Goal: Transaction & Acquisition: Book appointment/travel/reservation

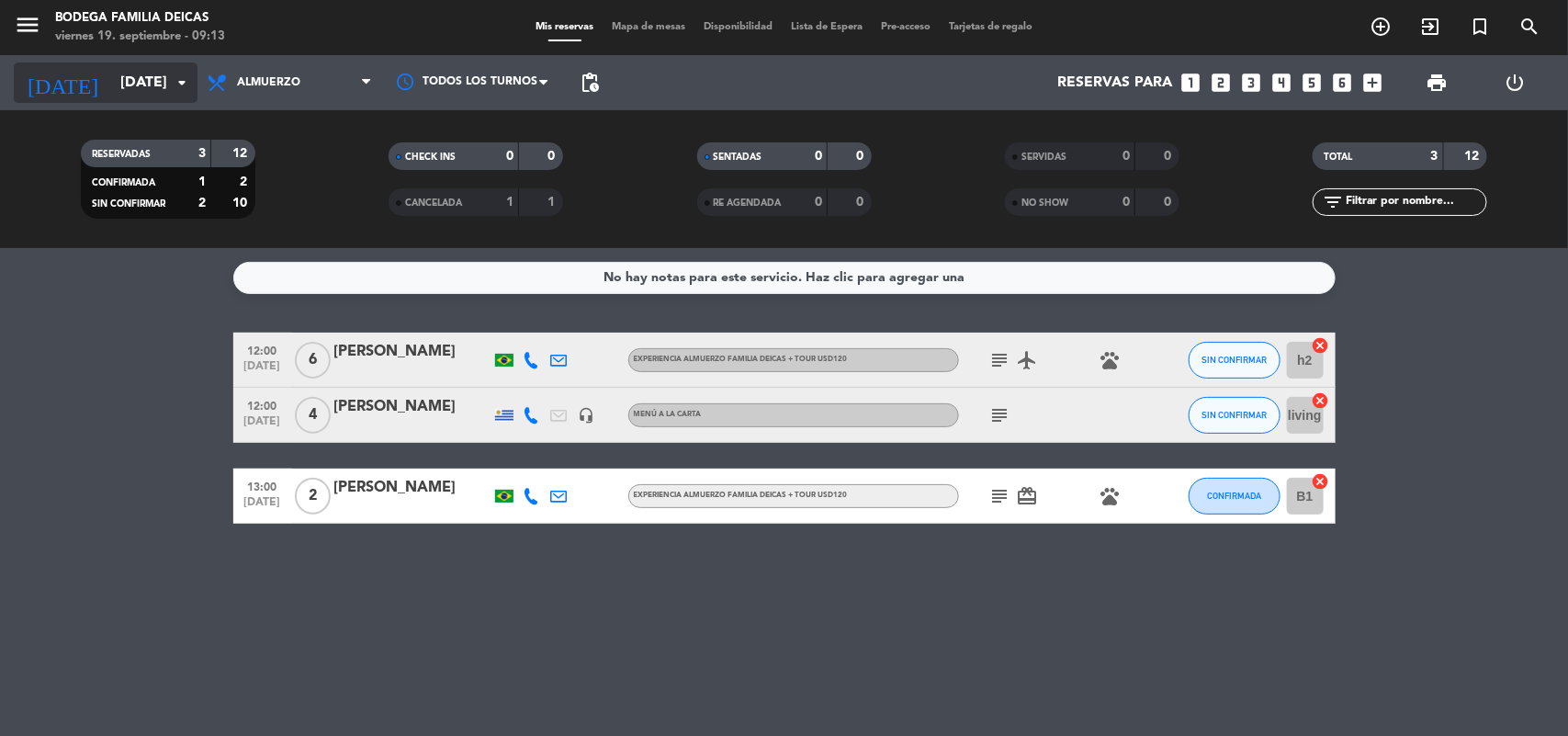
click at [177, 89] on icon "arrow_drop_down" at bounding box center [181, 82] width 22 height 22
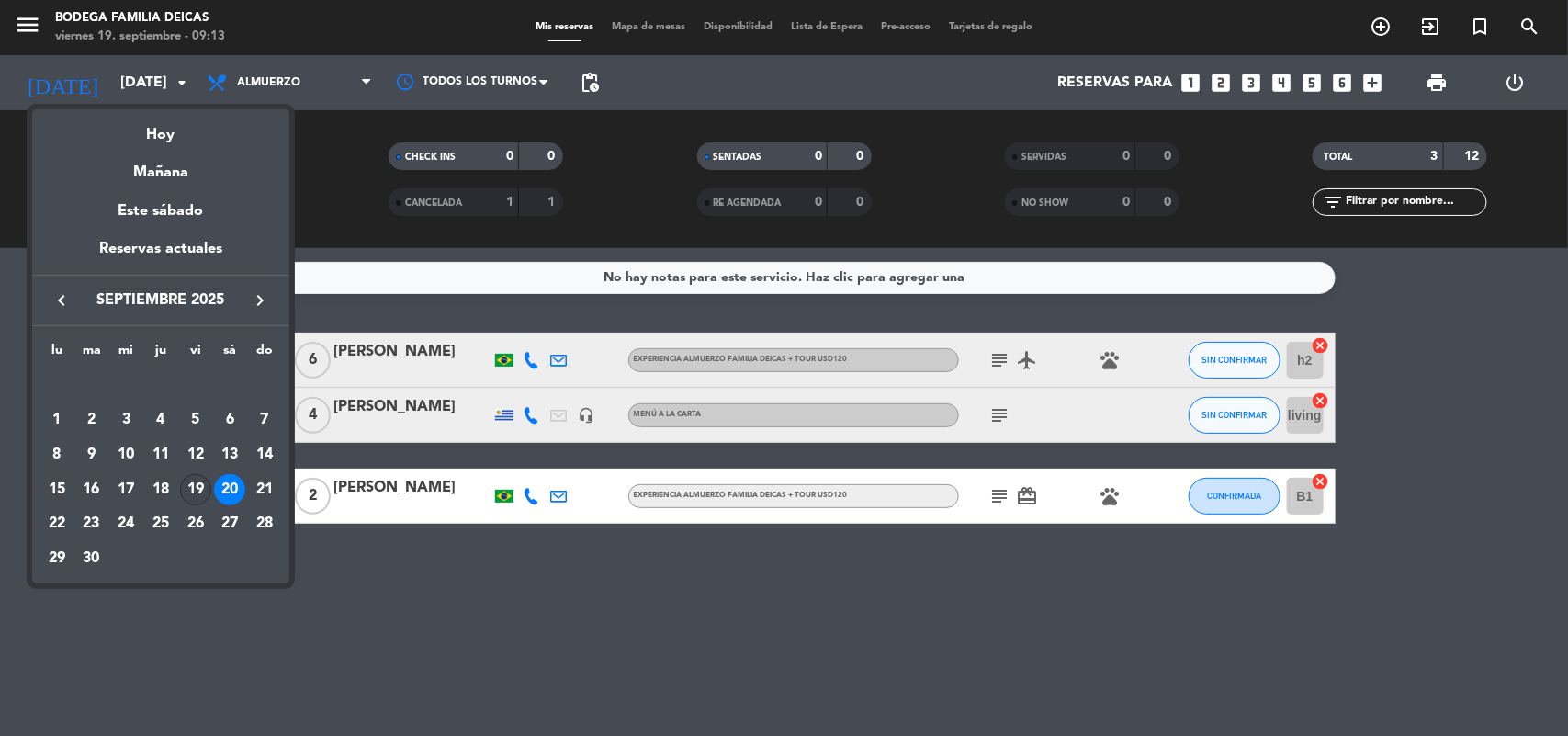
click at [195, 482] on div "19" at bounding box center [195, 489] width 31 height 31
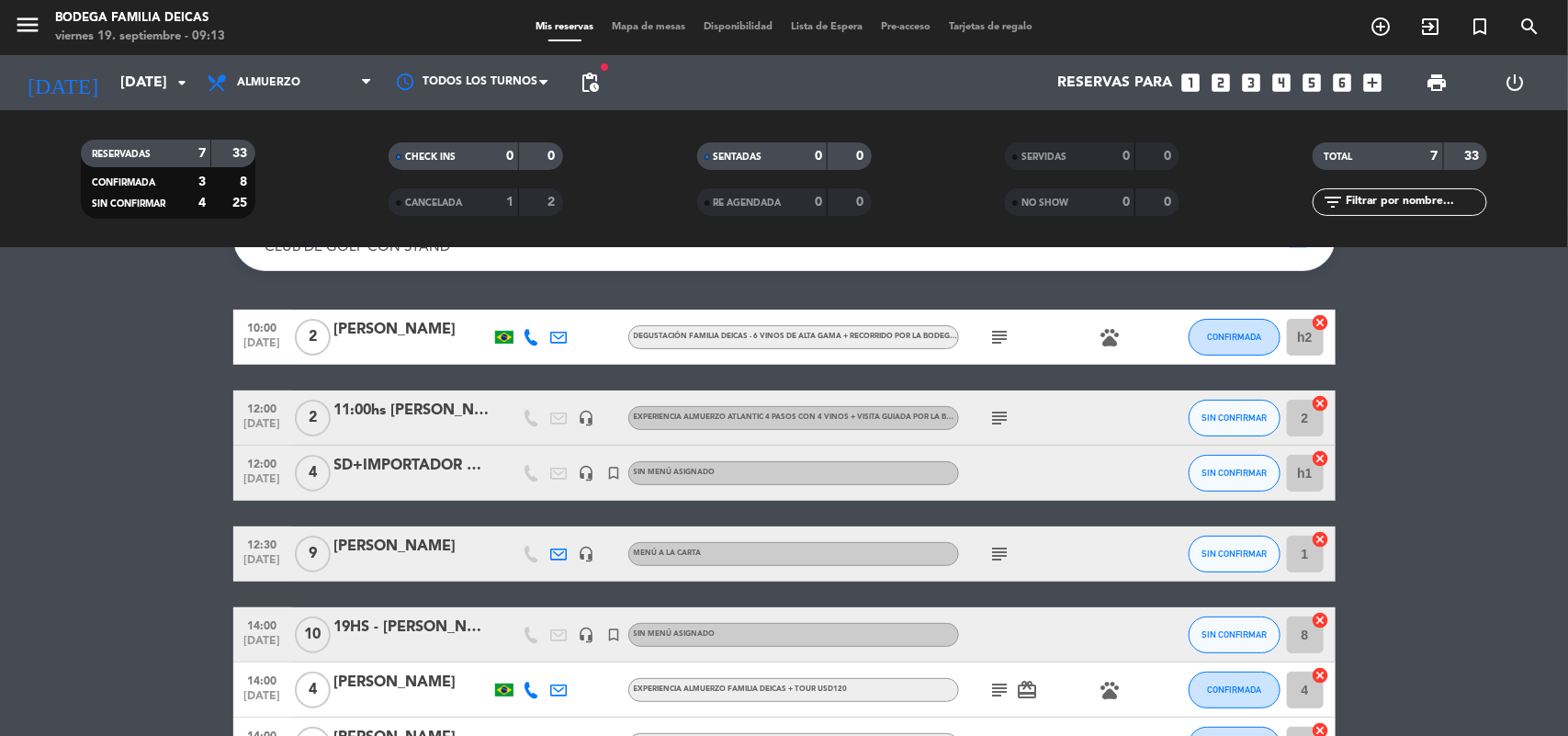
scroll to position [226, 0]
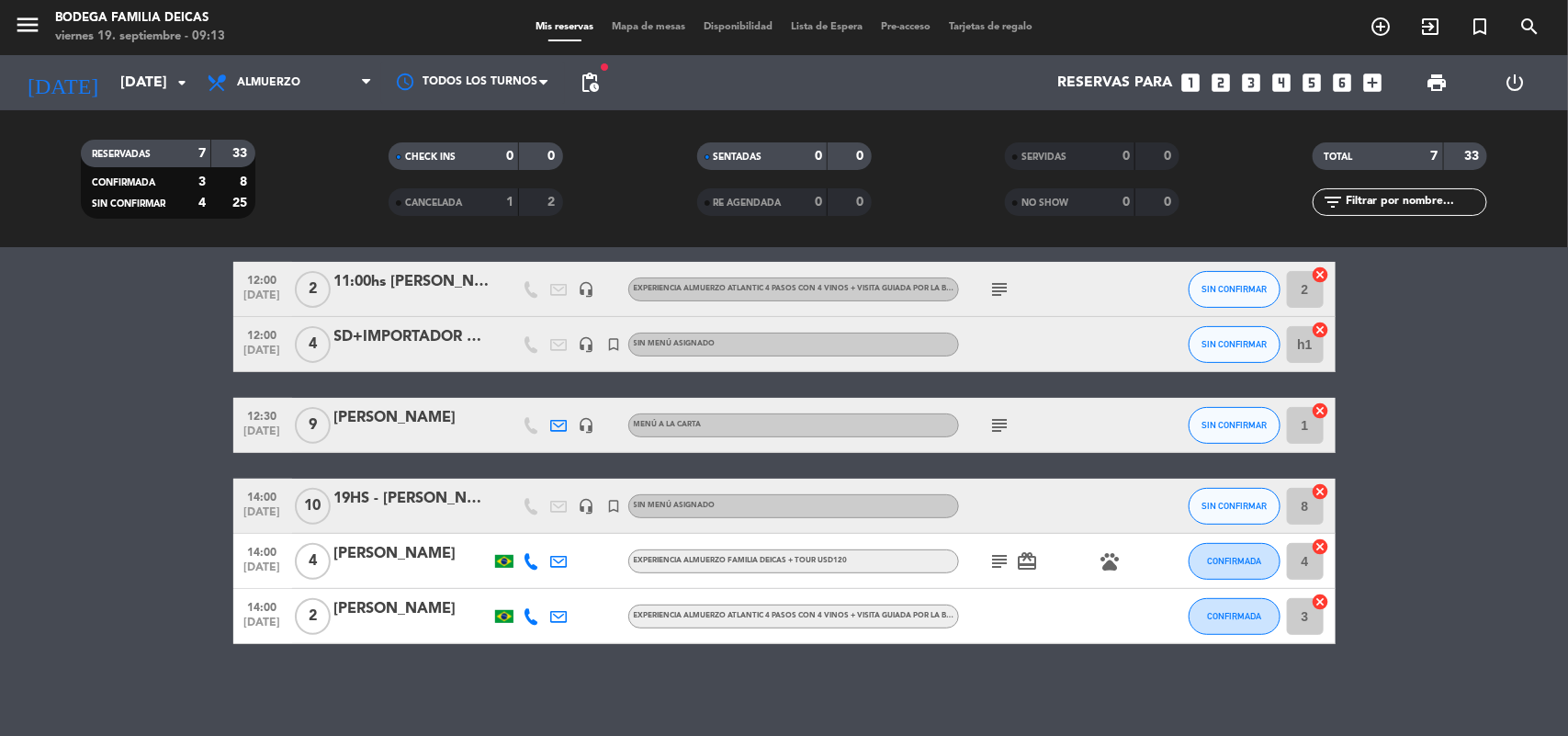
click at [1001, 429] on icon "subject" at bounding box center [1000, 425] width 22 height 22
click at [410, 425] on div "[PERSON_NAME]" at bounding box center [412, 417] width 157 height 24
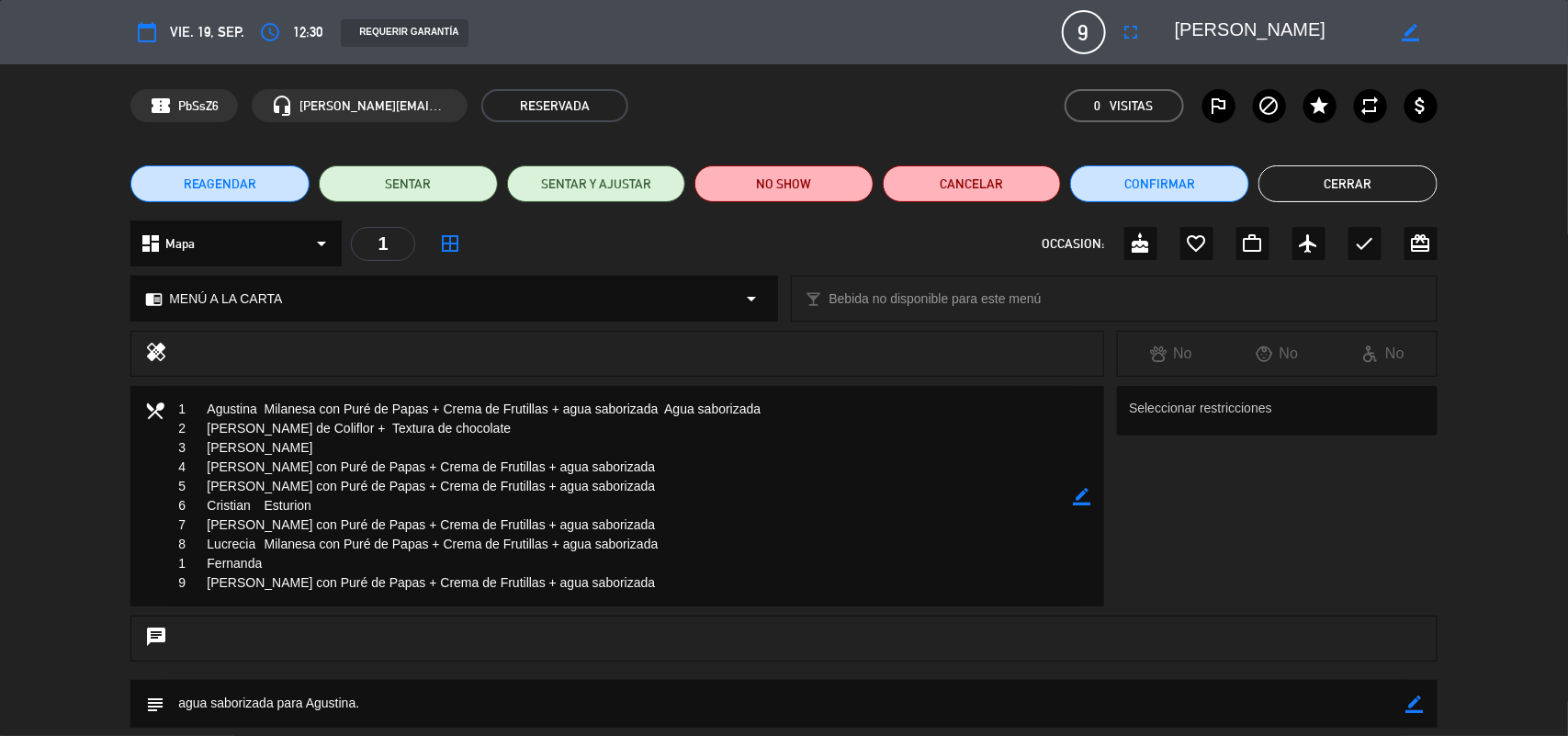
click at [282, 561] on textarea at bounding box center [618, 496] width 909 height 221
click at [1314, 182] on button "Cerrar" at bounding box center [1348, 183] width 179 height 37
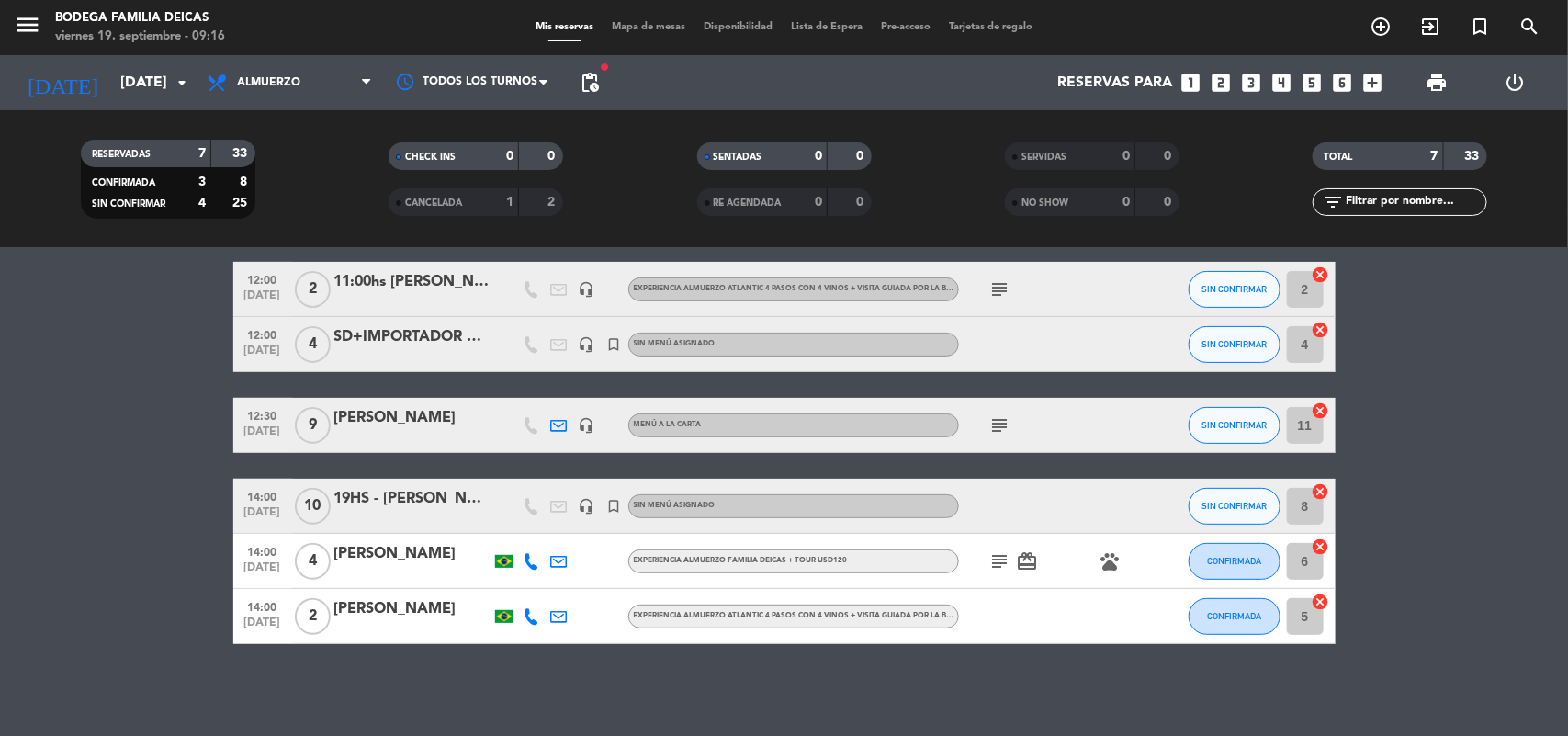
click at [386, 291] on div "11:00hs [PERSON_NAME] de interfood -" at bounding box center [412, 281] width 157 height 24
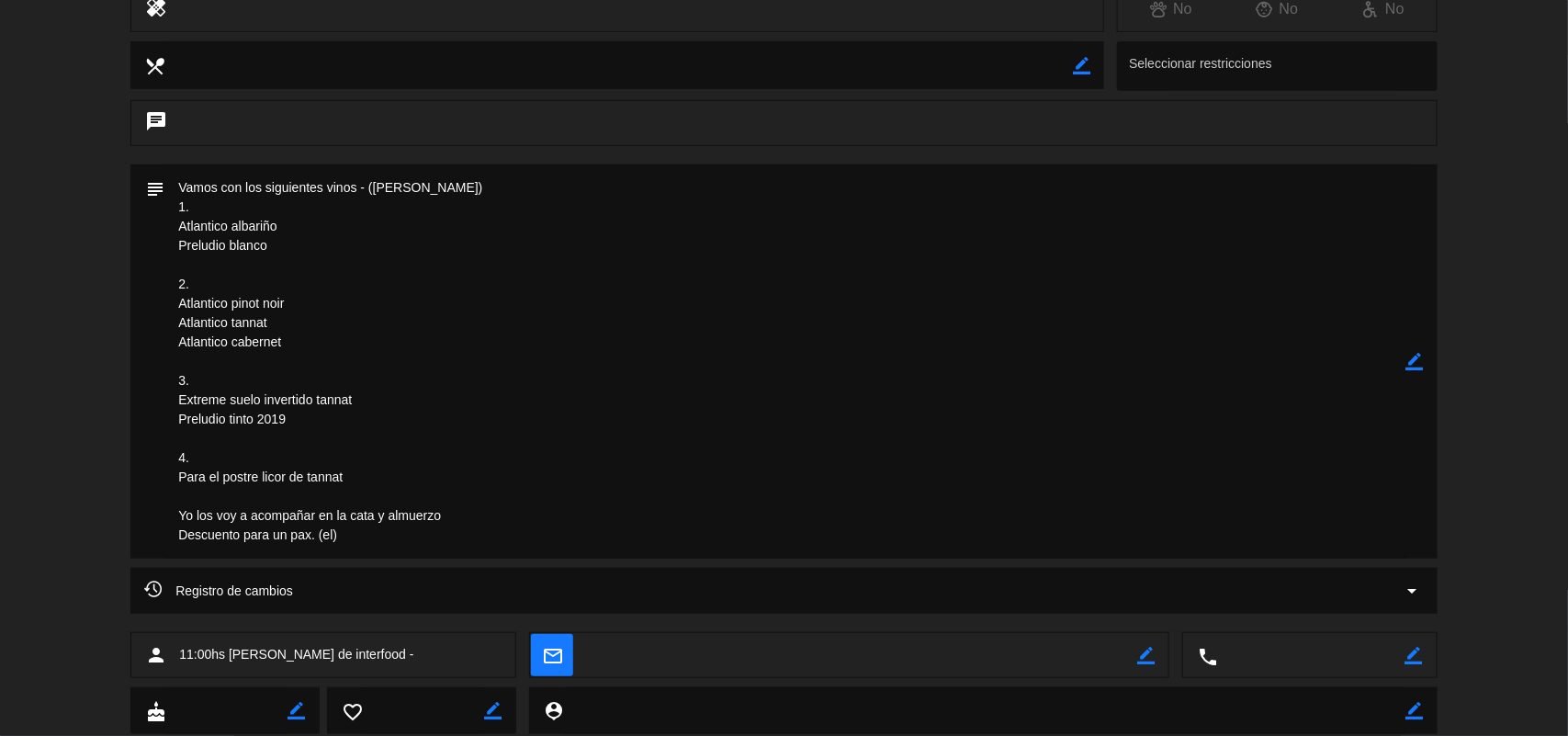
scroll to position [0, 0]
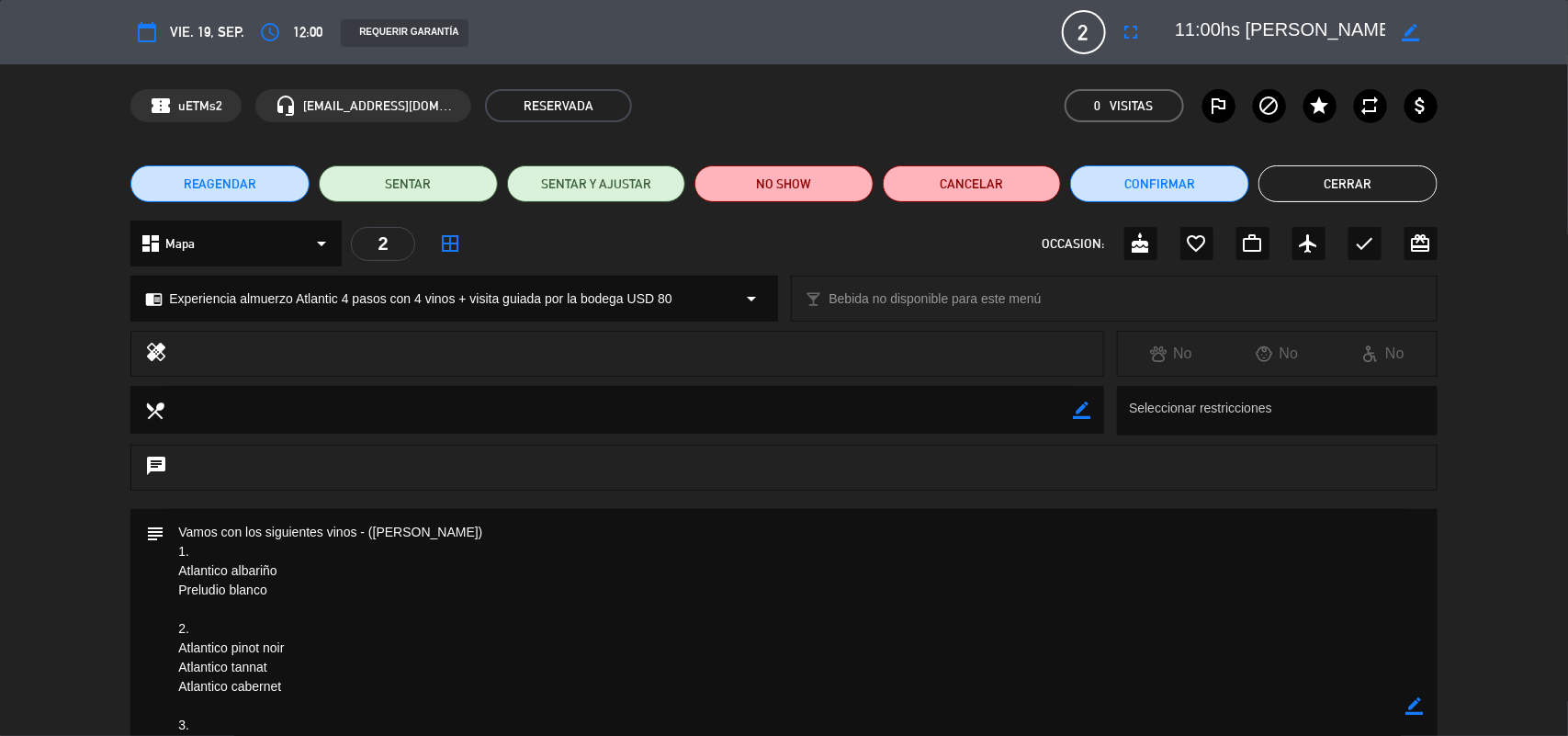
drag, startPoint x: 1302, startPoint y: 172, endPoint x: 1319, endPoint y: 192, distance: 26.2
click at [1302, 173] on button "Cerrar" at bounding box center [1348, 183] width 179 height 37
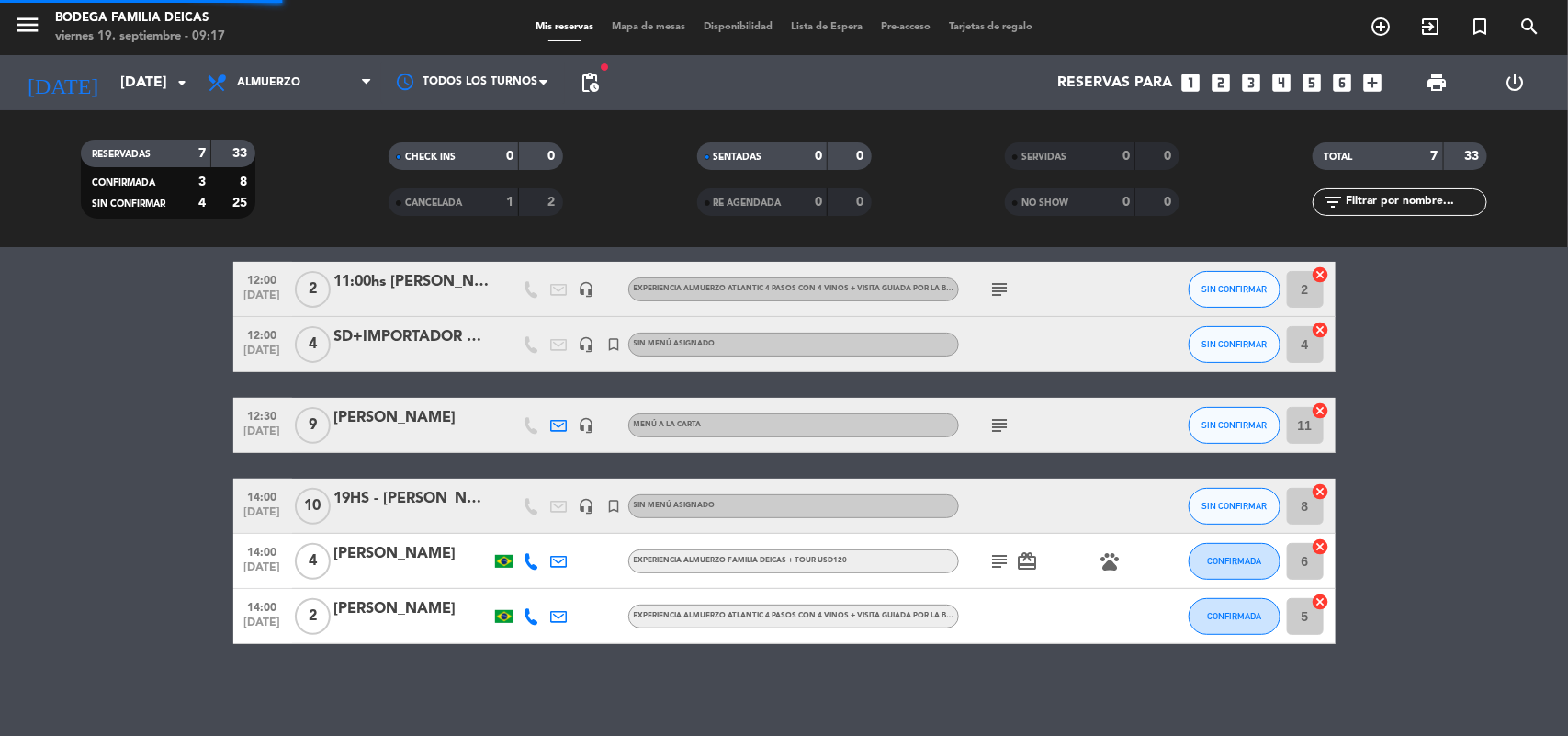
click at [1319, 193] on span "filter_list" at bounding box center [1329, 202] width 30 height 22
click at [155, 81] on input "[DATE]" at bounding box center [208, 83] width 193 height 36
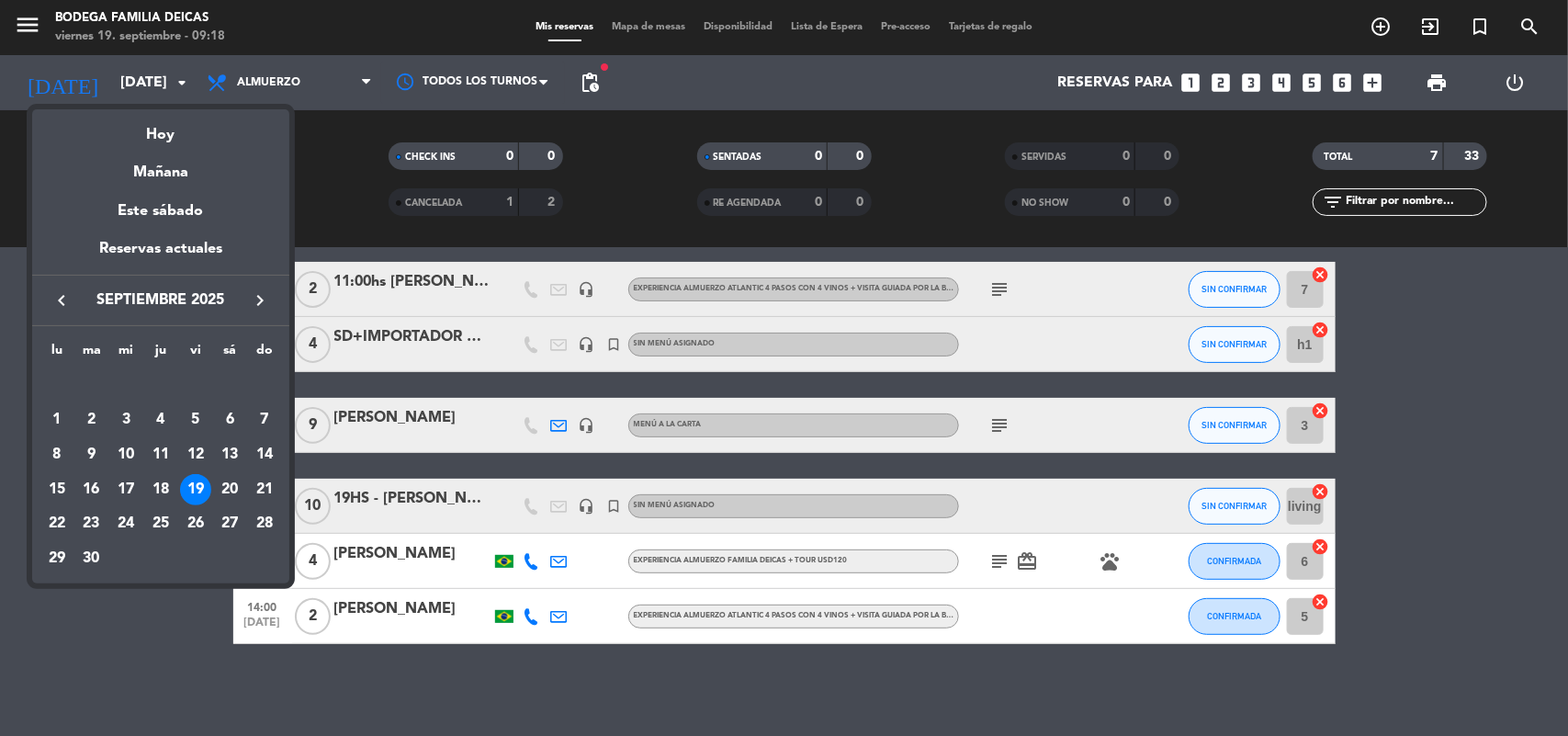
click at [259, 297] on icon "keyboard_arrow_right" at bounding box center [259, 300] width 22 height 22
click at [231, 452] on div "11" at bounding box center [229, 454] width 31 height 31
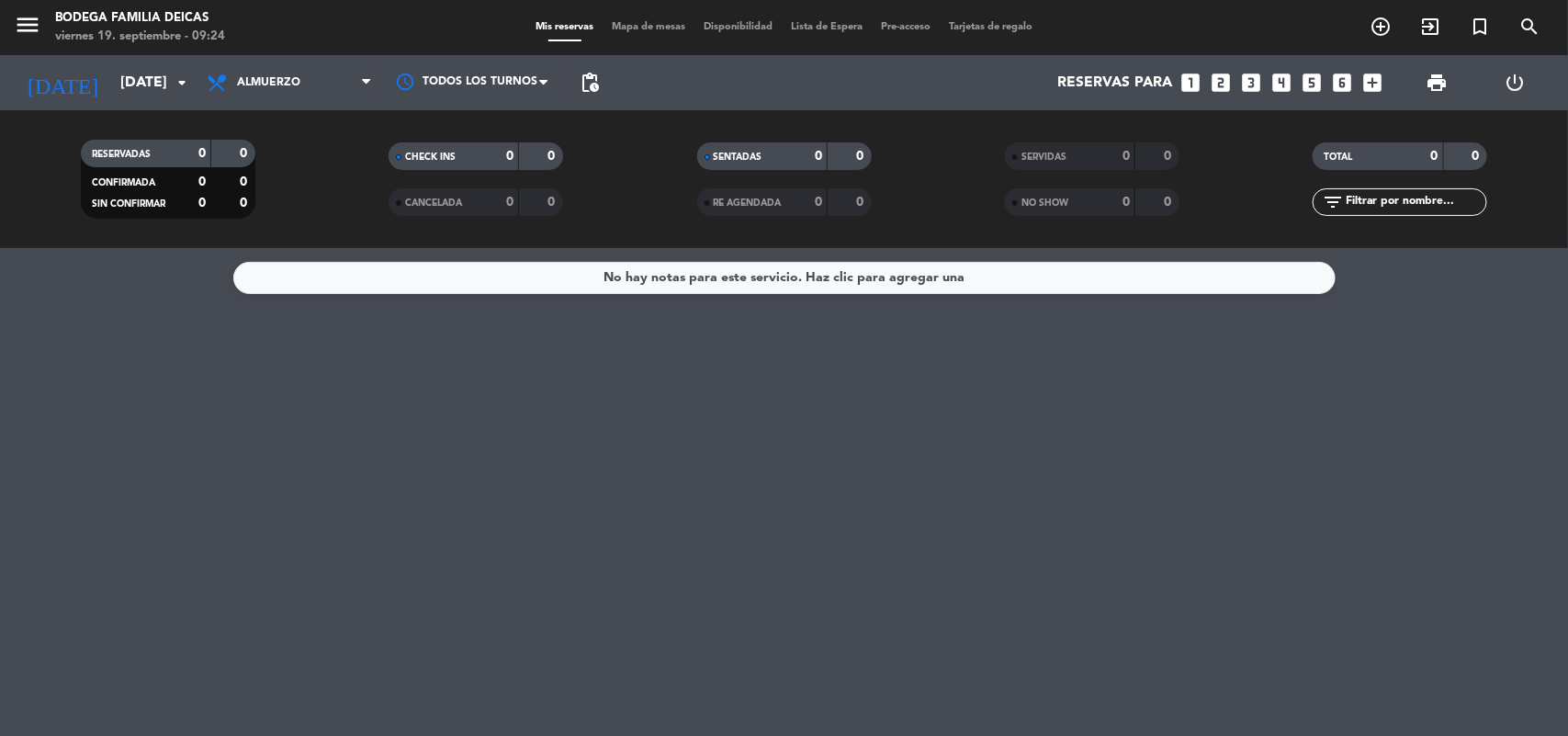
click at [853, 528] on div "No hay notas para este servicio. Haz clic para agregar una" at bounding box center [784, 492] width 1568 height 488
click at [860, 469] on div "No hay notas para este servicio. Haz clic para agregar una" at bounding box center [784, 492] width 1568 height 488
click at [144, 92] on input "[DATE]" at bounding box center [208, 83] width 193 height 36
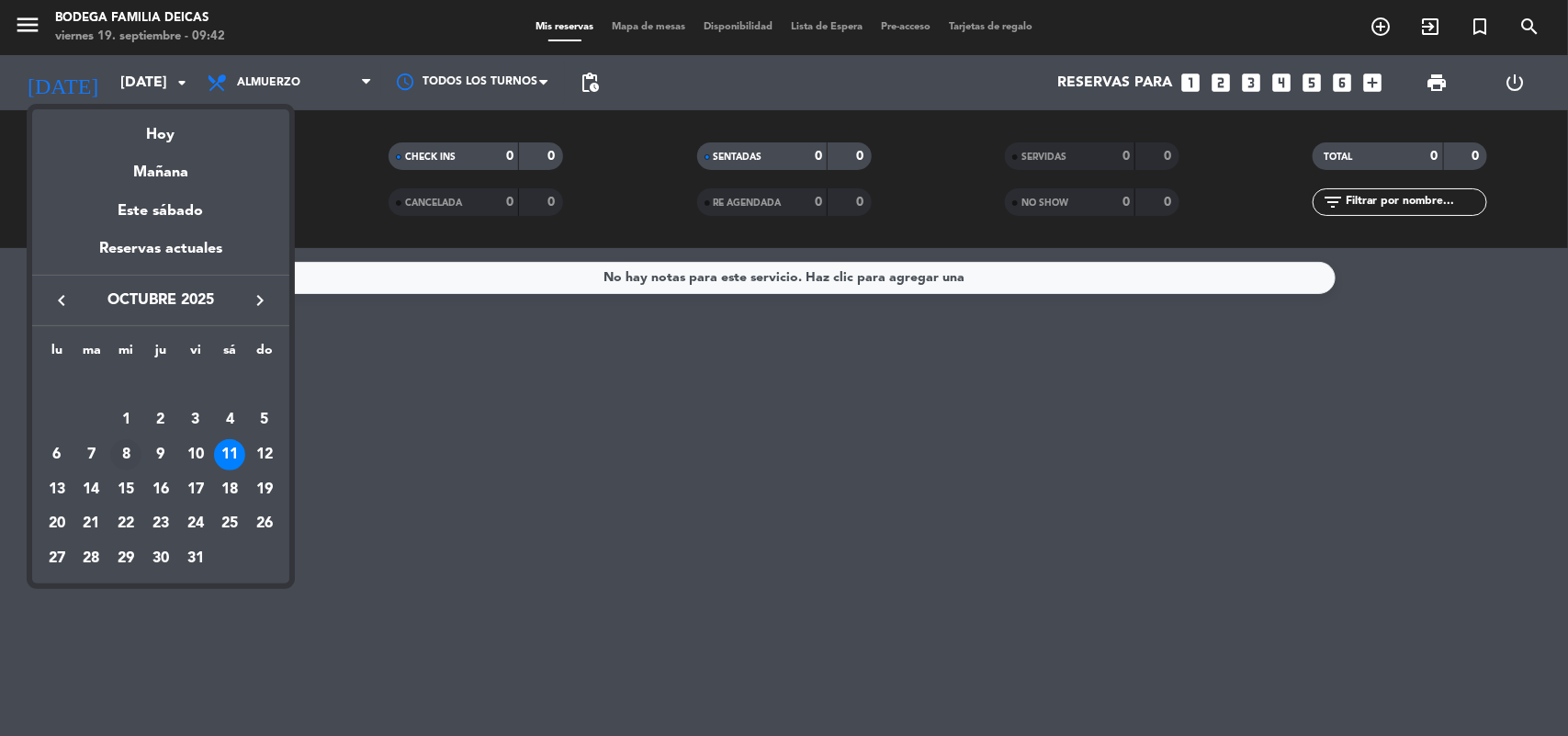
click at [125, 450] on div "8" at bounding box center [125, 454] width 31 height 31
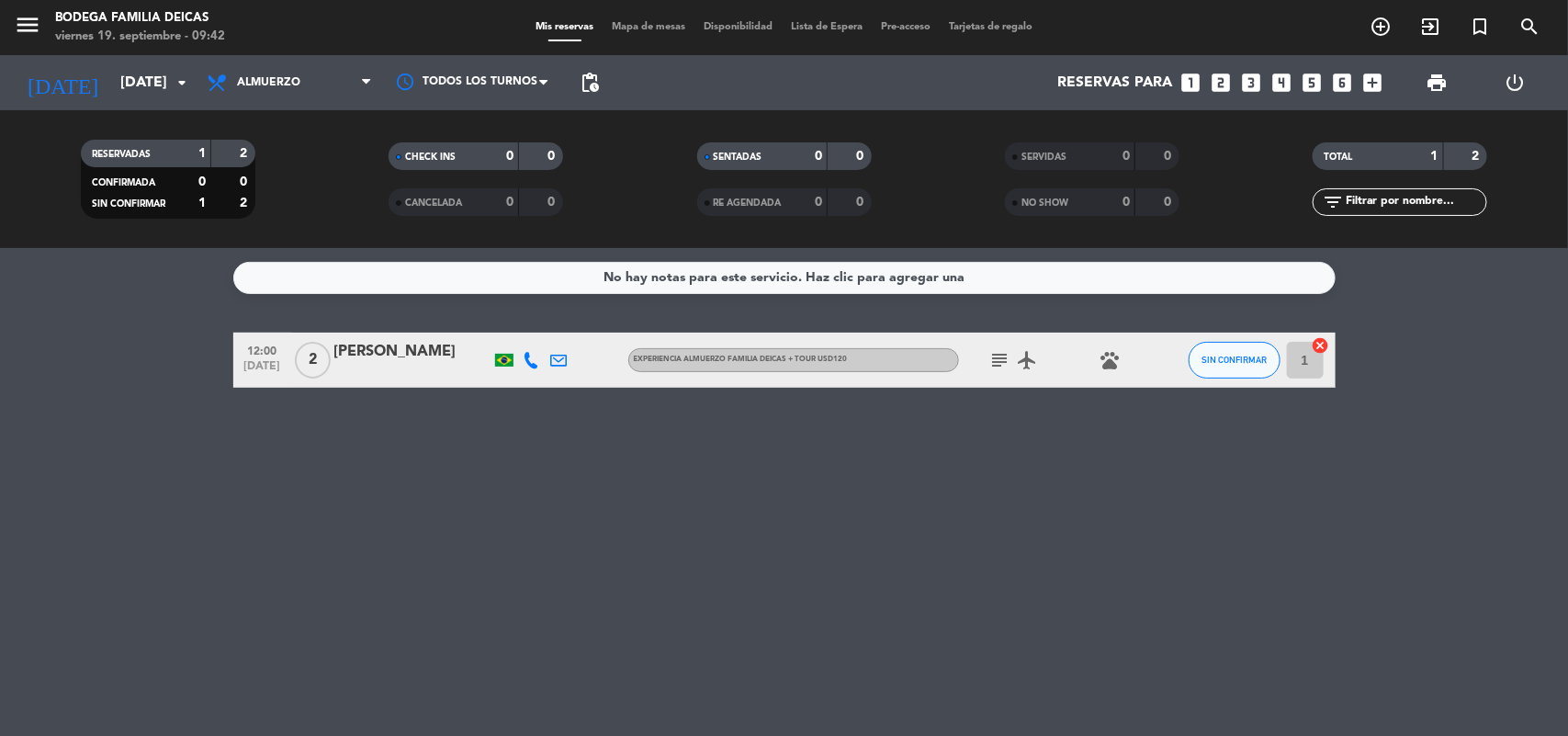
click at [1001, 360] on icon "subject" at bounding box center [1000, 360] width 22 height 22
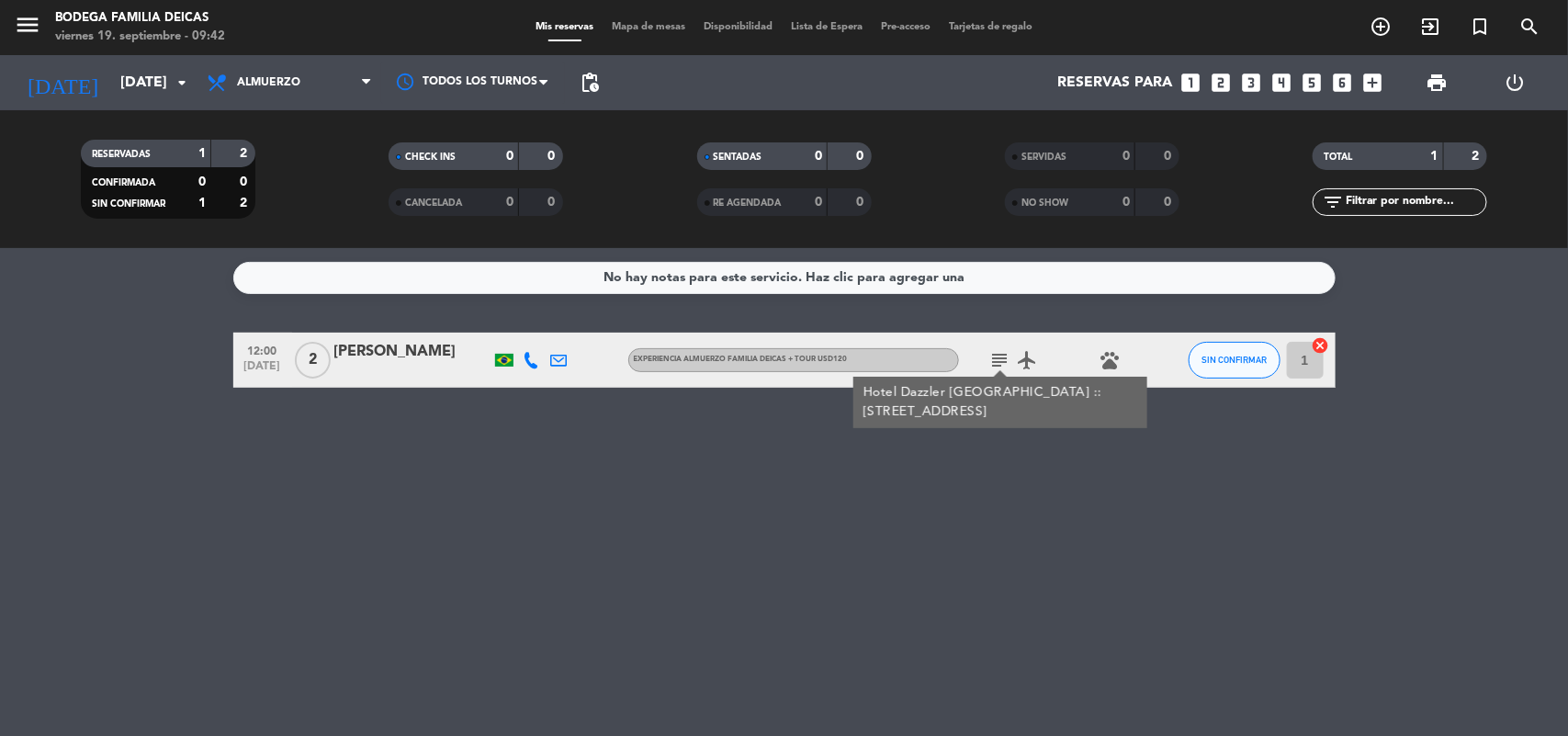
click at [1233, 536] on div "No hay notas para este servicio. Haz clic para agregar una 12:00 [DATE] 2 [PERS…" at bounding box center [784, 492] width 1568 height 488
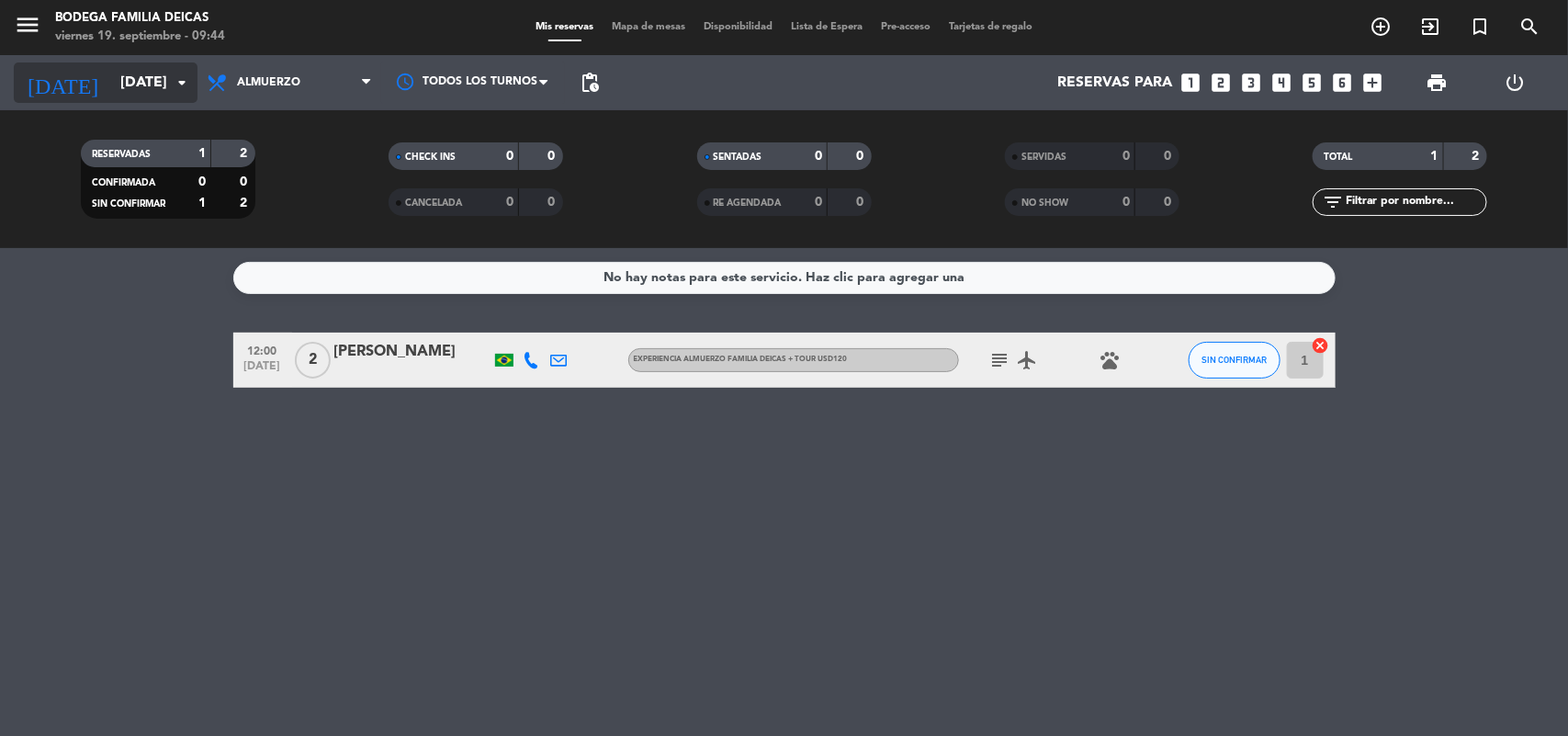
click at [144, 88] on input "[DATE]" at bounding box center [208, 83] width 193 height 36
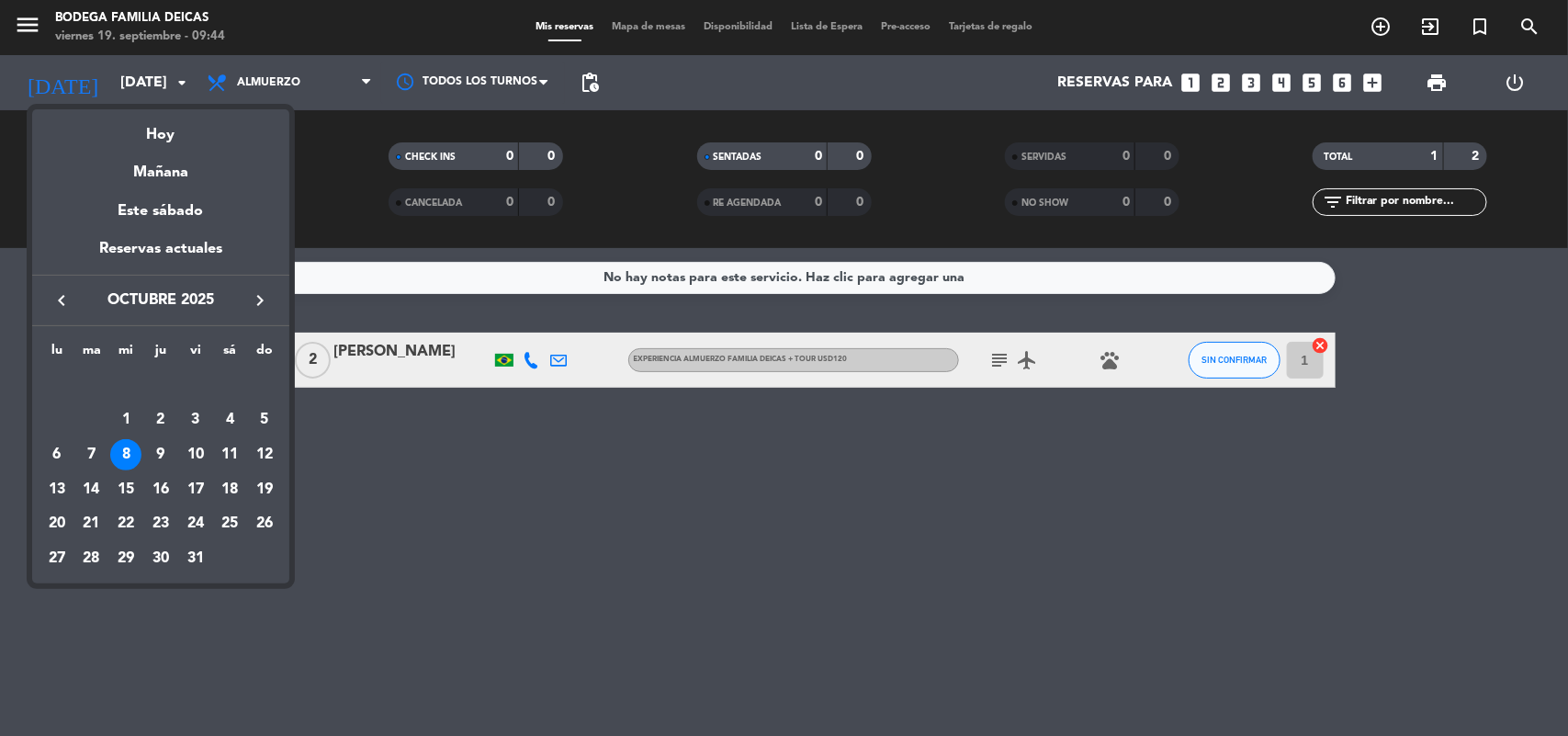
click at [177, 133] on div "Hoy" at bounding box center [160, 128] width 258 height 38
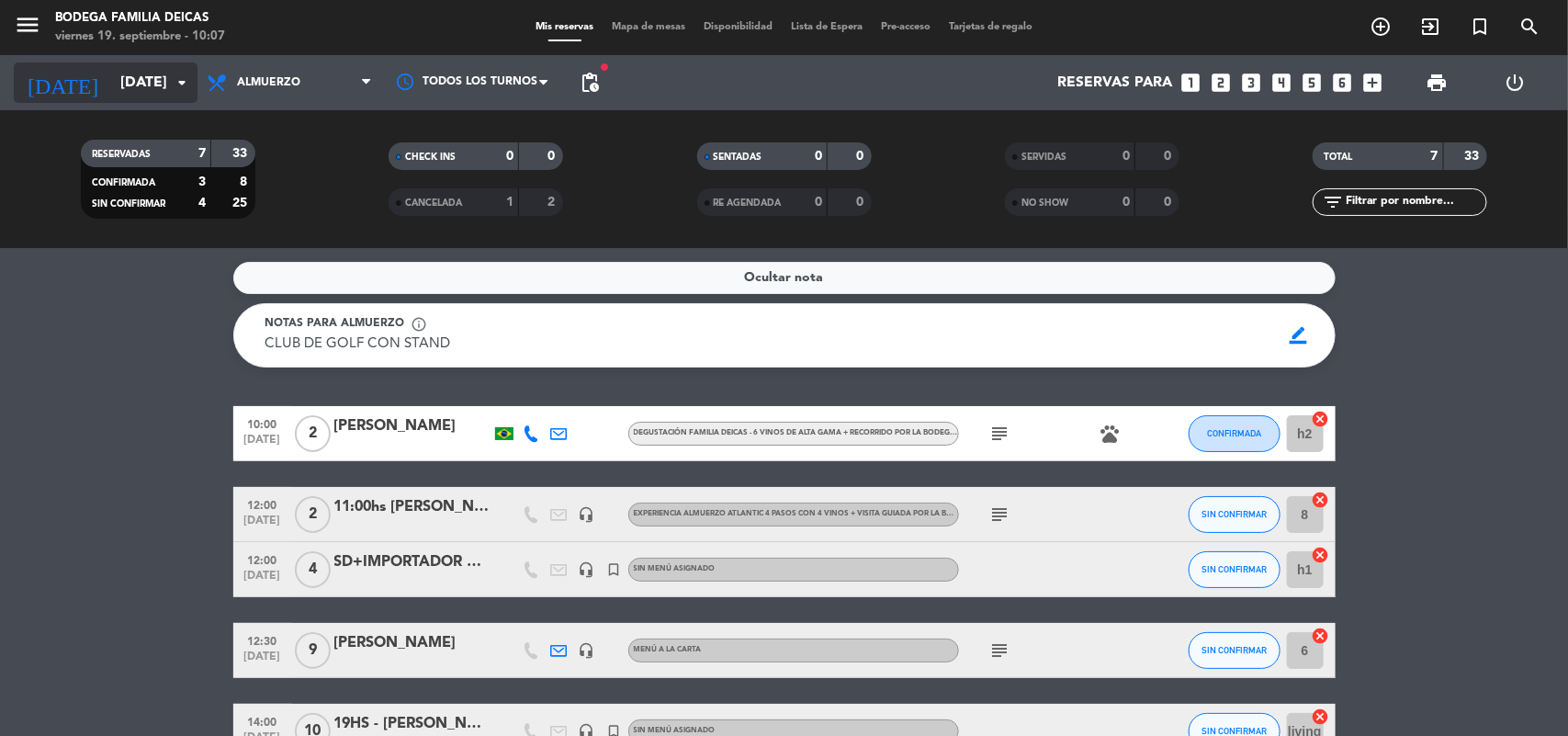
click at [117, 58] on div "[DATE] [DATE] arrow_drop_down" at bounding box center [106, 82] width 184 height 55
click at [115, 79] on input "[DATE]" at bounding box center [208, 83] width 193 height 36
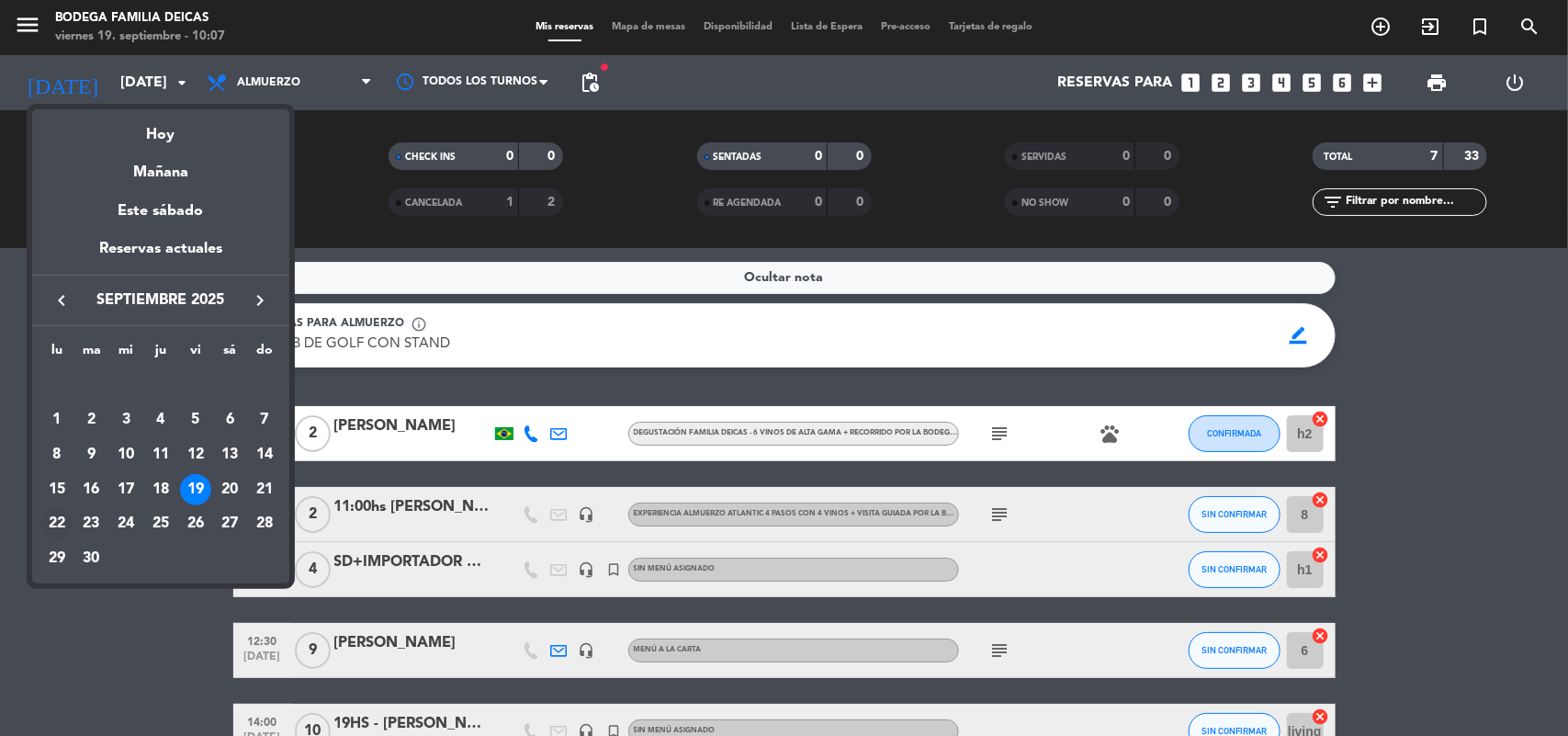
click at [59, 520] on div "22" at bounding box center [57, 524] width 31 height 31
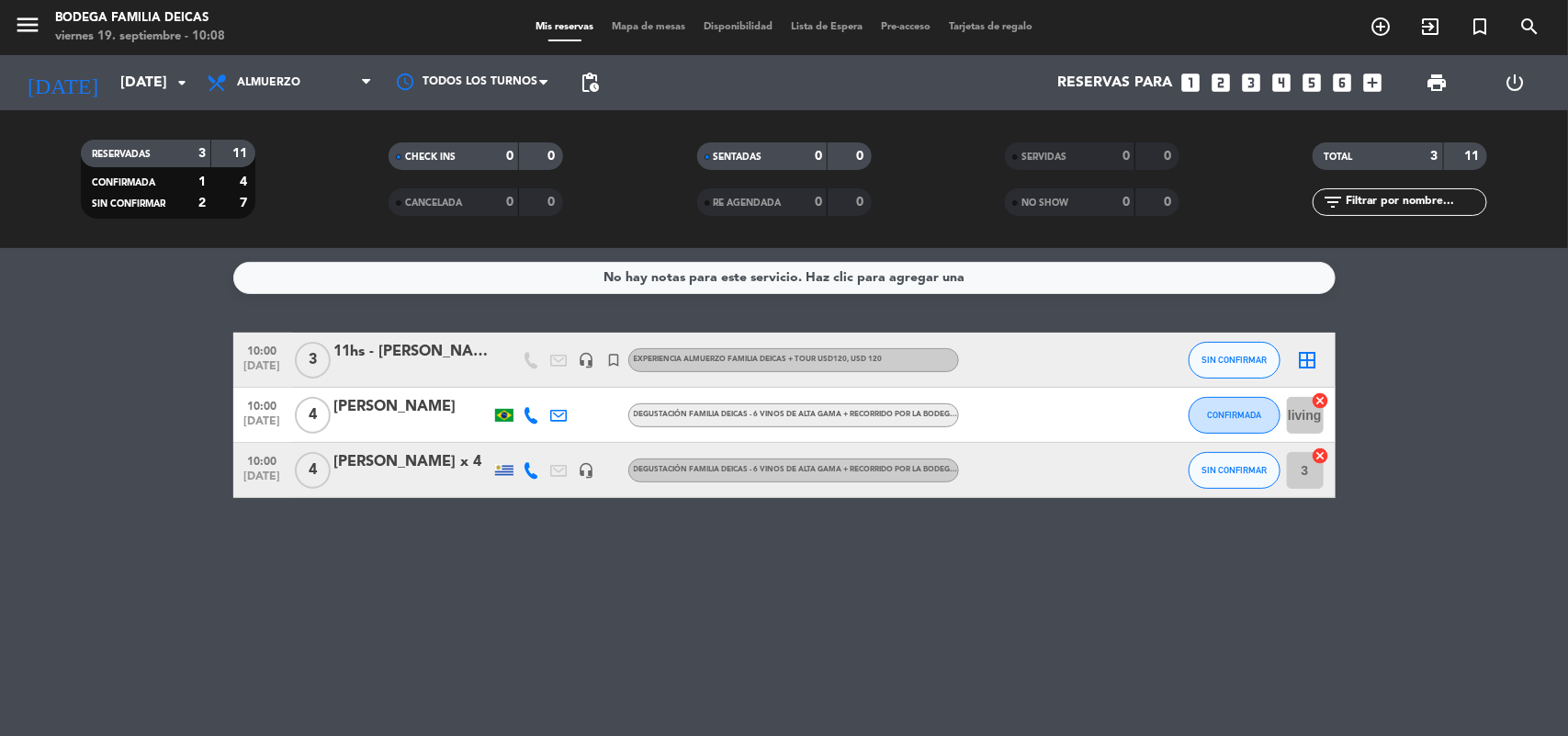
click at [451, 354] on div "11hs - [PERSON_NAME] + chef [DEMOGRAPHIC_DATA]" at bounding box center [412, 351] width 157 height 24
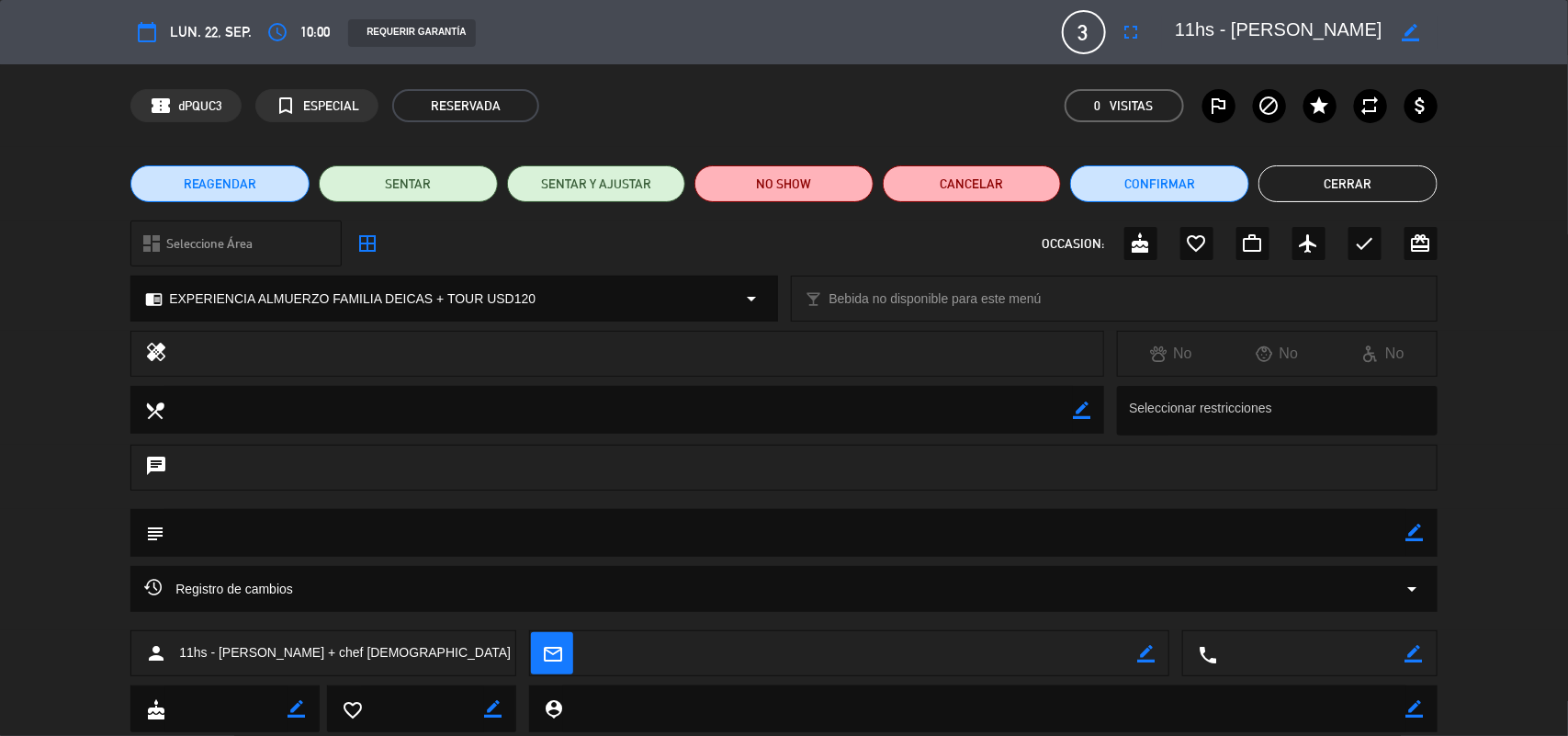
scroll to position [51, 0]
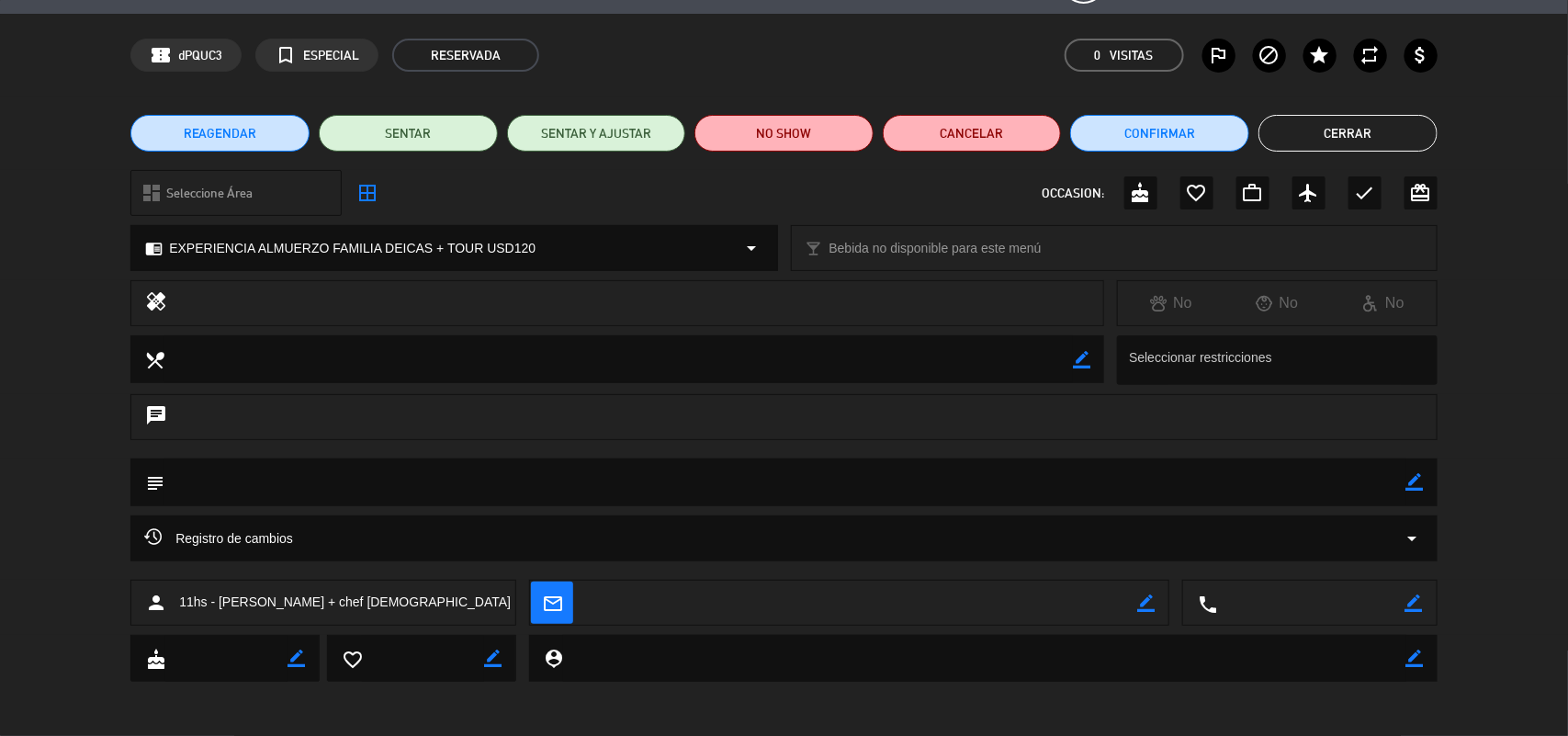
click at [1346, 125] on button "Cerrar" at bounding box center [1348, 133] width 179 height 37
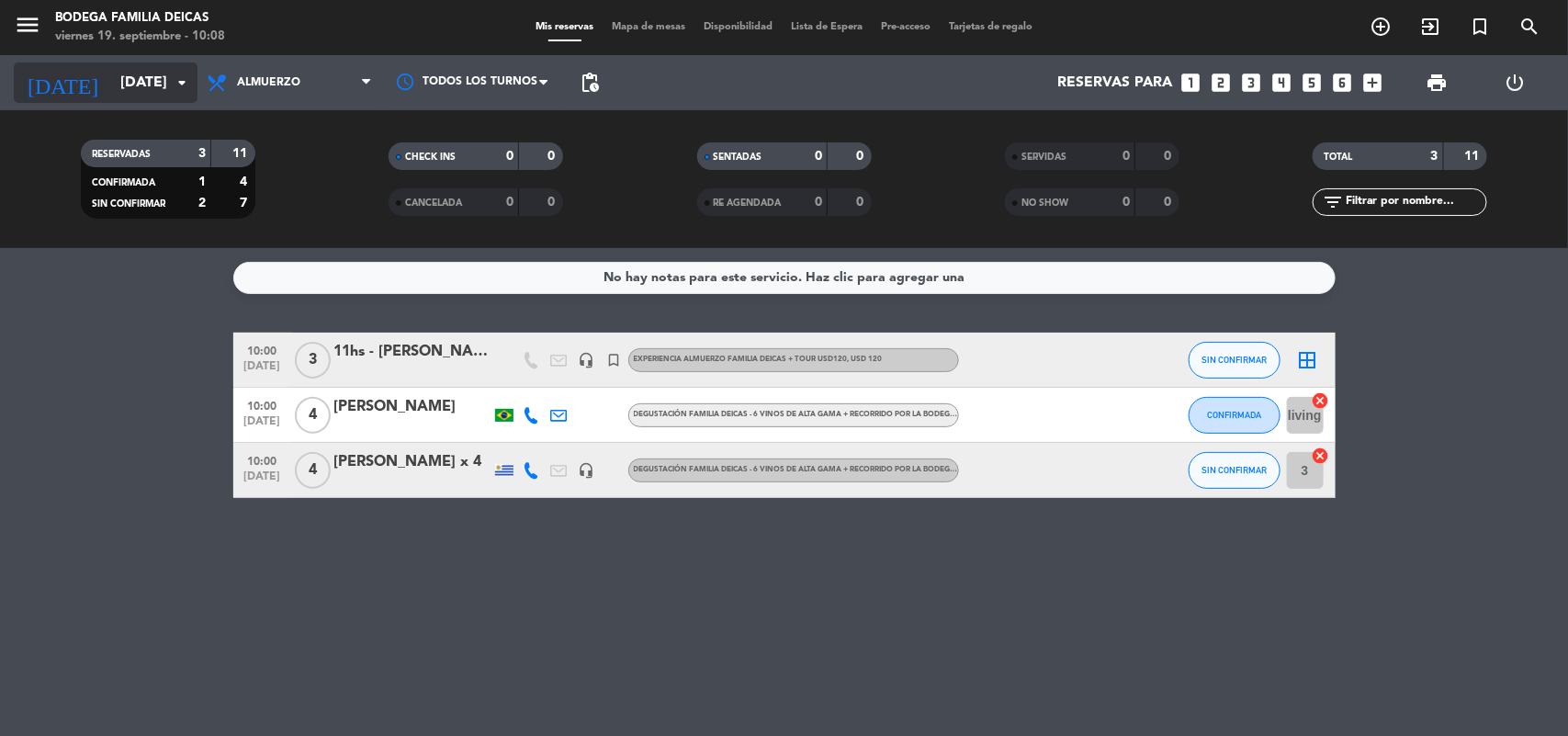
click at [135, 89] on input "[DATE]" at bounding box center [208, 83] width 193 height 36
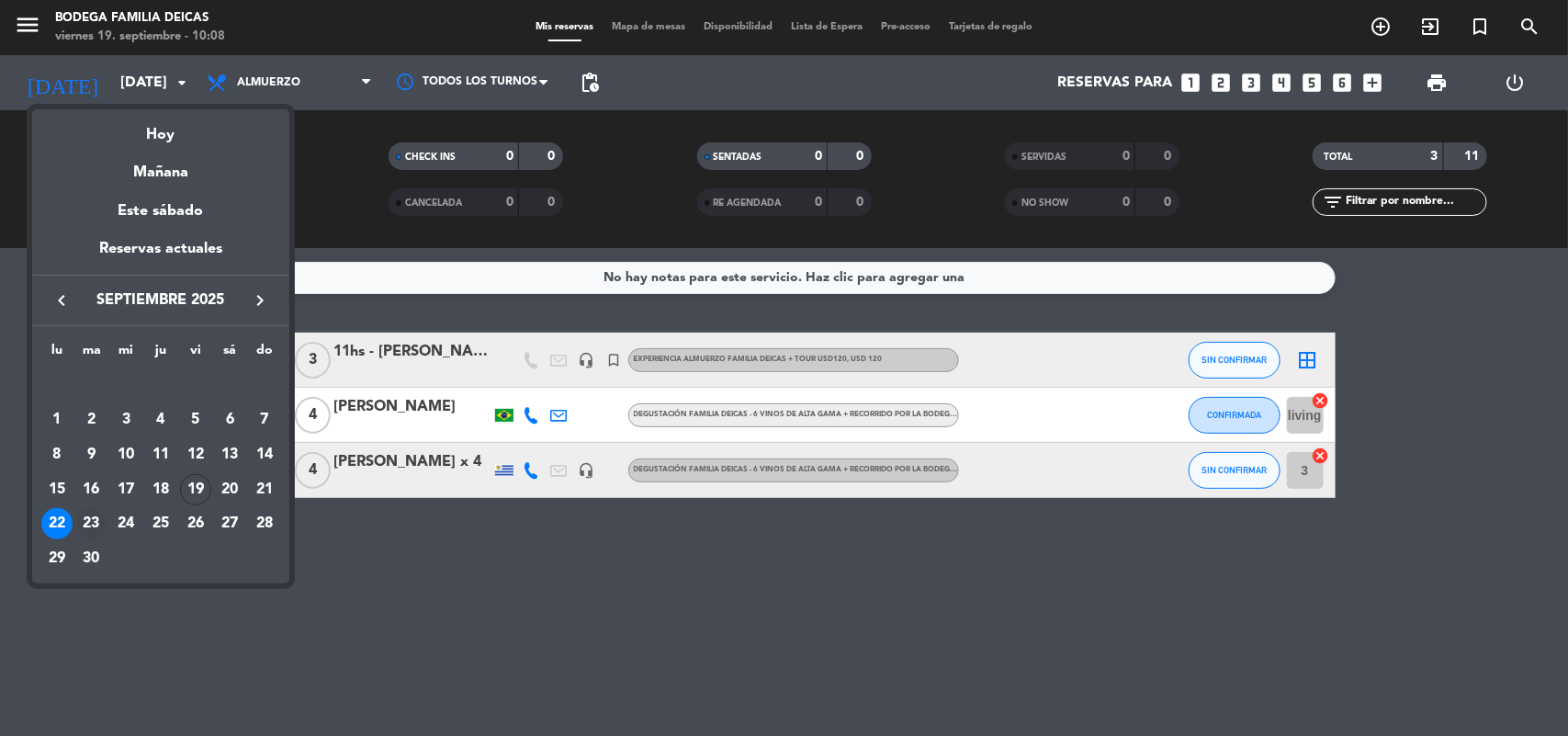
click at [92, 514] on div "23" at bounding box center [92, 524] width 31 height 31
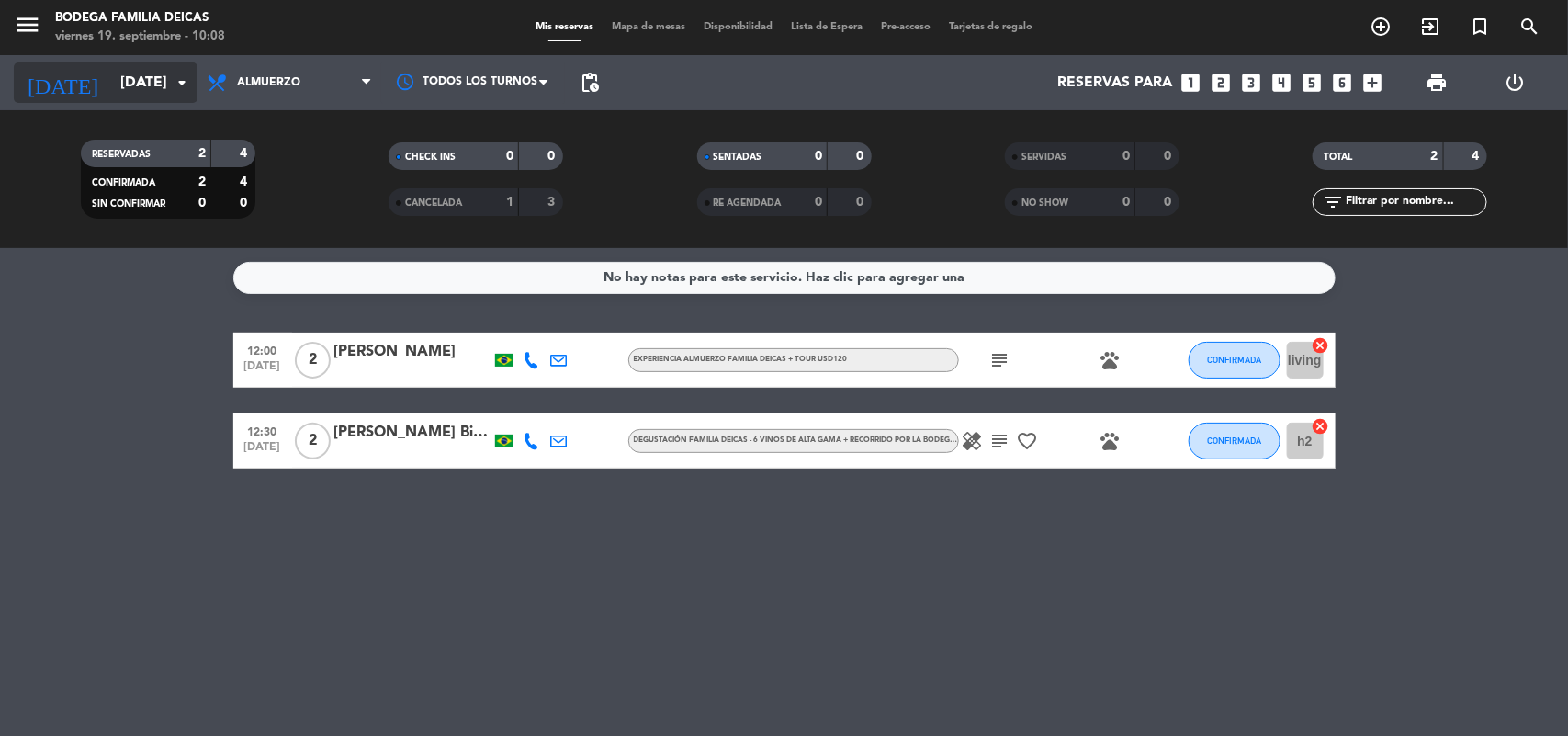
click at [154, 79] on input "[DATE]" at bounding box center [208, 83] width 193 height 36
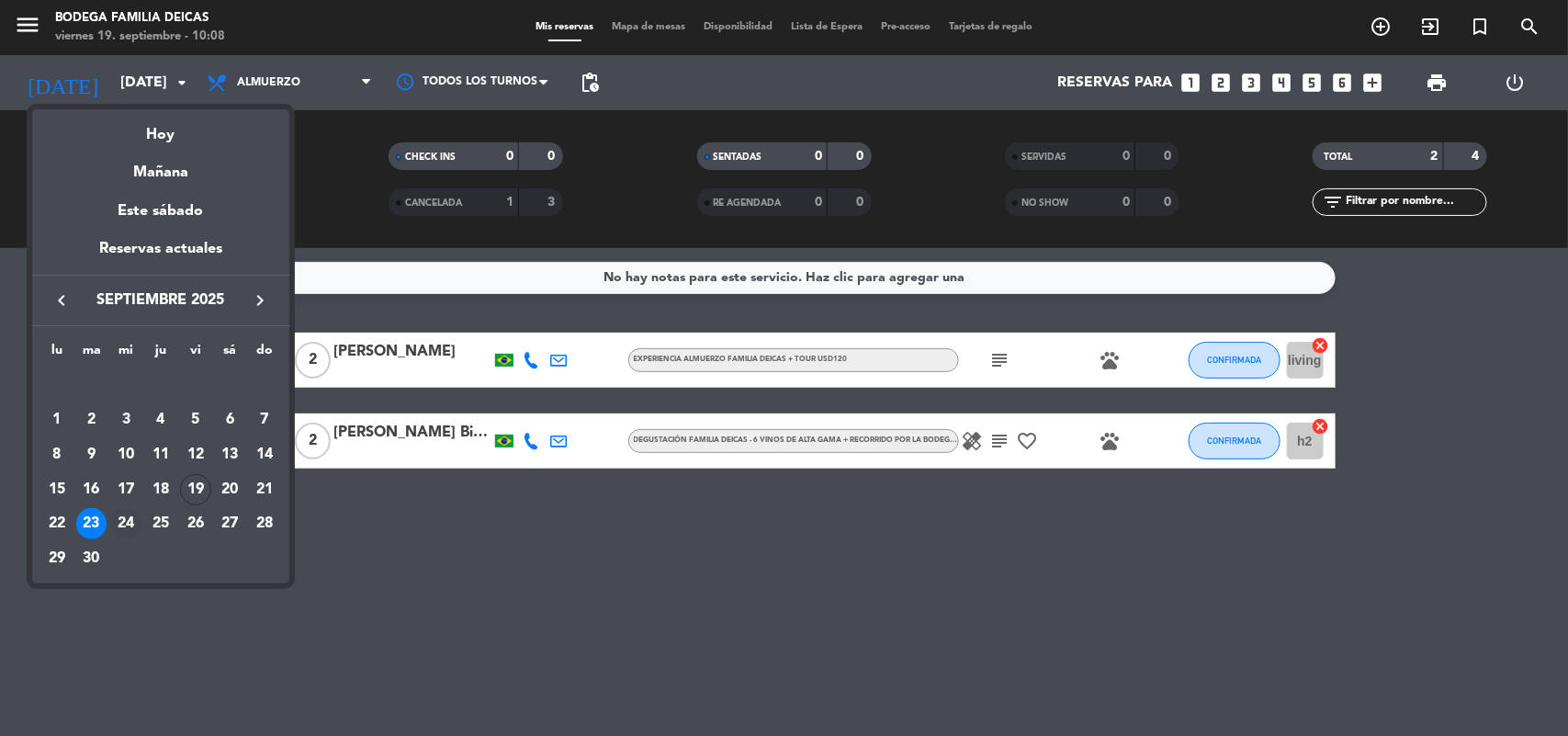
click at [125, 517] on div "24" at bounding box center [125, 524] width 31 height 31
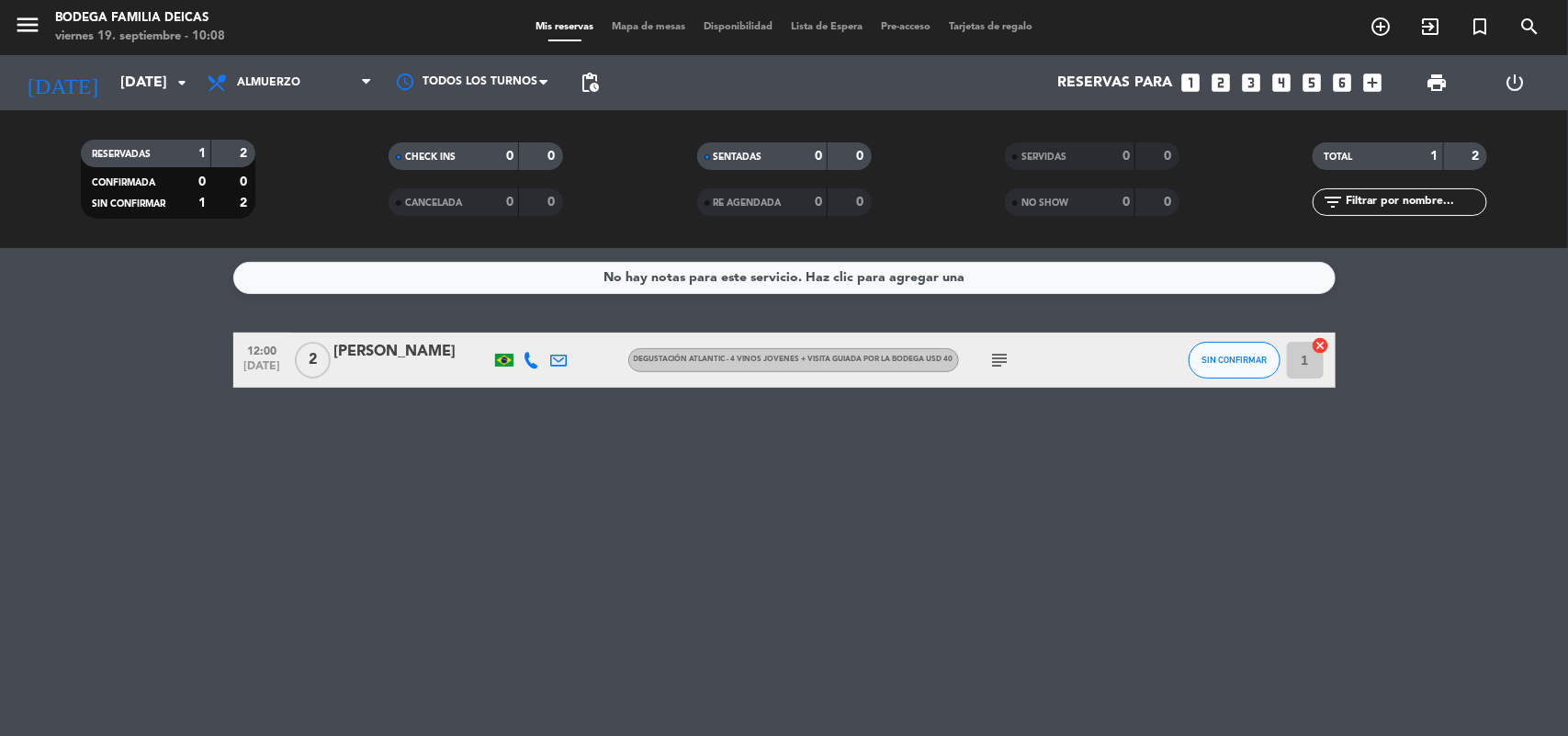
click at [998, 364] on icon "subject" at bounding box center [1000, 360] width 22 height 22
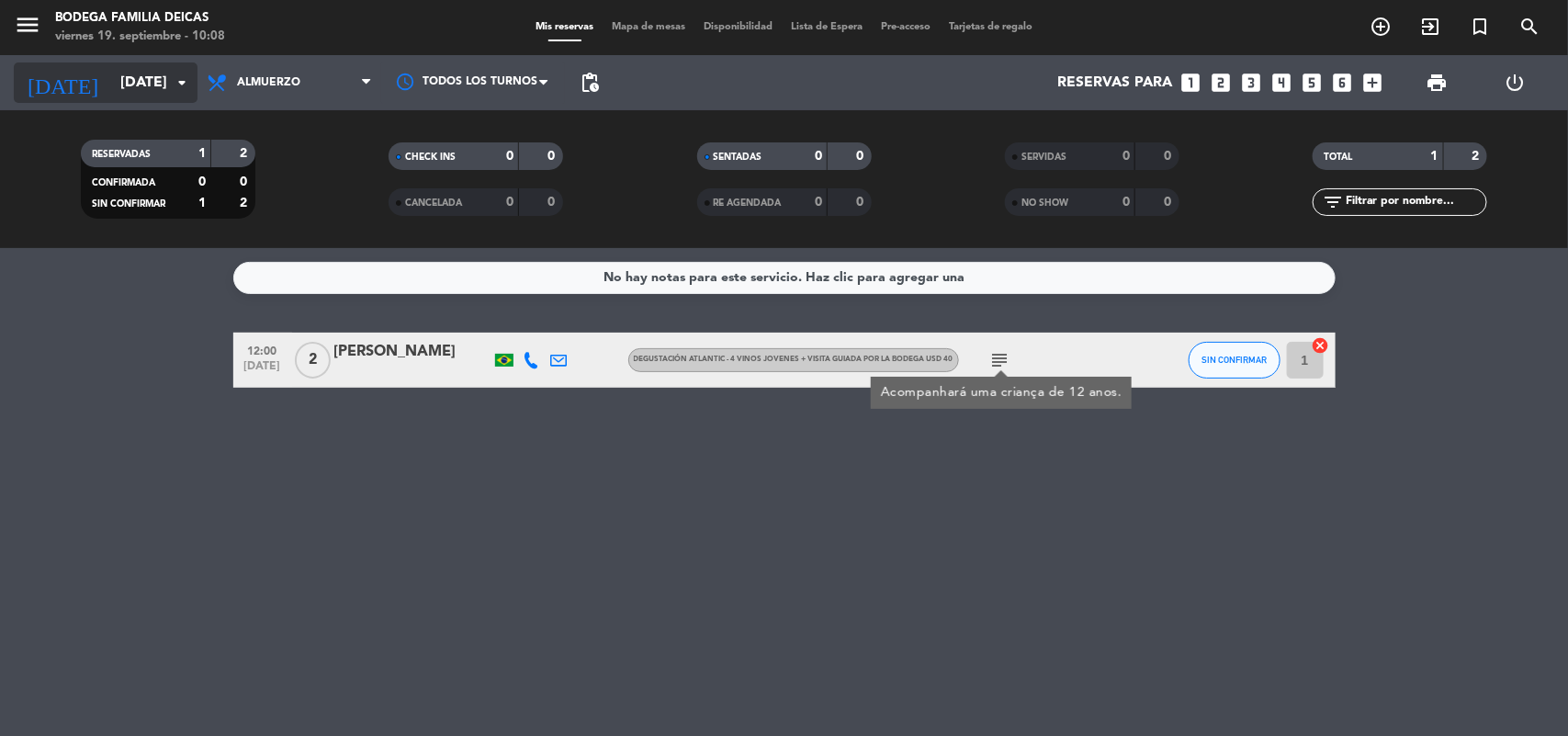
drag, startPoint x: 889, startPoint y: 492, endPoint x: 160, endPoint y: 101, distance: 827.2
click at [888, 492] on div "No hay notas para este servicio. Haz clic para agregar una 12:00 [DATE] 2 [PERS…" at bounding box center [784, 492] width 1568 height 488
click at [168, 101] on div "[DATE] [DATE] arrow_drop_down" at bounding box center [106, 82] width 184 height 41
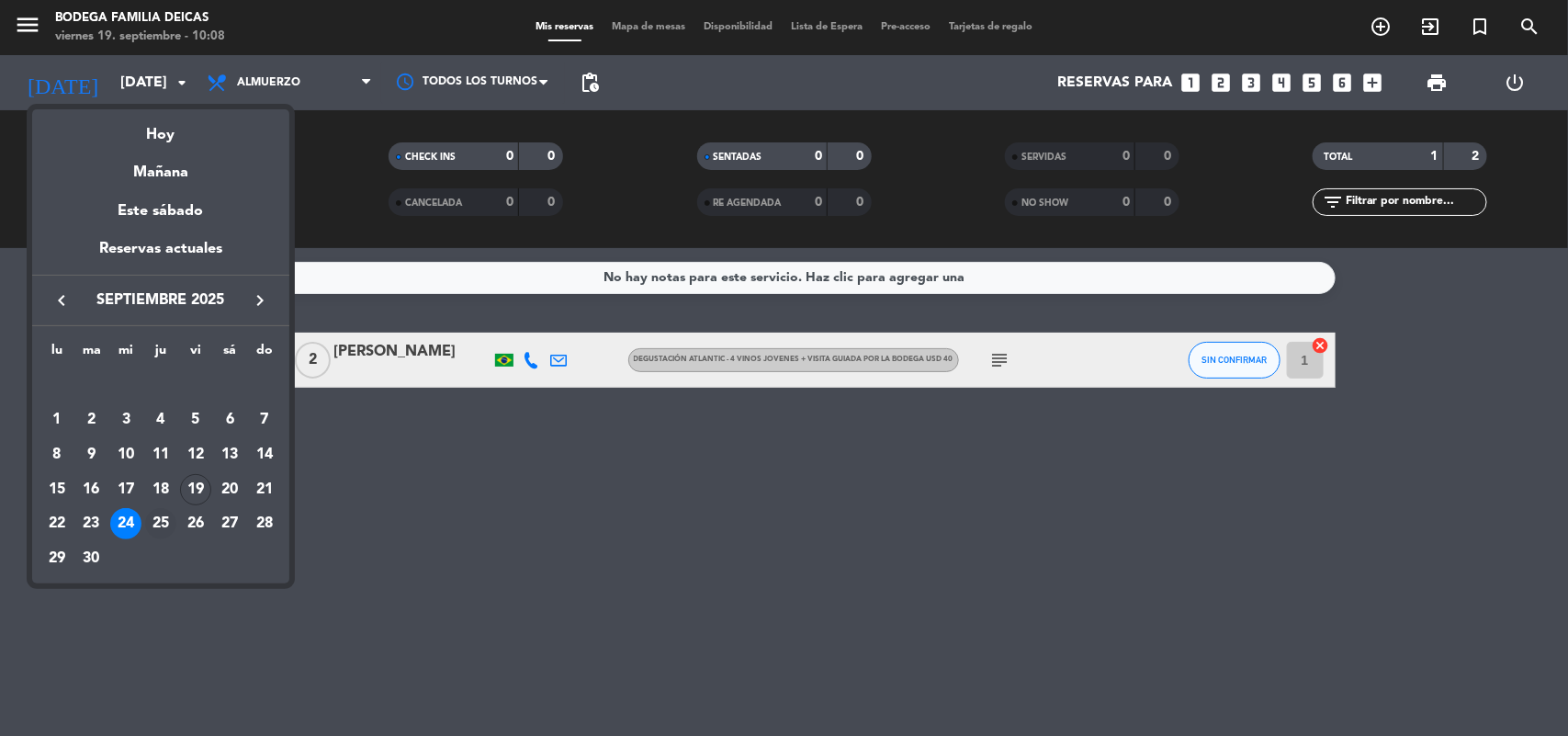
click at [148, 514] on div "25" at bounding box center [160, 524] width 31 height 31
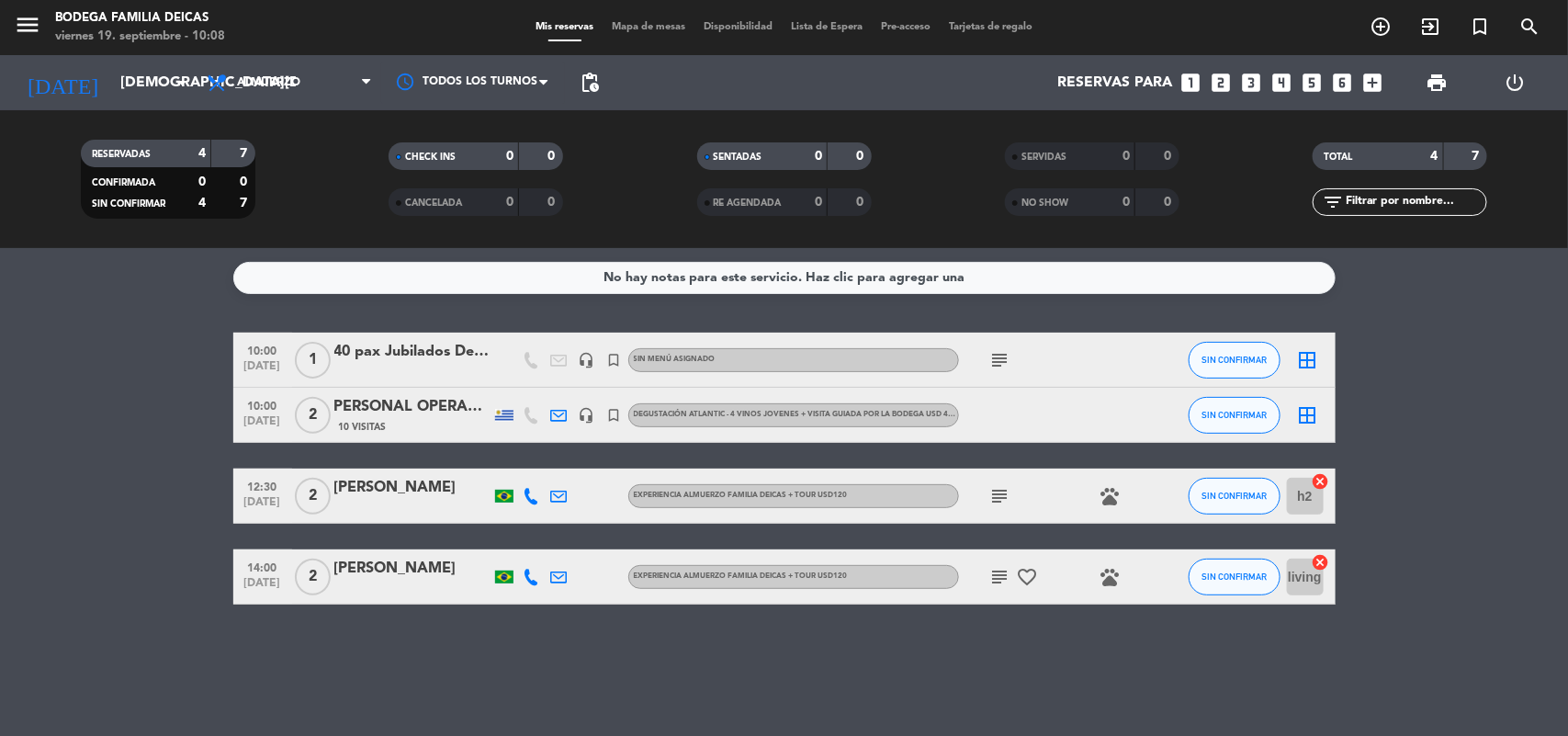
click at [1007, 360] on icon "subject" at bounding box center [1000, 360] width 22 height 22
click at [1006, 357] on icon "subject" at bounding box center [1000, 360] width 22 height 22
click at [112, 76] on input "[DEMOGRAPHIC_DATA][DATE]" at bounding box center [208, 83] width 193 height 36
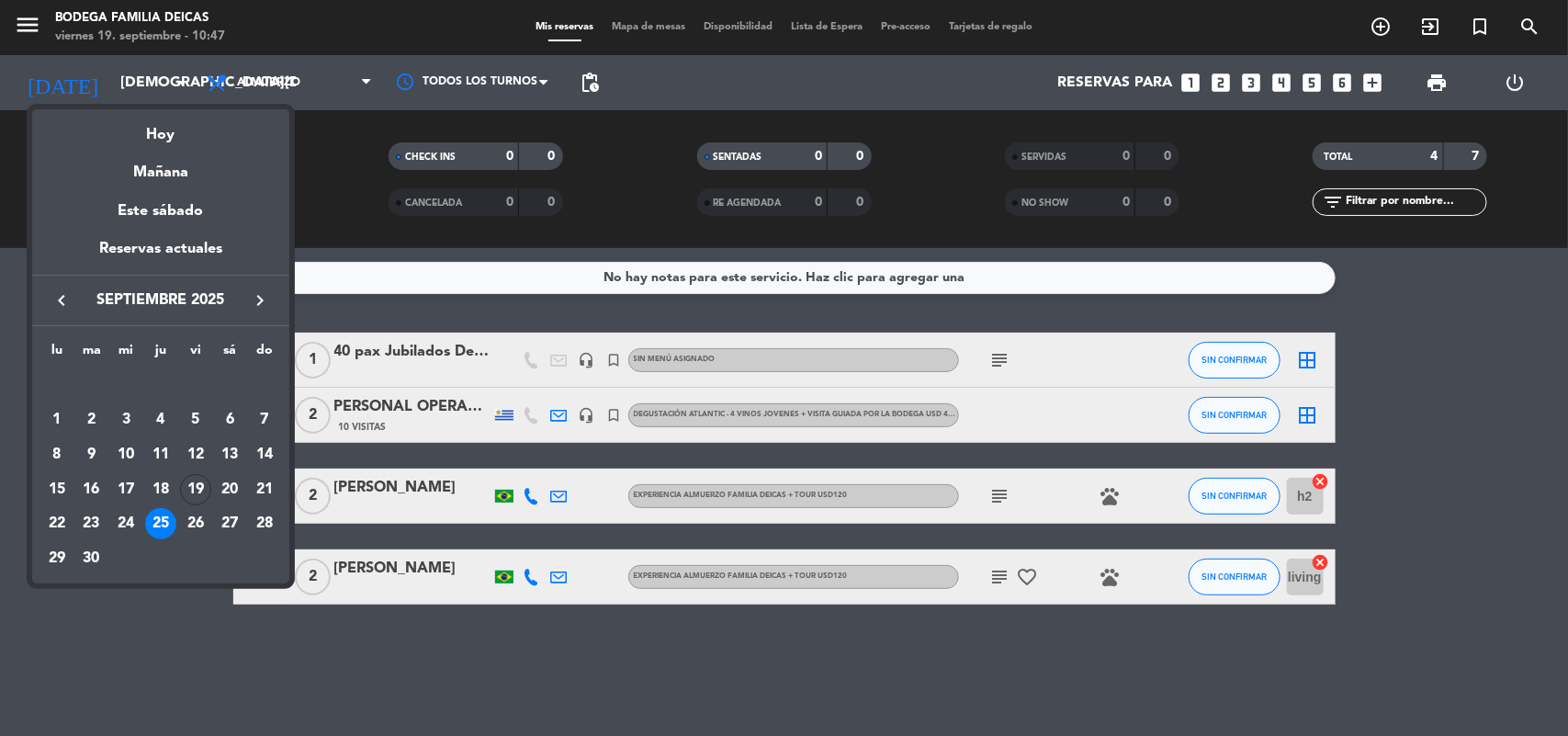
click at [192, 138] on div "Hoy" at bounding box center [160, 128] width 258 height 38
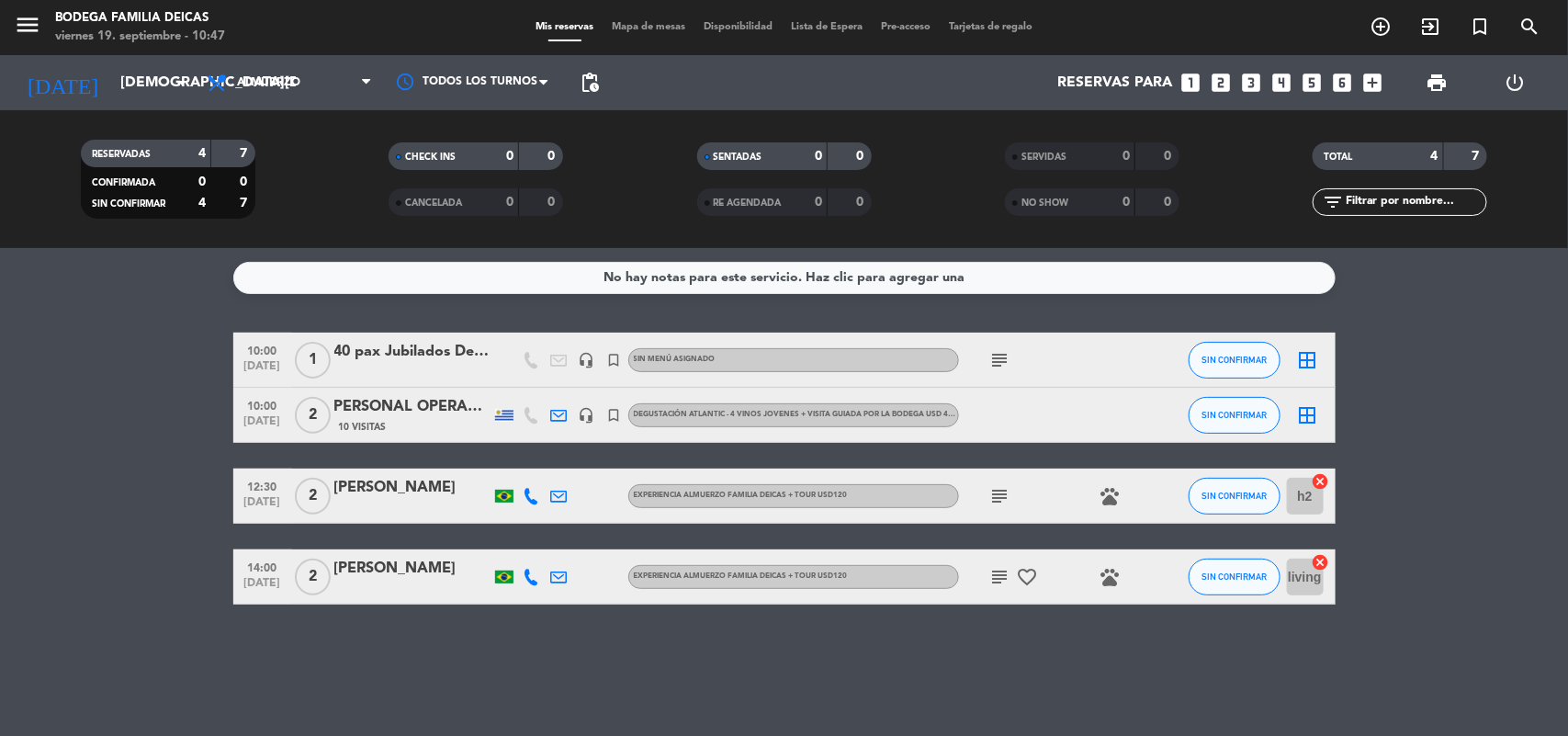
type input "[DATE]"
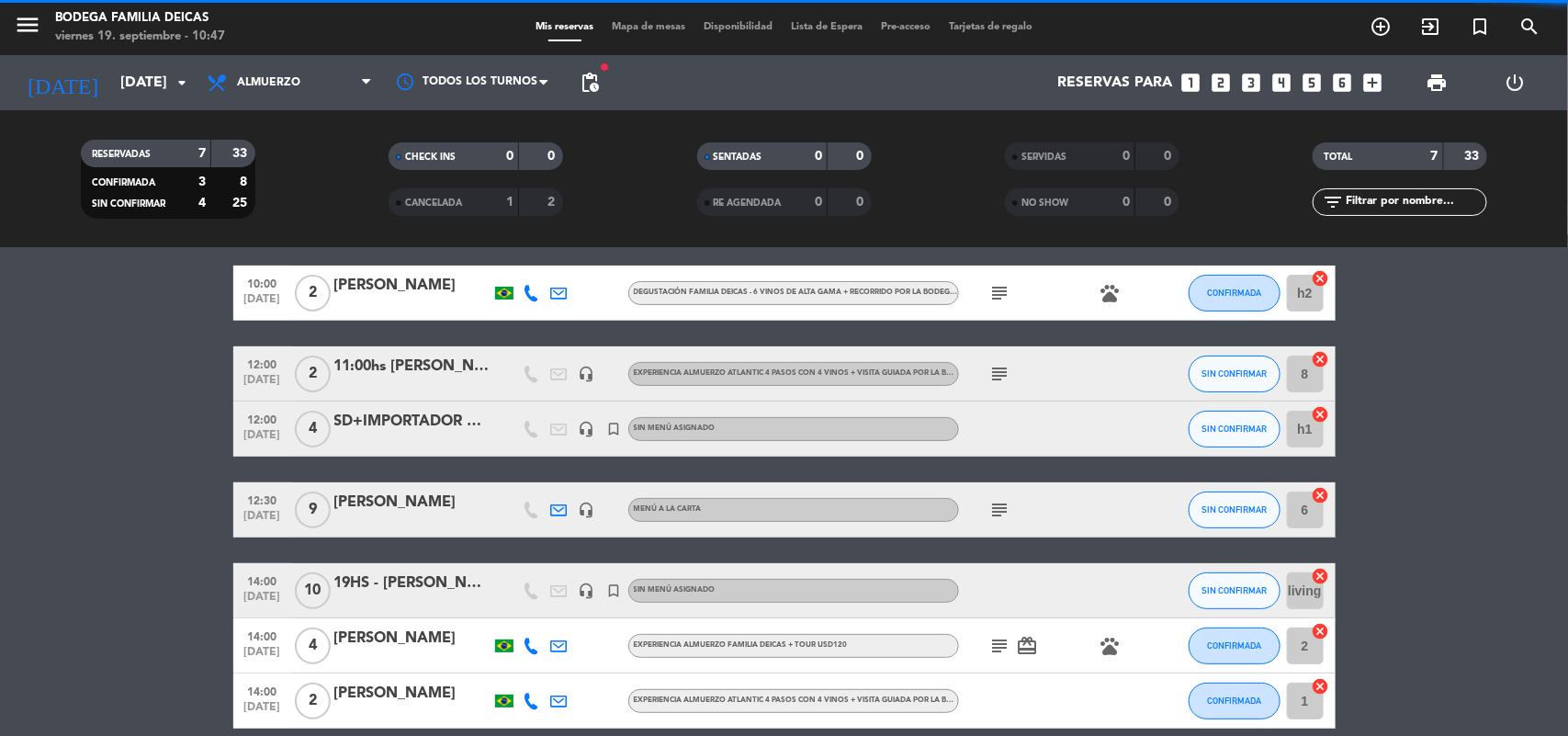
scroll to position [226, 0]
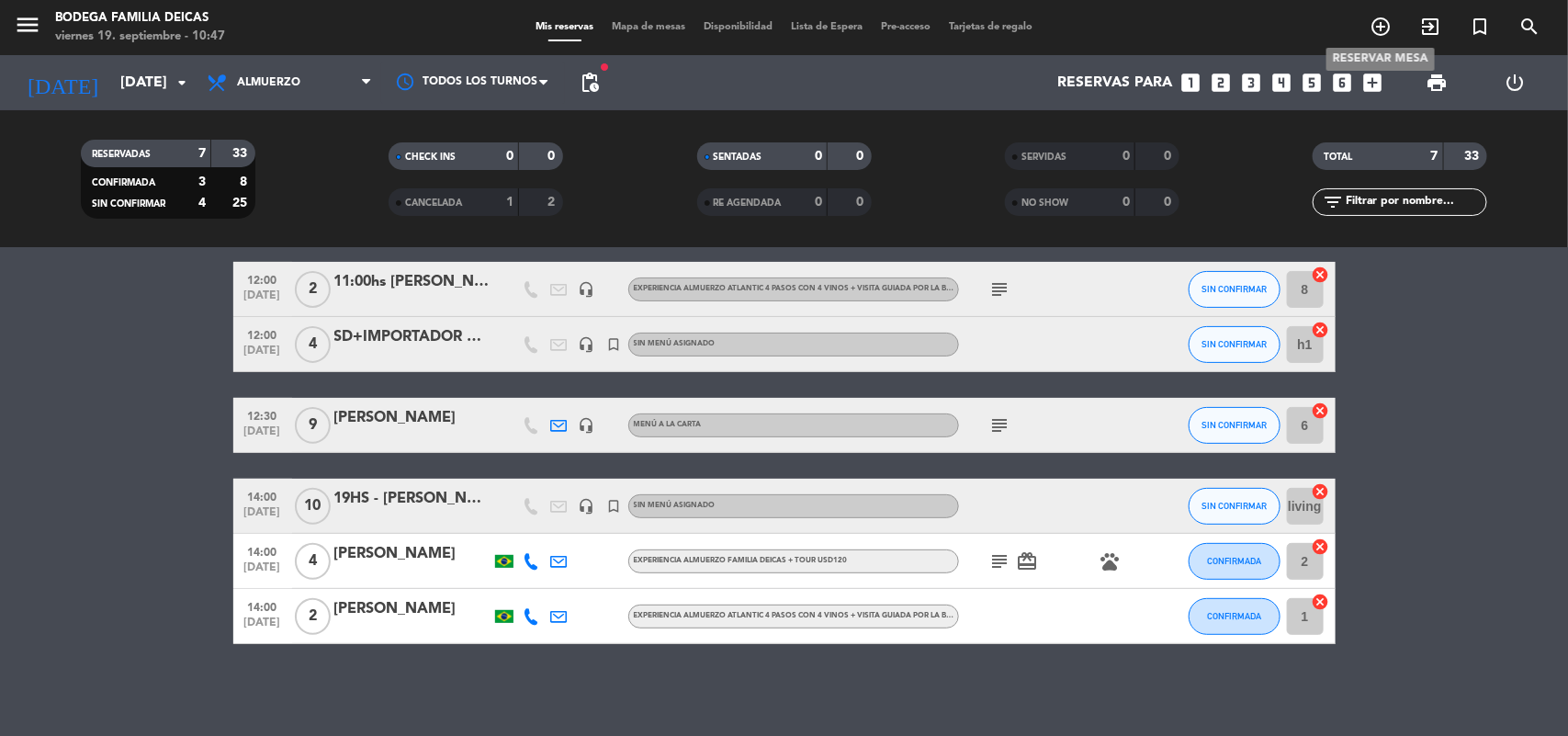
click at [1374, 37] on icon "add_circle_outline" at bounding box center [1380, 26] width 22 height 22
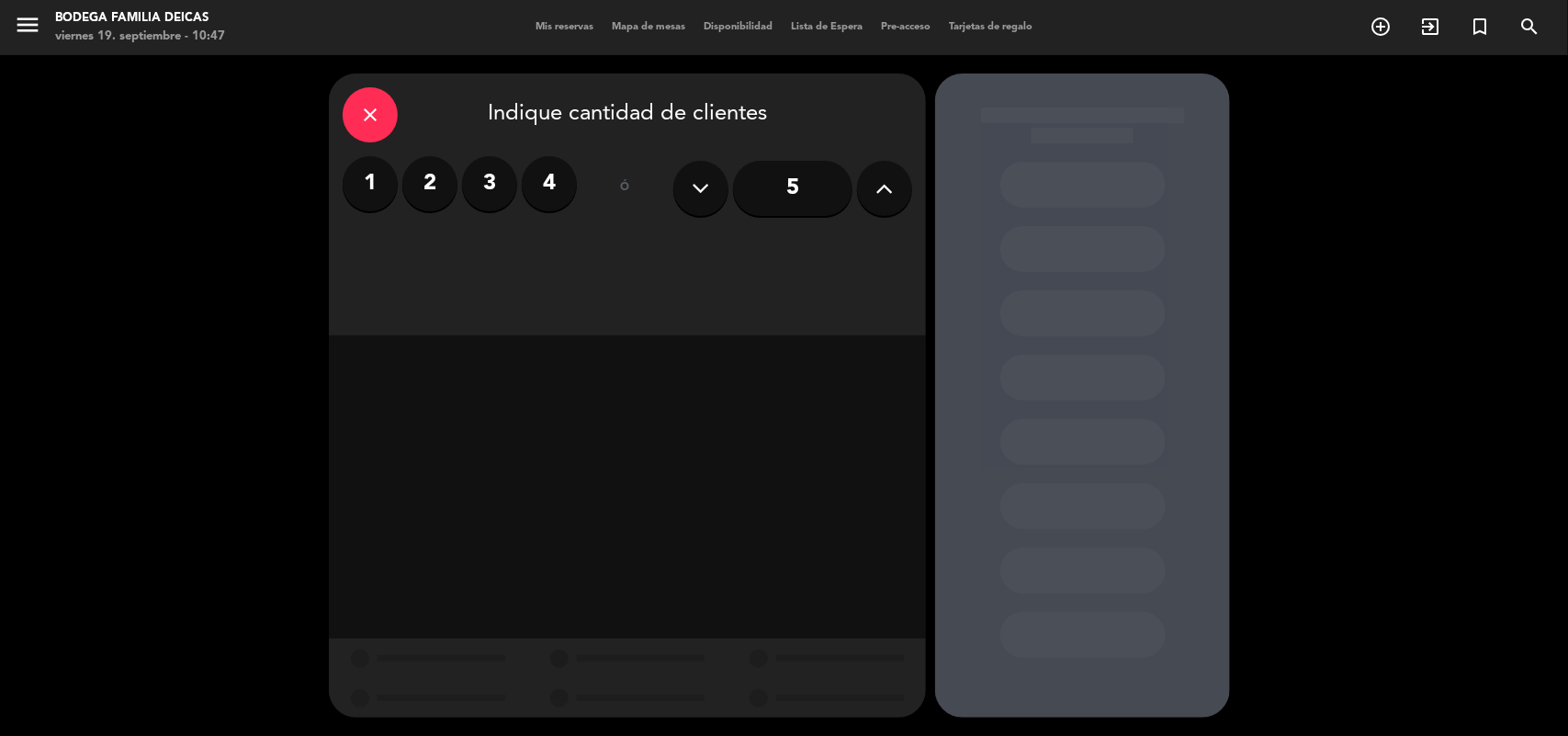
click at [421, 186] on label "2" at bounding box center [430, 184] width 55 height 55
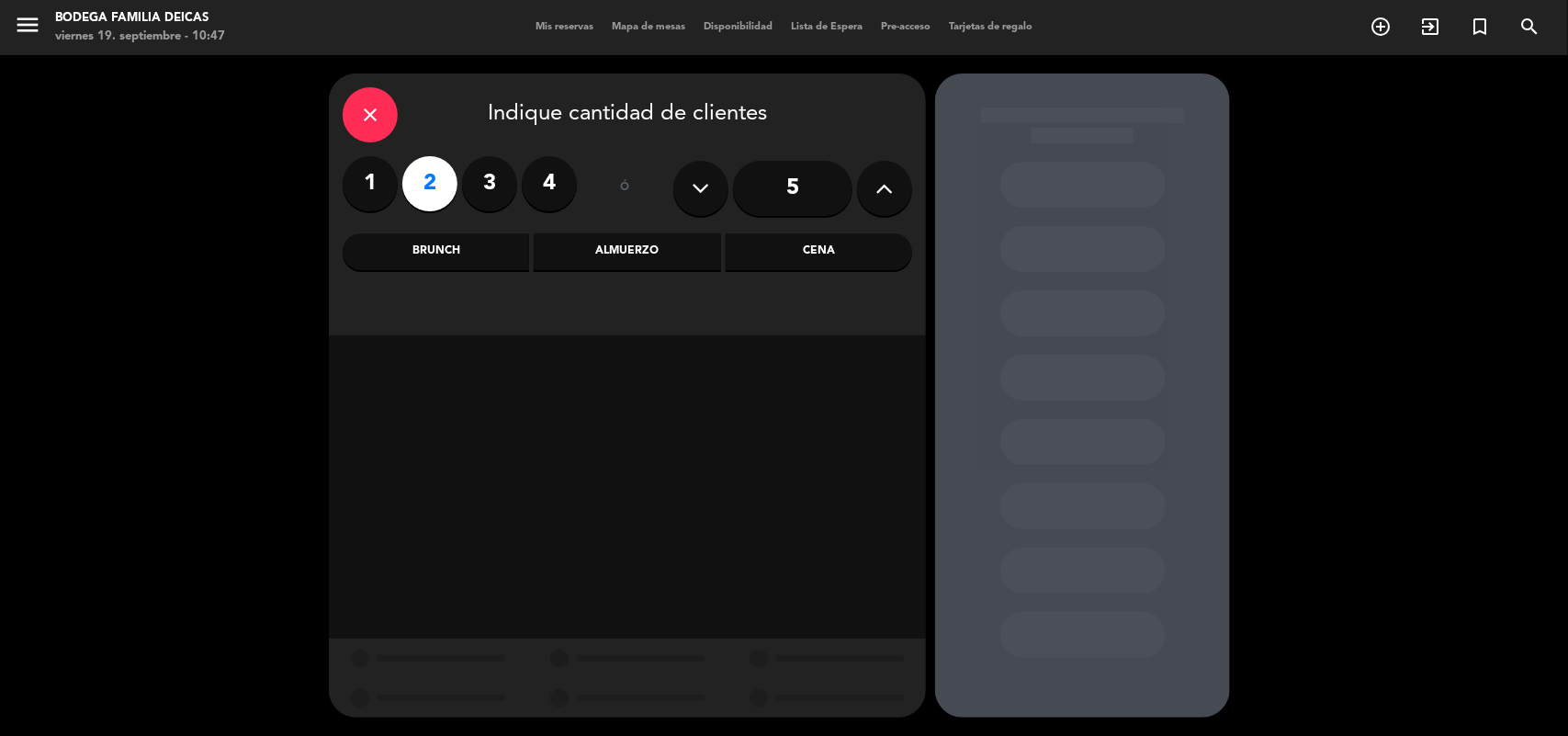
click at [400, 158] on div "1 2 3 4" at bounding box center [459, 184] width 234 height 55
click at [383, 180] on label "1" at bounding box center [370, 184] width 55 height 55
click at [605, 254] on div "Almuerzo" at bounding box center [627, 251] width 187 height 37
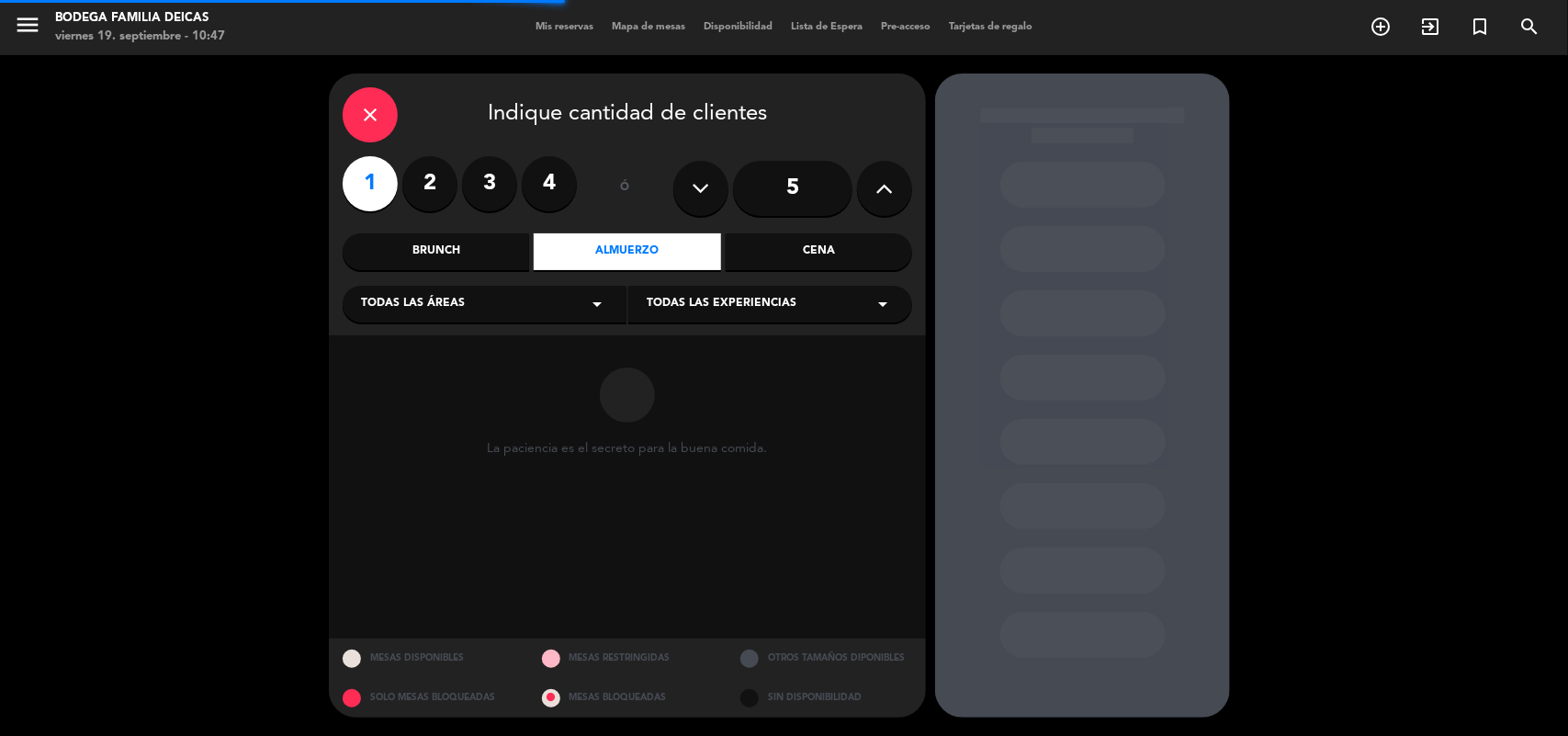
click at [502, 309] on div "Todas las áreas arrow_drop_down" at bounding box center [484, 304] width 284 height 37
click at [506, 306] on div "Todas las áreas arrow_drop_down" at bounding box center [484, 304] width 284 height 37
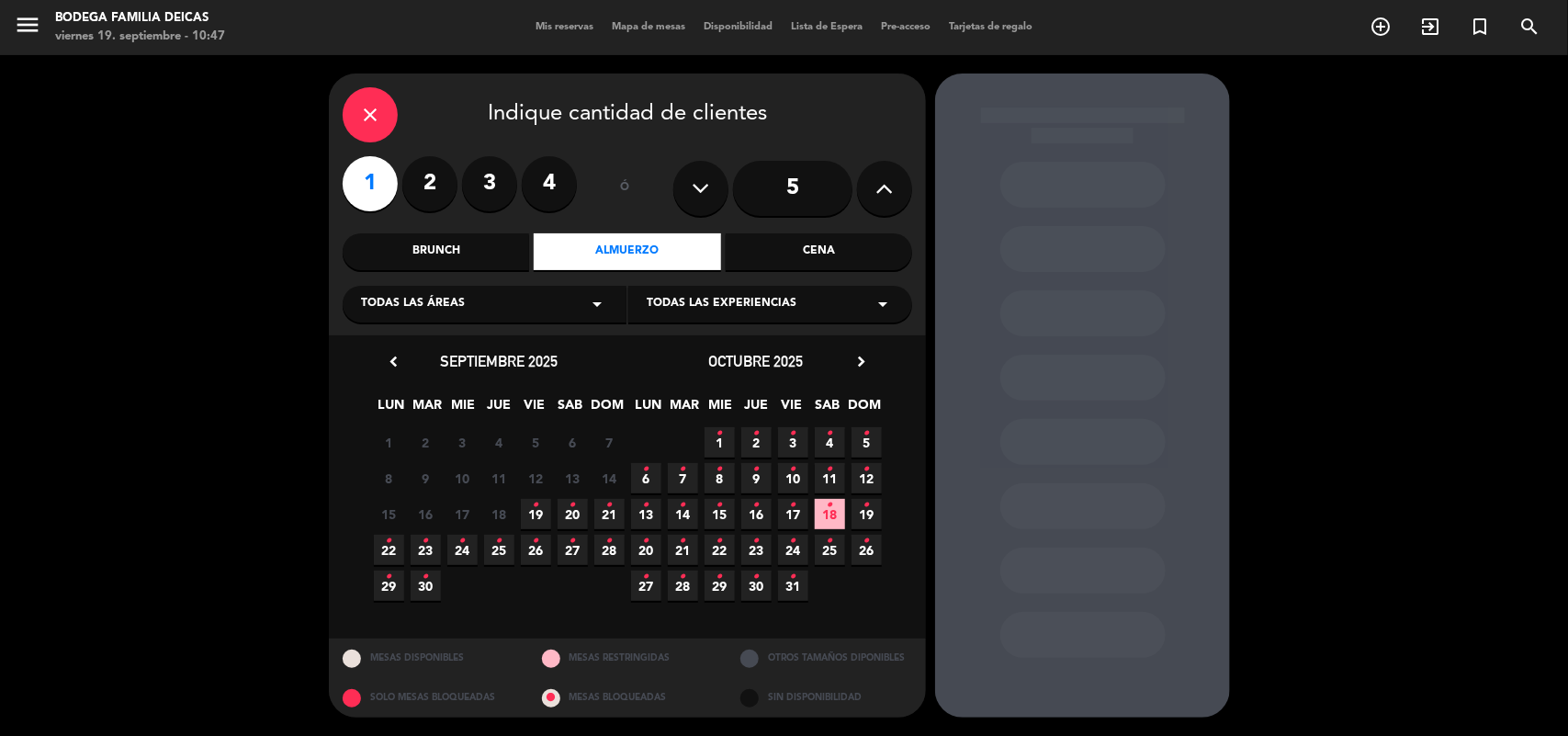
click at [541, 511] on span "19 •" at bounding box center [536, 514] width 30 height 30
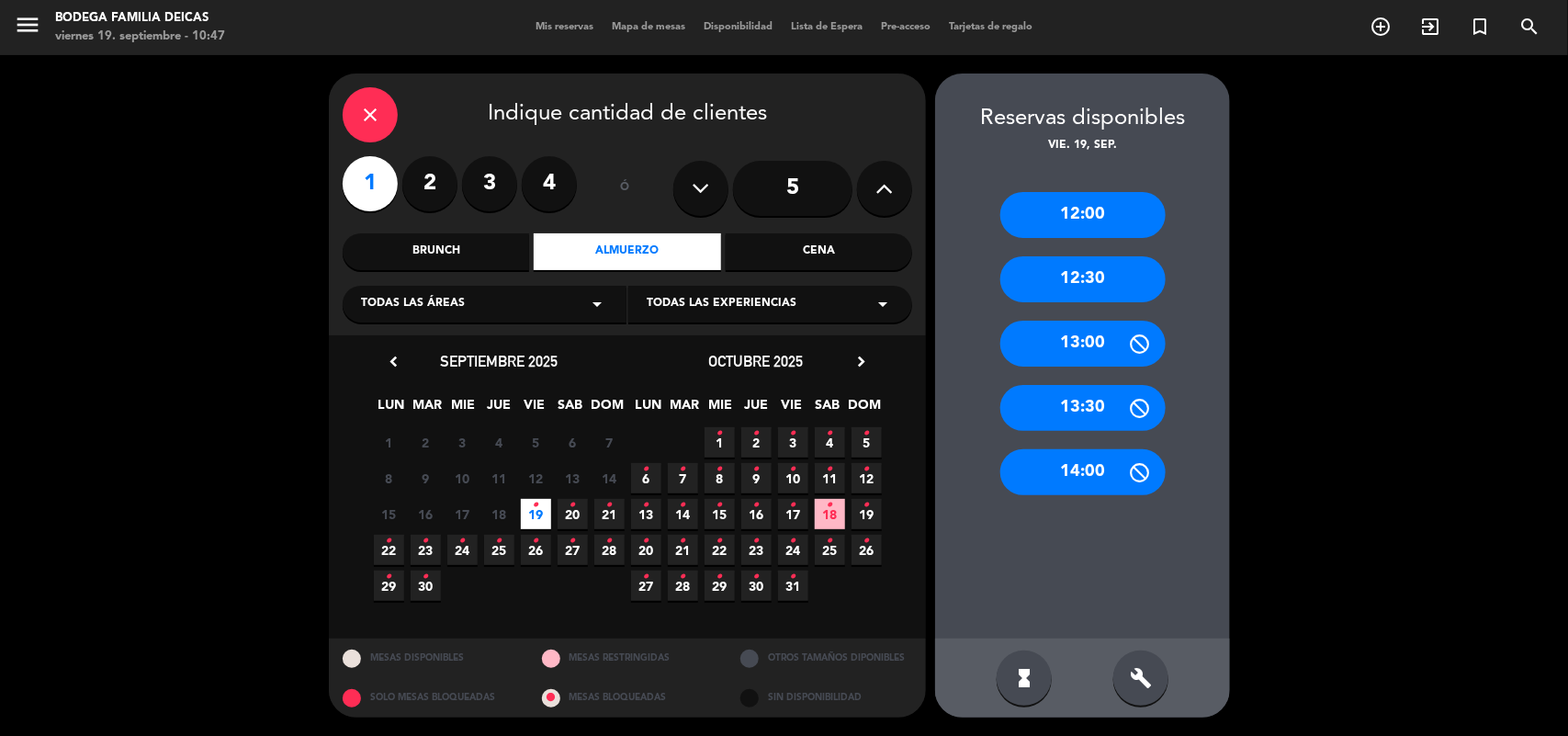
click at [1138, 662] on div "build" at bounding box center [1141, 677] width 55 height 55
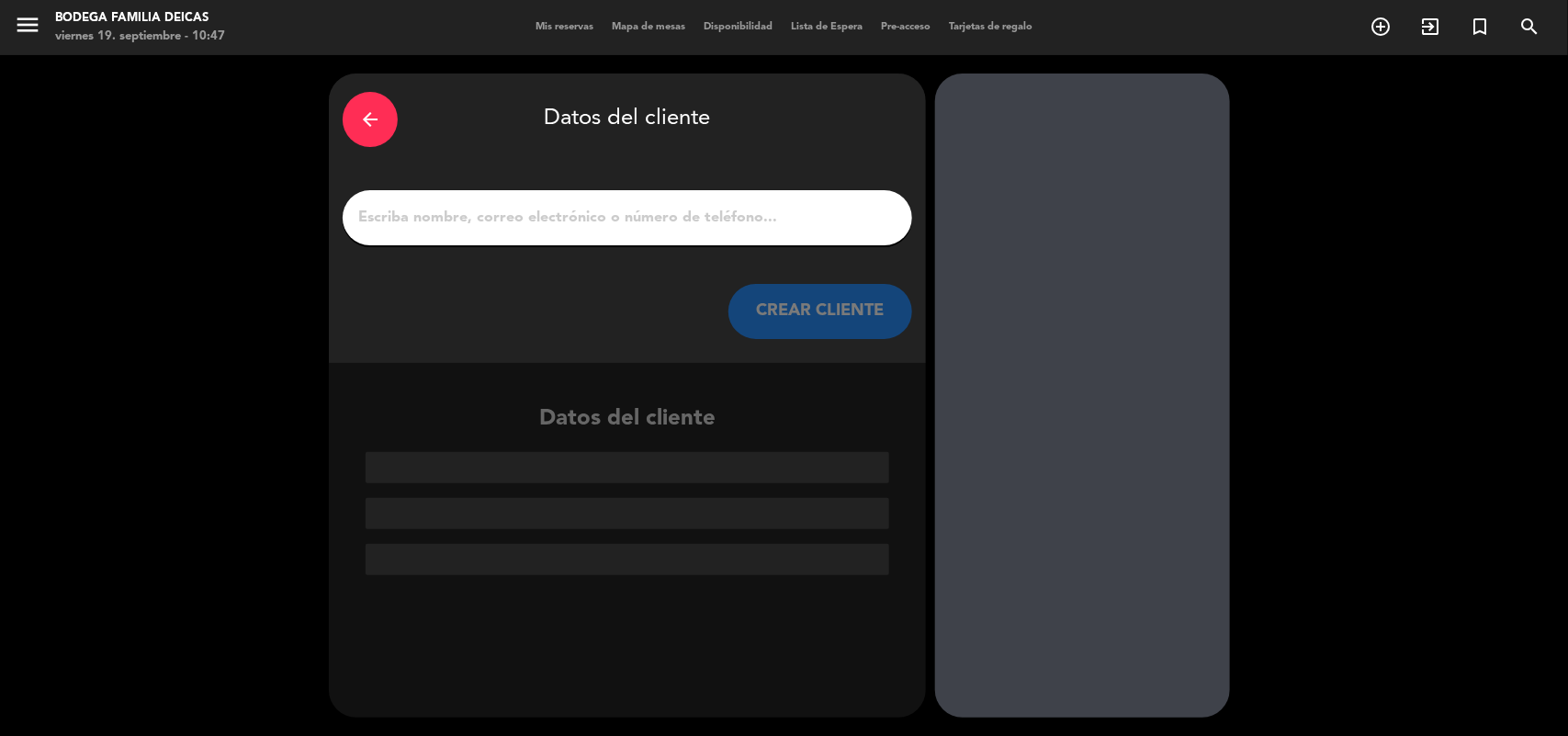
click at [510, 216] on input "1" at bounding box center [627, 217] width 542 height 25
click at [544, 218] on input "1" at bounding box center [627, 217] width 542 height 25
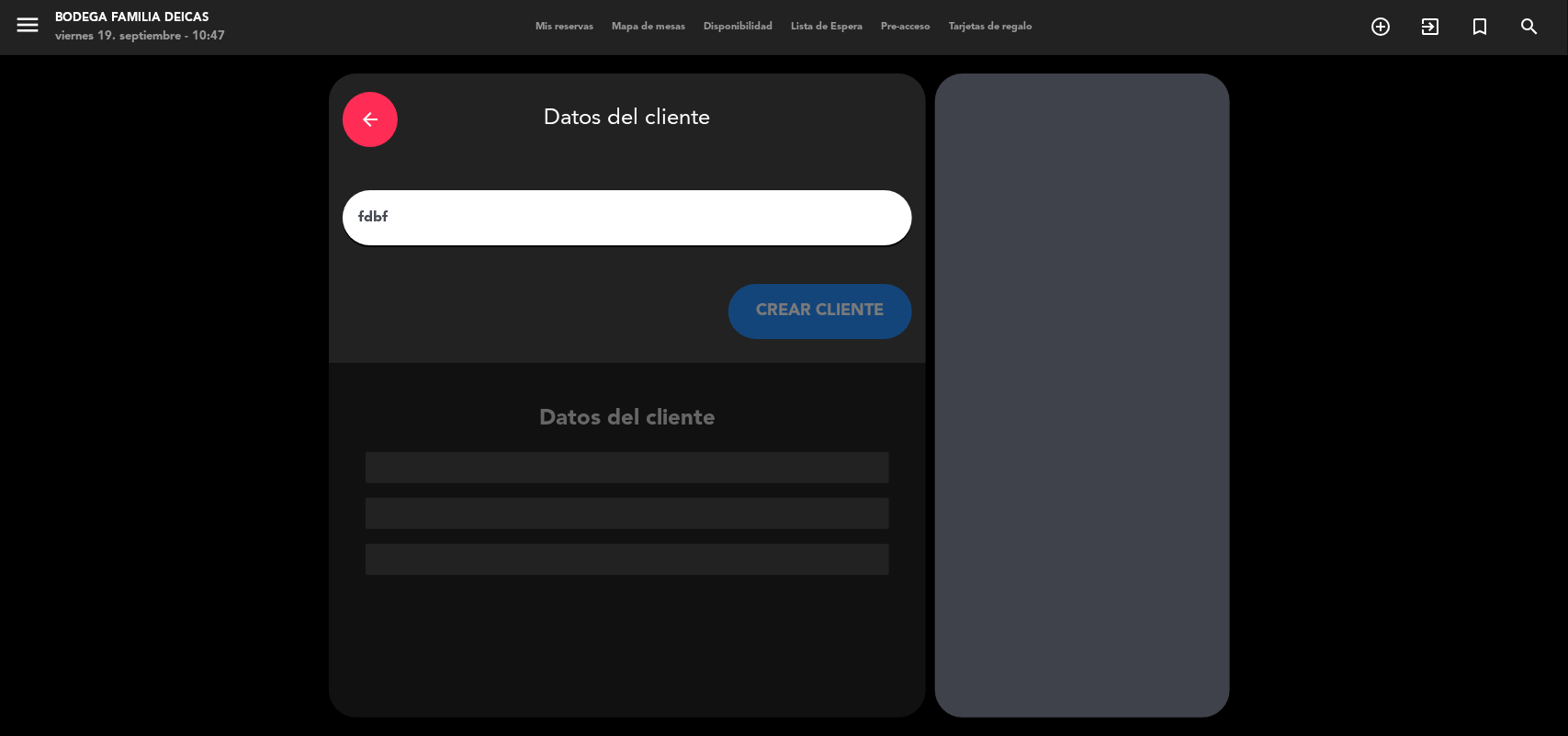
type input "fdbfg"
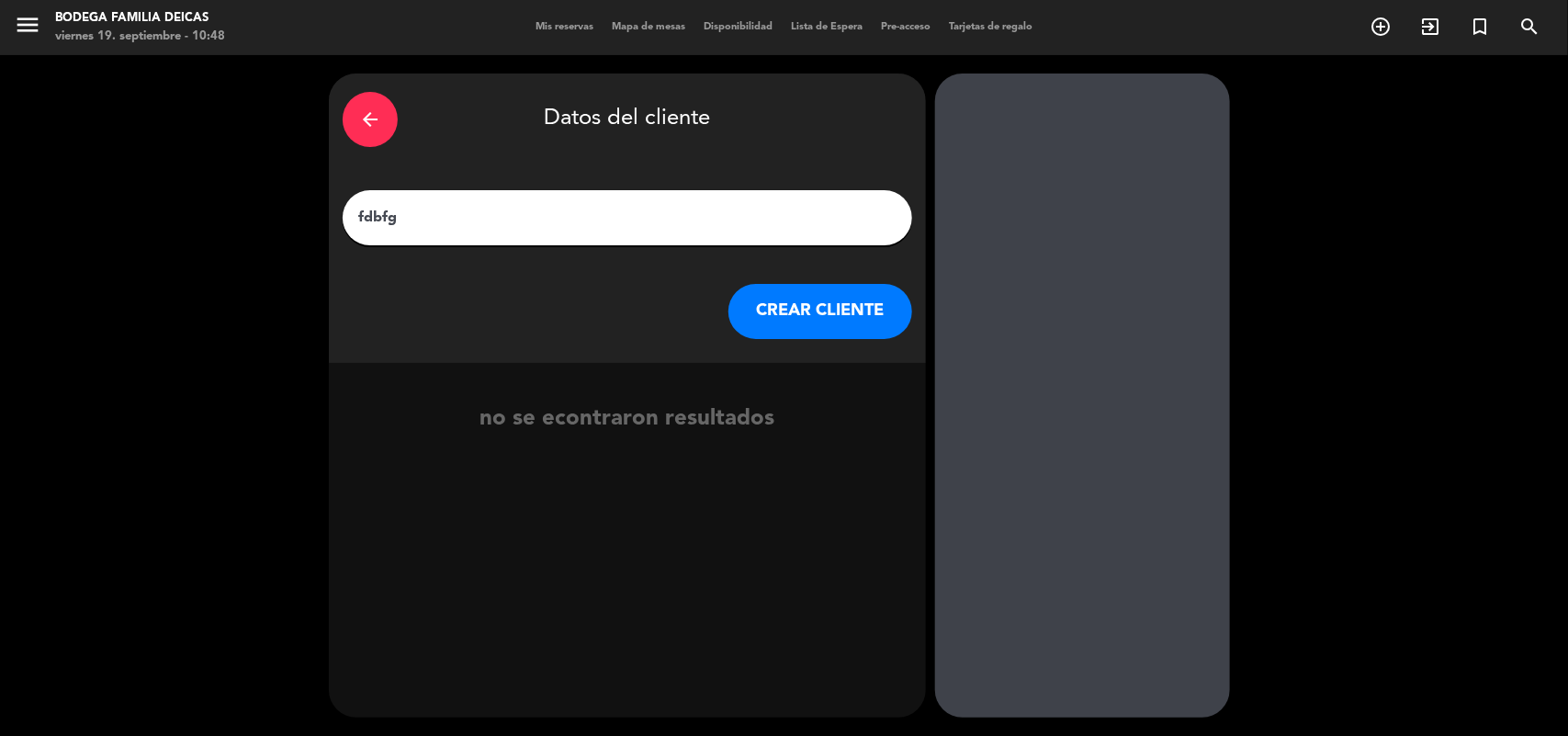
drag, startPoint x: 407, startPoint y: 226, endPoint x: 230, endPoint y: 219, distance: 177.1
click at [230, 219] on div "arrow_back Datos del cliente fdbfg CREAR CLIENTE no se econtraron resultados" at bounding box center [784, 395] width 1568 height 681
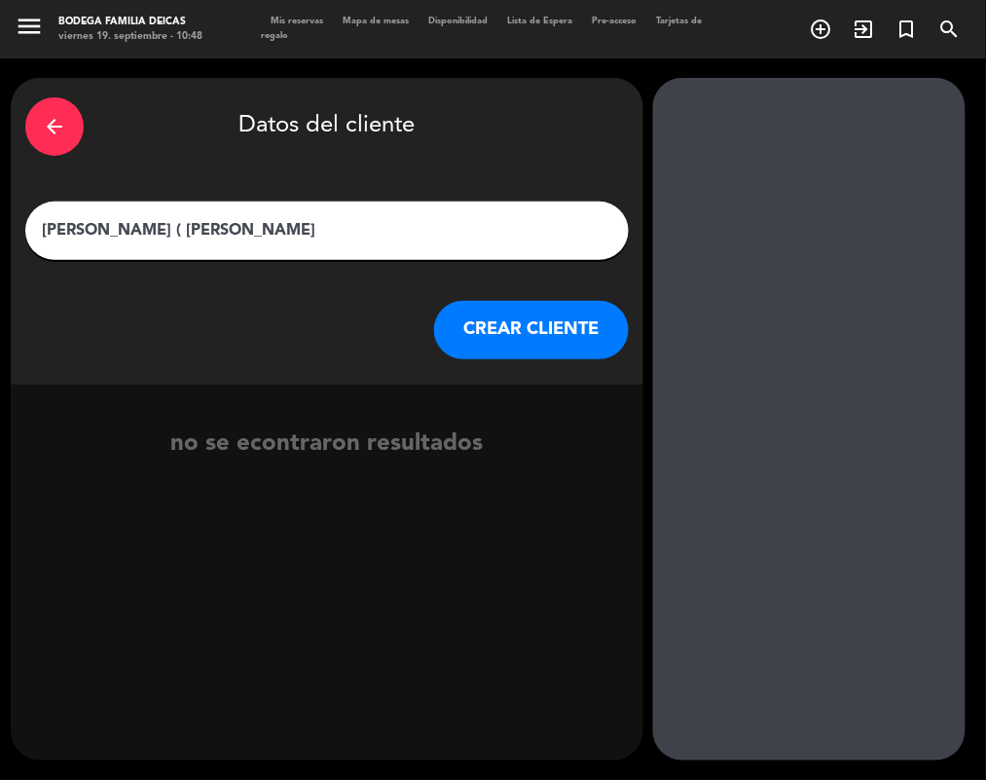
click at [969, 65] on div "arrow_back Datos del cliente [PERSON_NAME] ( [PERSON_NAME] CREAR CLIENTE no se …" at bounding box center [493, 419] width 986 height 722
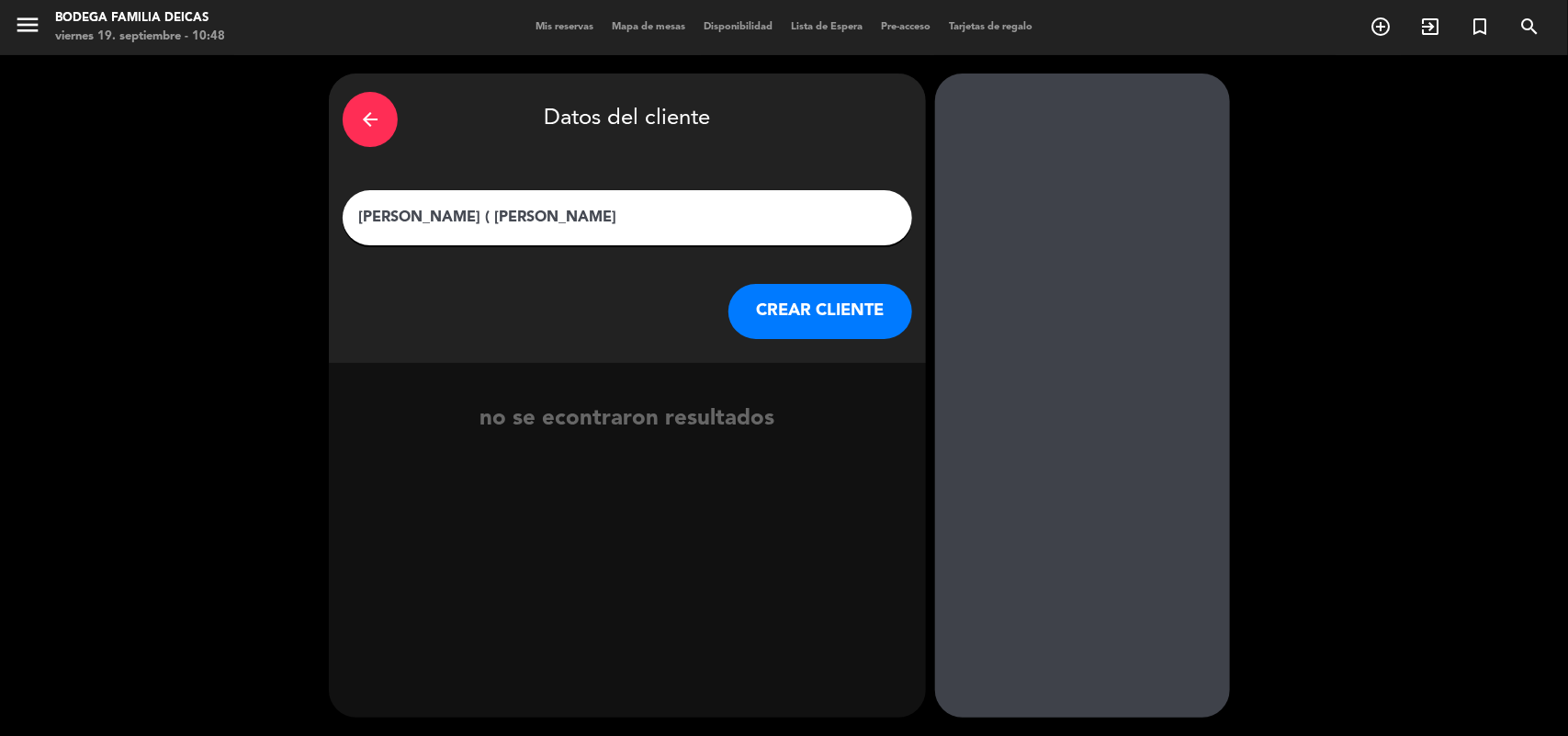
click at [548, 219] on input "[PERSON_NAME] ( [PERSON_NAME]" at bounding box center [627, 217] width 542 height 25
type input "[PERSON_NAME] ( [PERSON_NAME])"
click at [871, 328] on button "CREAR CLIENTE" at bounding box center [820, 311] width 184 height 55
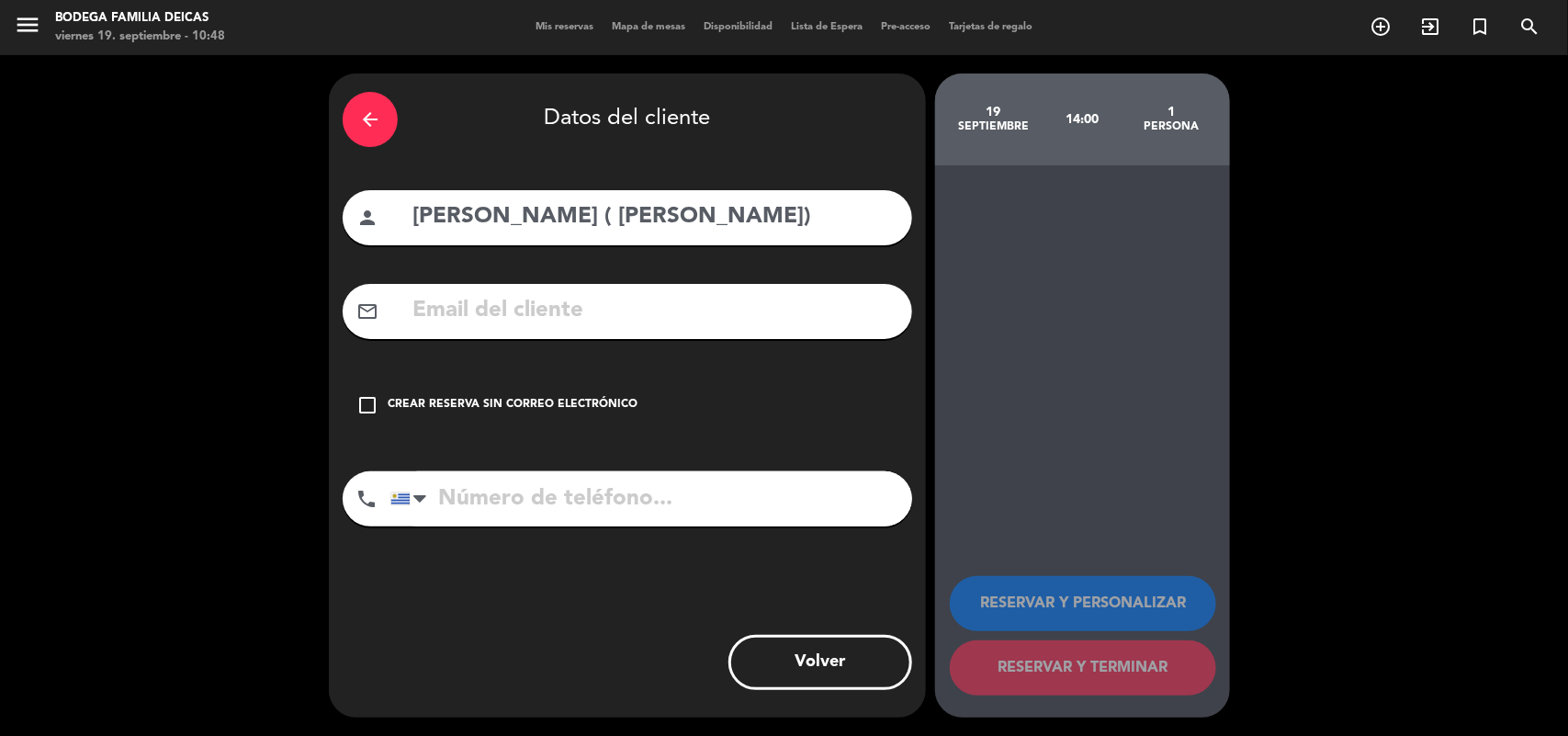
click at [1532, 384] on div "arrow_back Datos del cliente person [PERSON_NAME] ( [PERSON_NAME]) mail_outline…" at bounding box center [784, 395] width 1568 height 681
click at [386, 401] on div "check_box_outline_blank Crear reserva sin correo electrónico" at bounding box center [627, 405] width 570 height 55
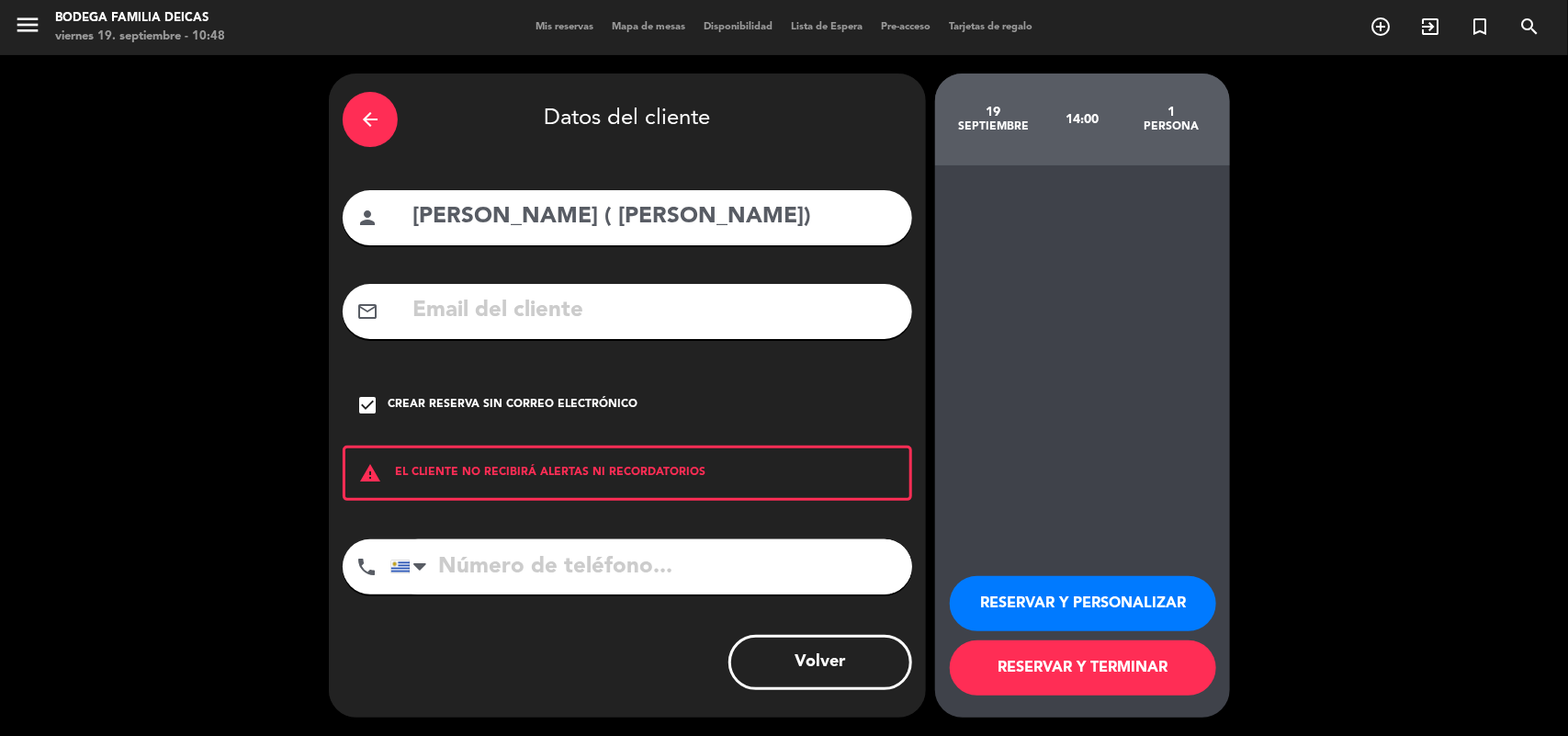
click at [1094, 677] on button "RESERVAR Y TERMINAR" at bounding box center [1083, 668] width 266 height 55
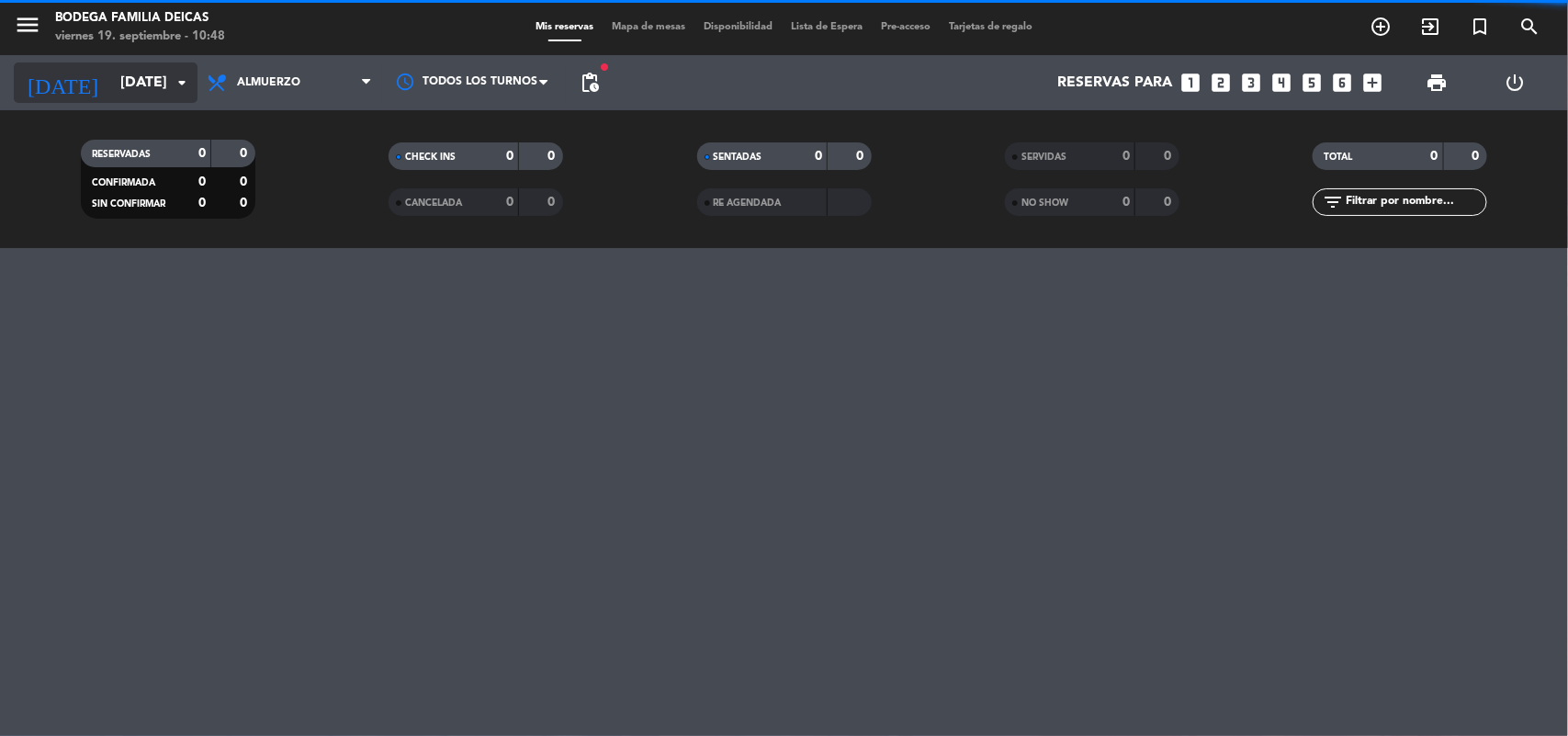
click at [113, 86] on input "[DATE]" at bounding box center [208, 83] width 193 height 36
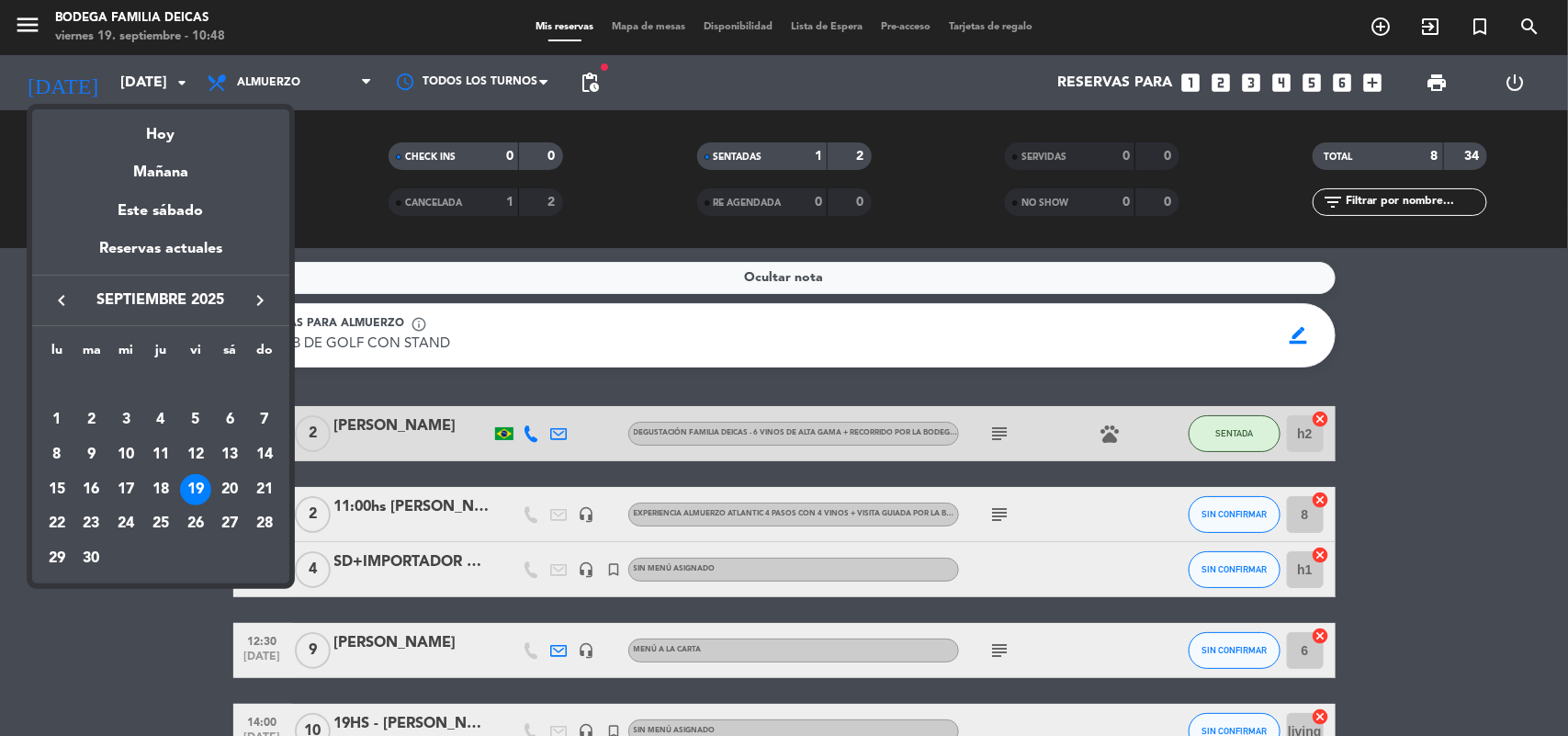
click at [161, 487] on div "18" at bounding box center [160, 489] width 31 height 31
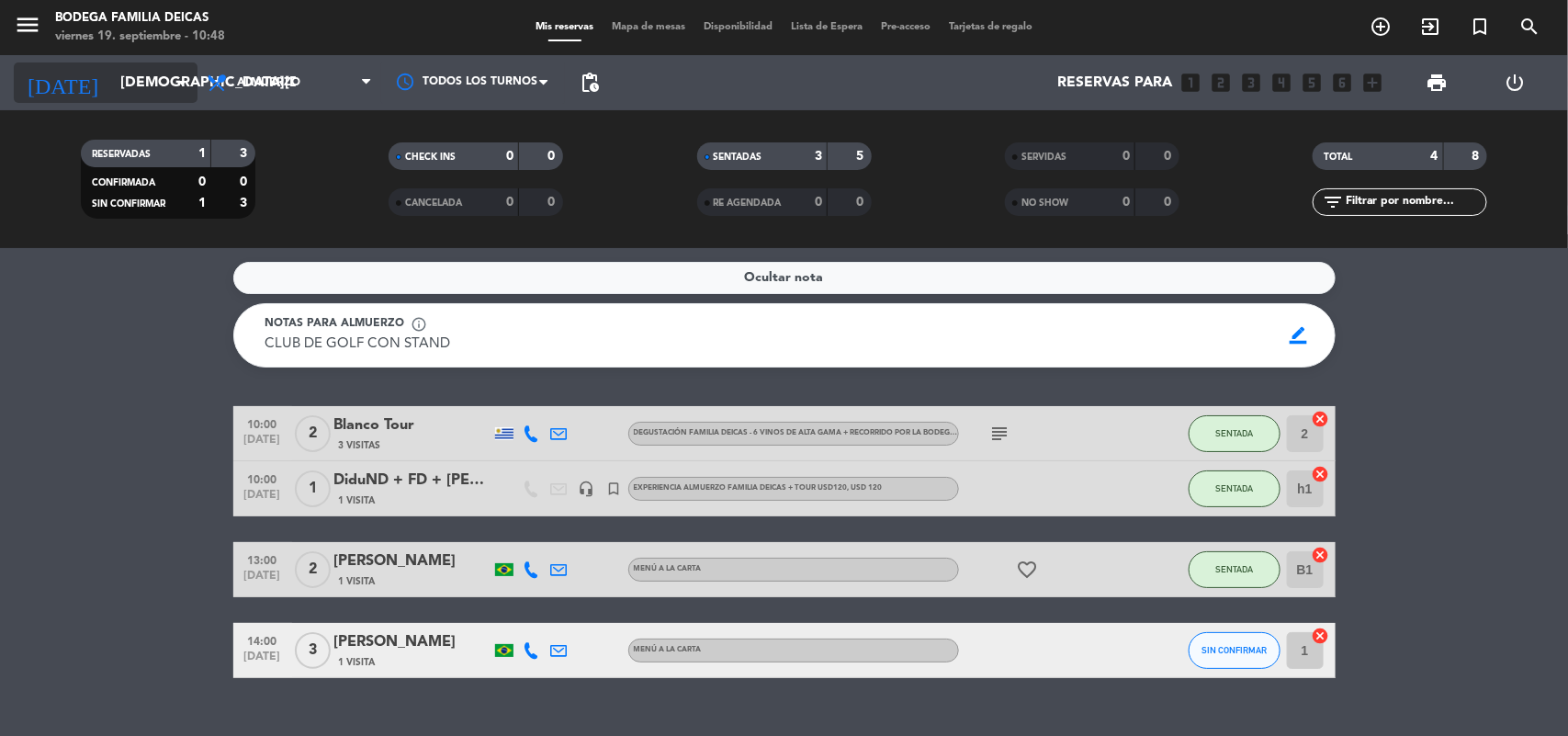
click at [111, 81] on input "[DEMOGRAPHIC_DATA][DATE]" at bounding box center [208, 83] width 193 height 36
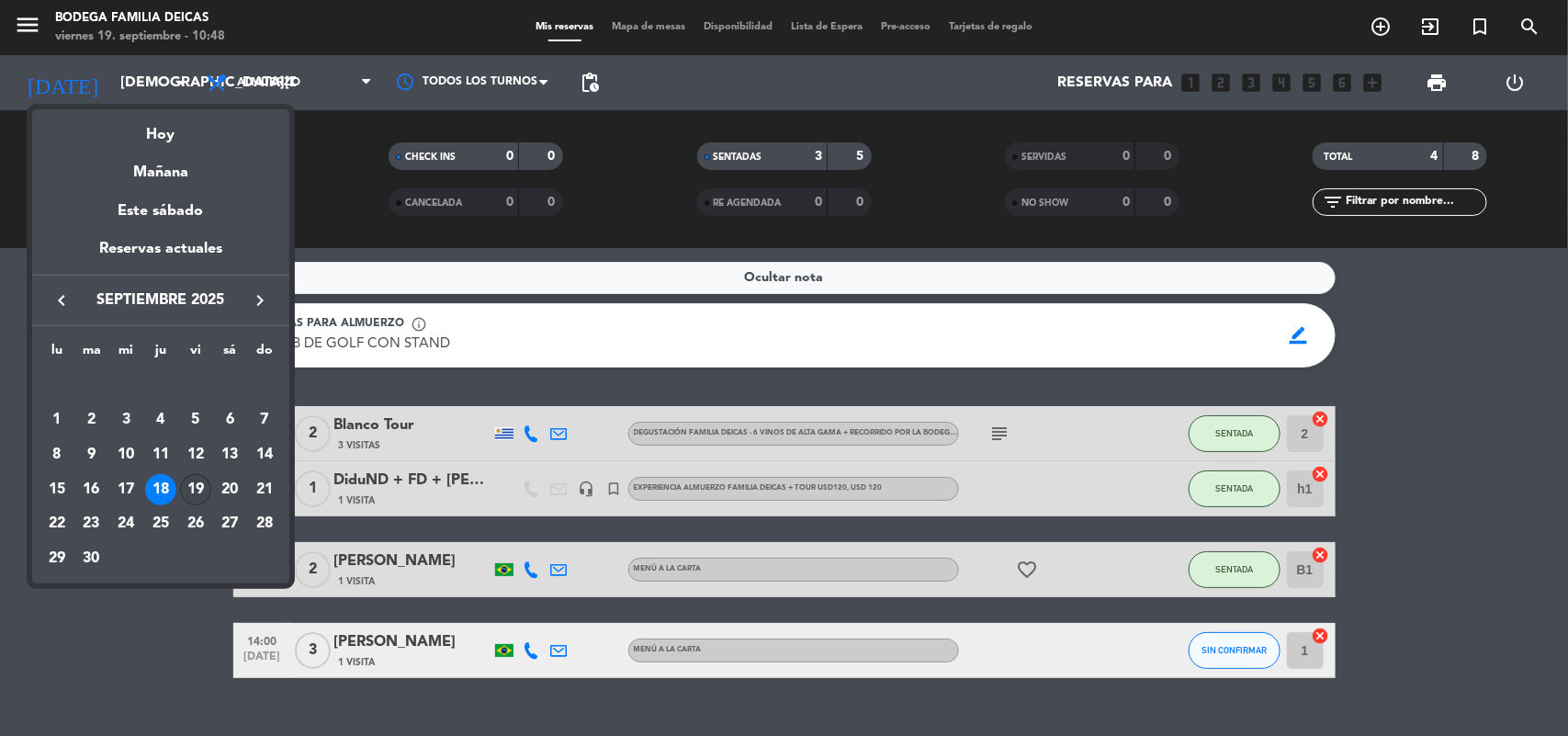
click at [195, 483] on div "19" at bounding box center [195, 489] width 31 height 31
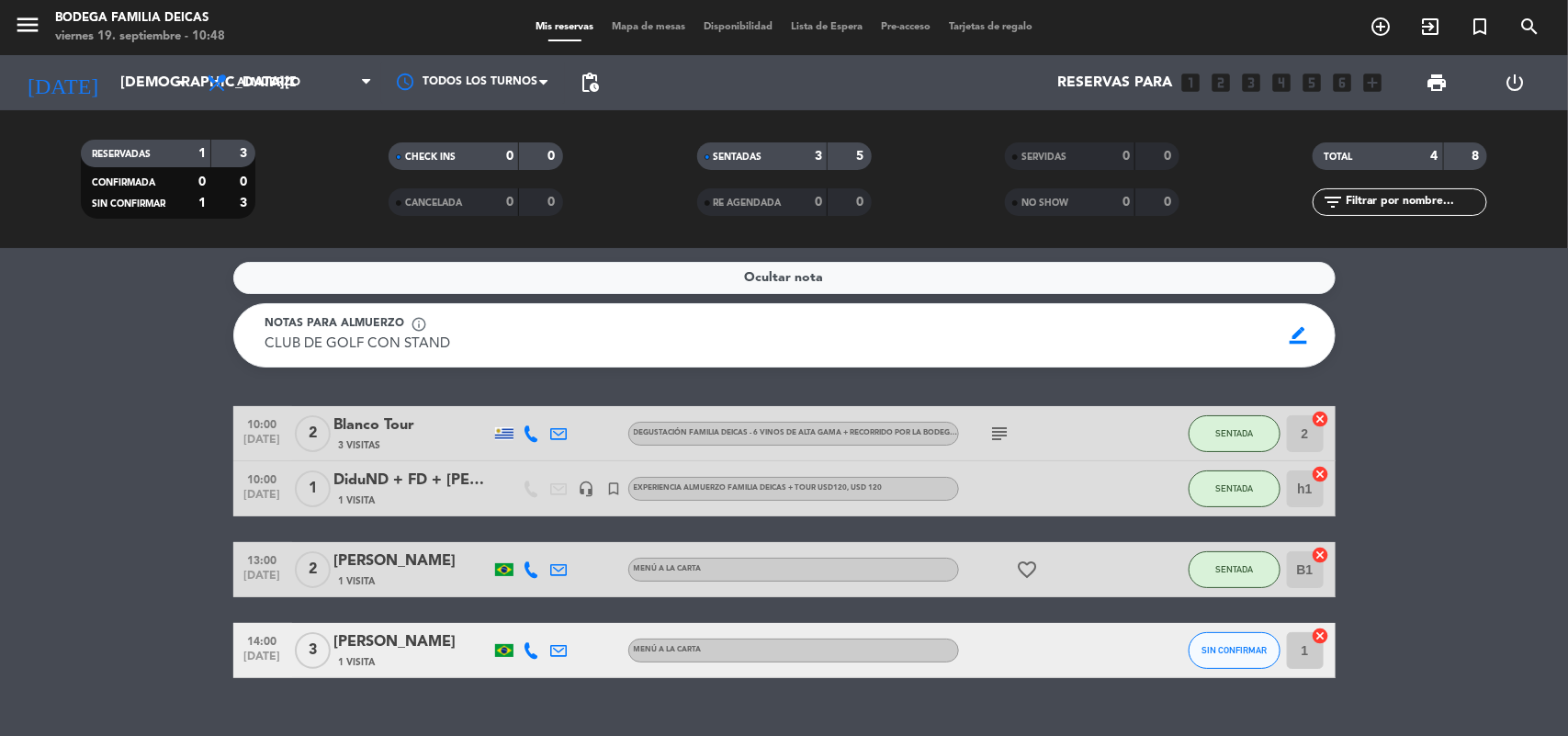
type input "[DATE]"
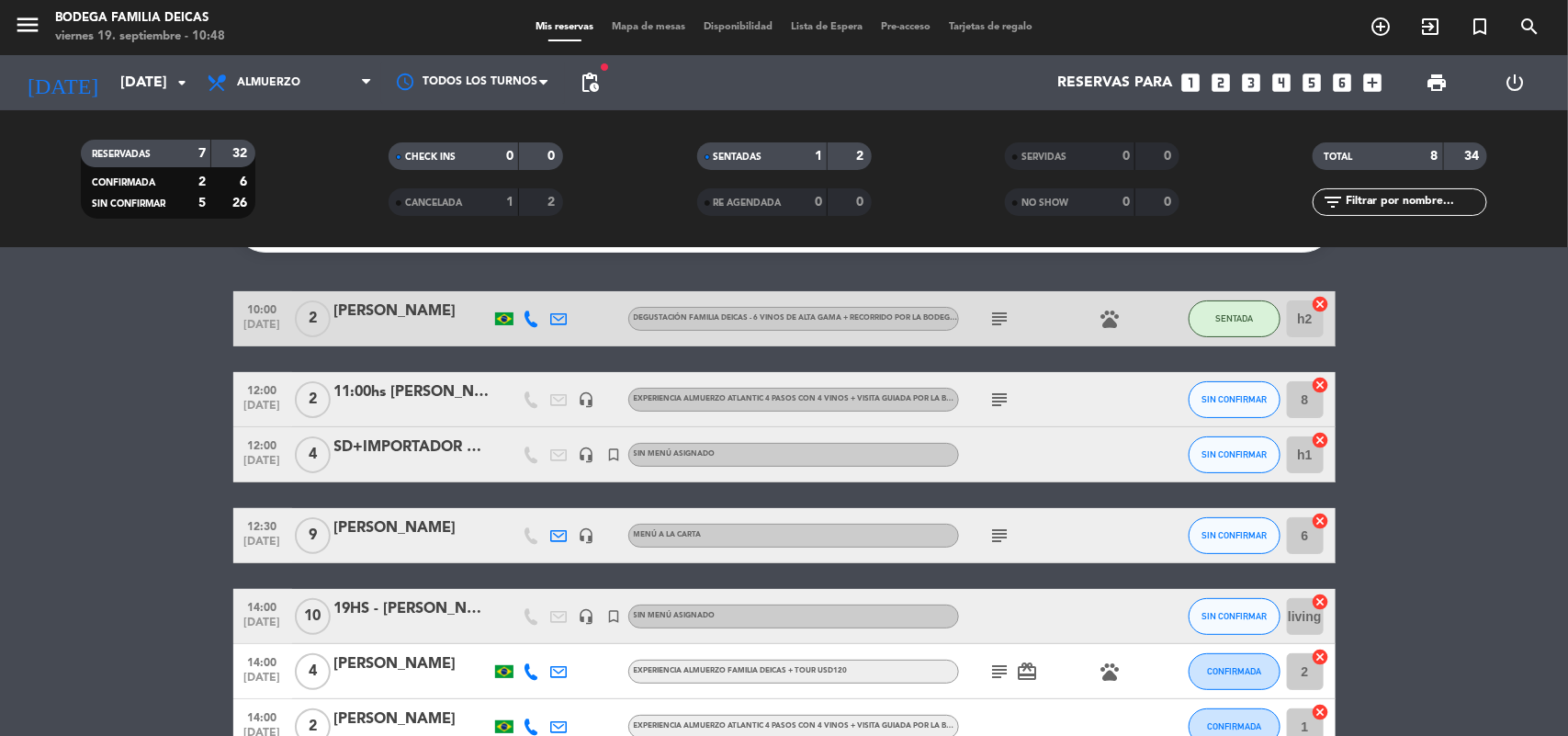
click at [409, 451] on div "SD+IMPORTADOR BELGICA" at bounding box center [412, 447] width 157 height 24
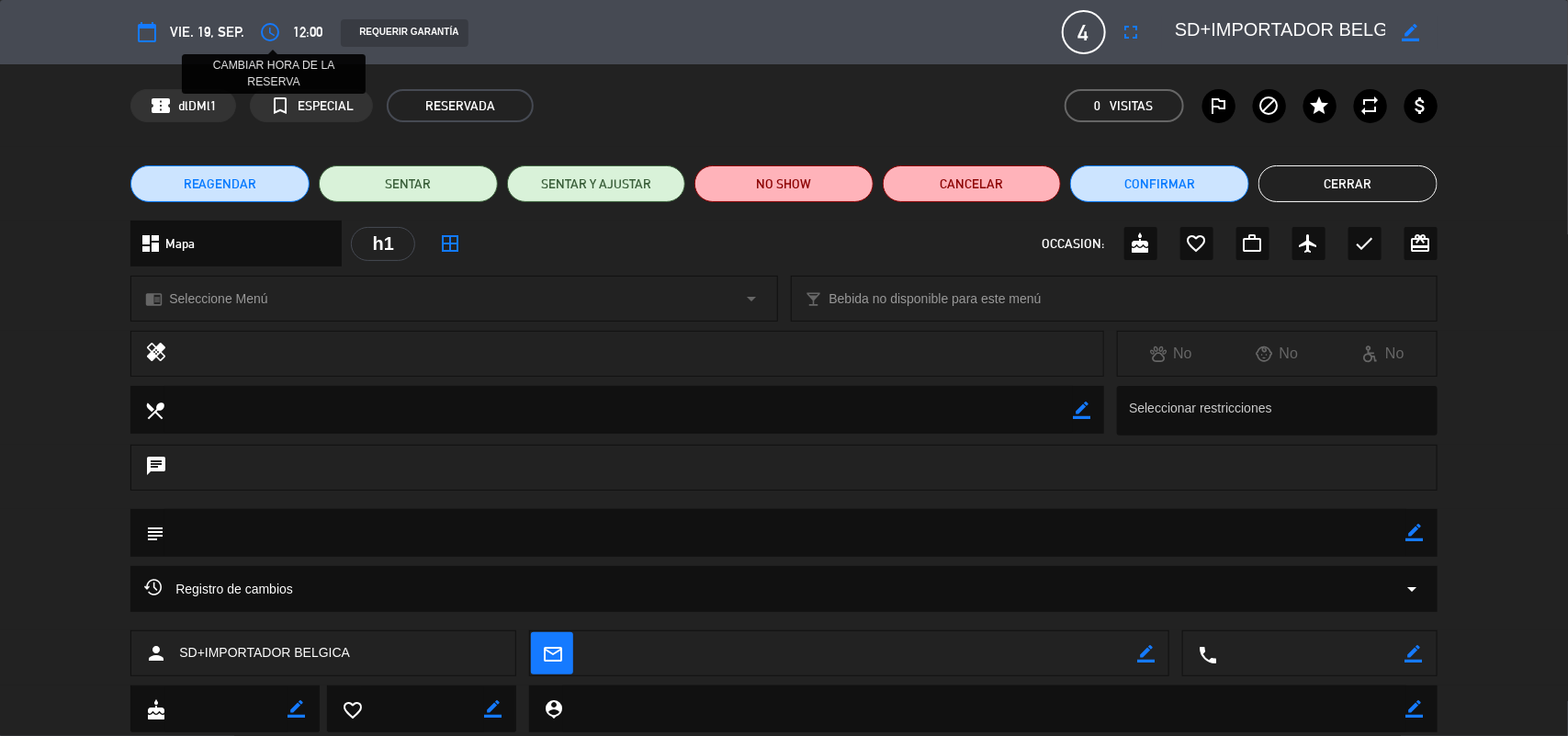
click at [271, 37] on icon "access_time" at bounding box center [270, 31] width 22 height 22
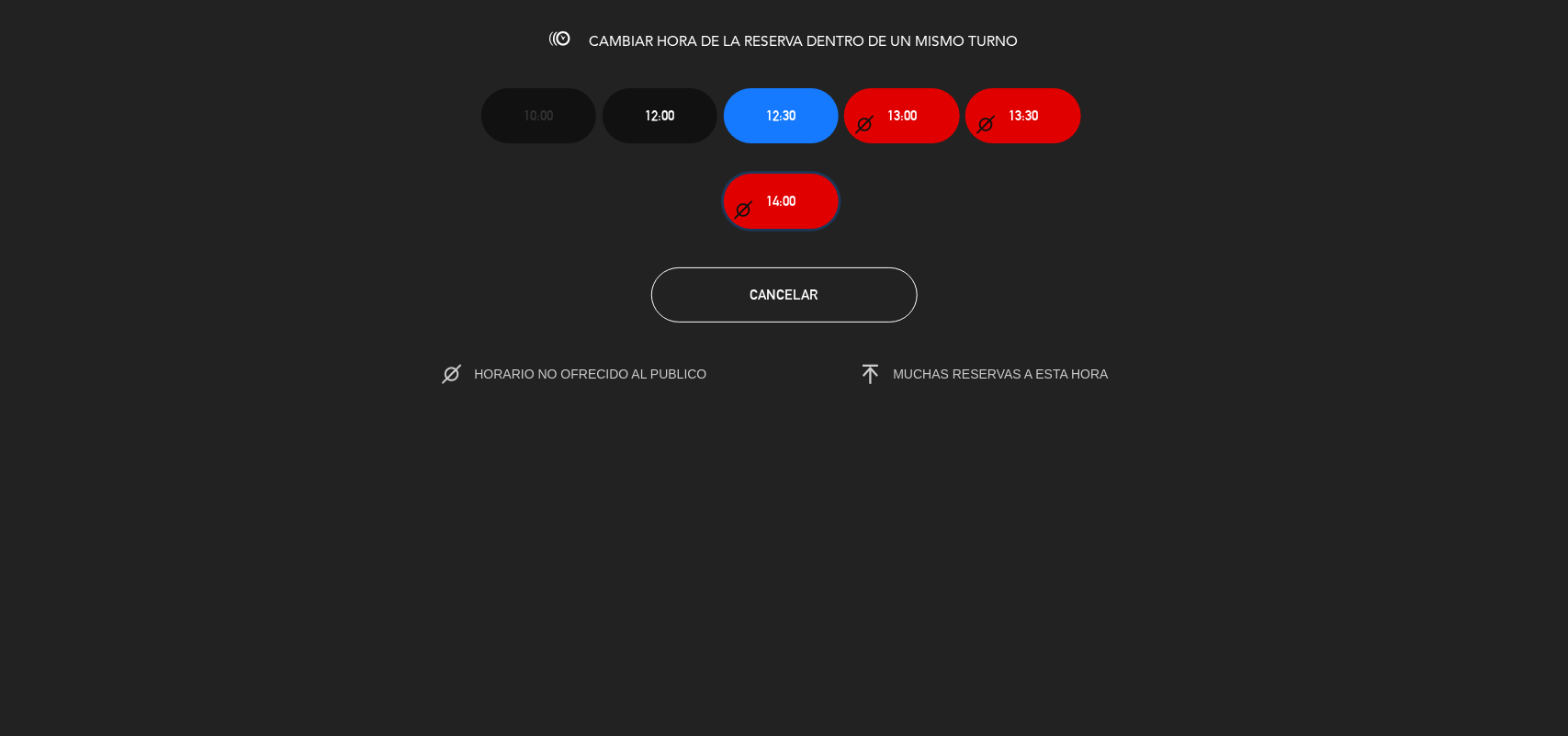
click at [788, 204] on span "14:00" at bounding box center [780, 201] width 29 height 21
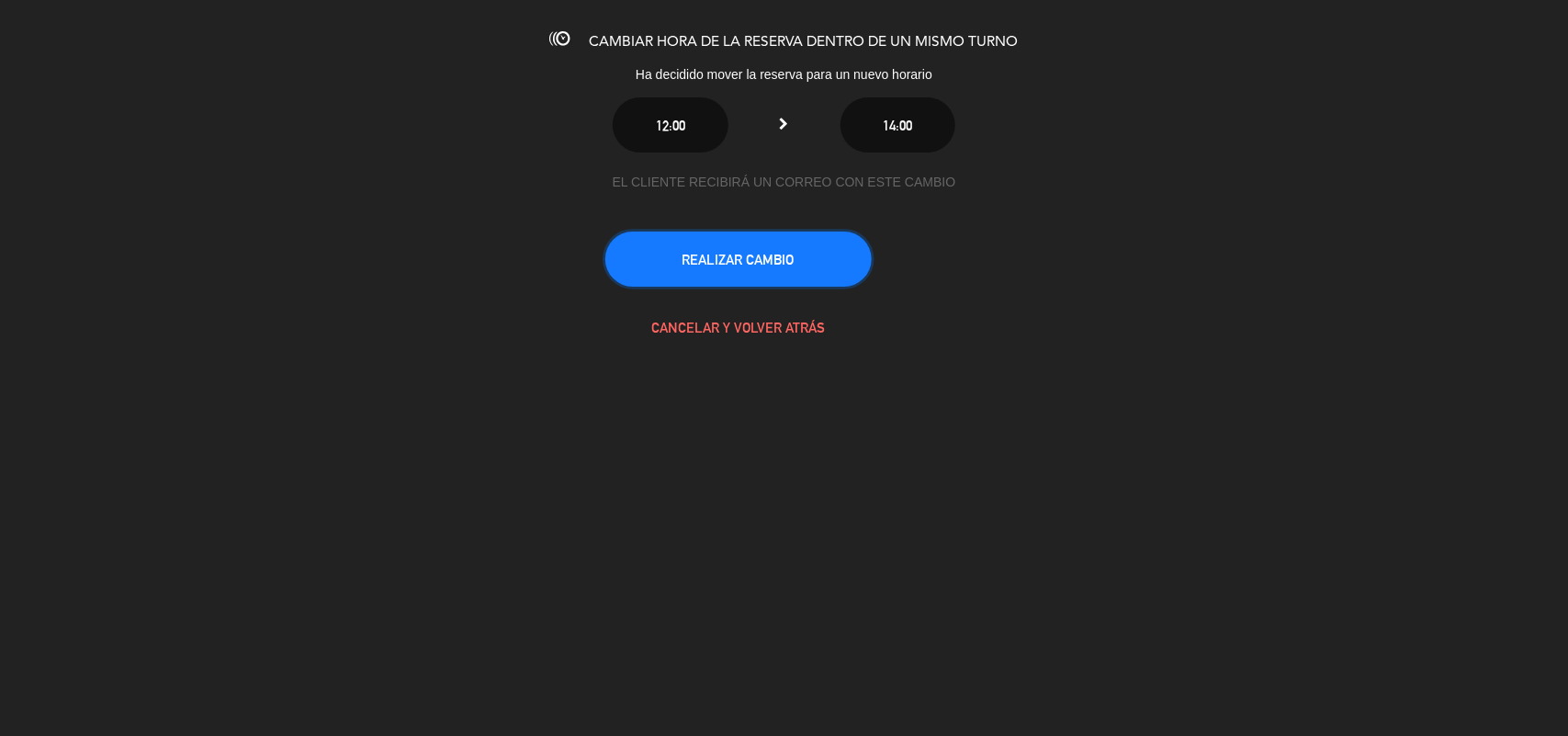
click at [801, 255] on button "REALIZAR CAMBIO" at bounding box center [739, 259] width 266 height 55
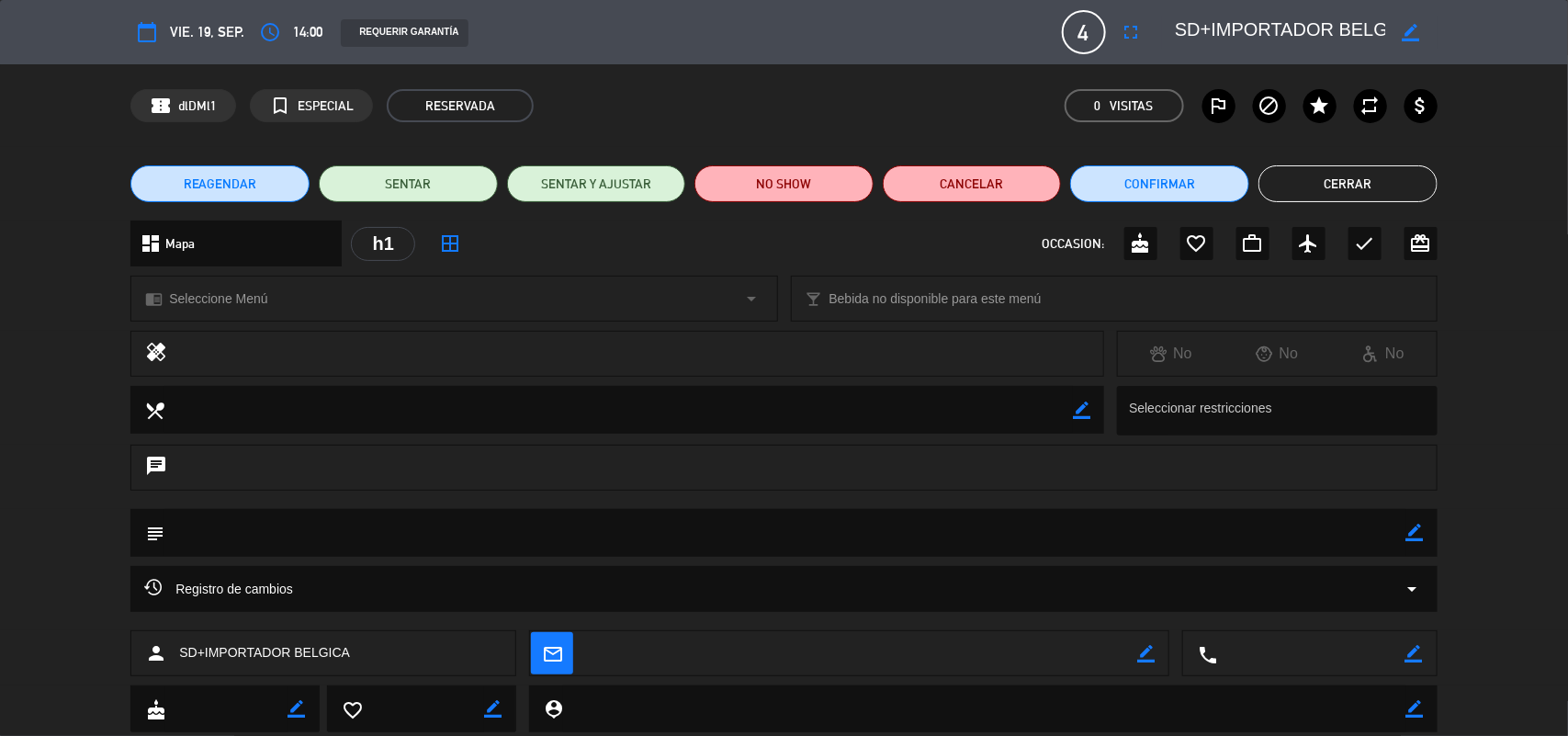
click at [1357, 198] on button "Cerrar" at bounding box center [1348, 183] width 179 height 37
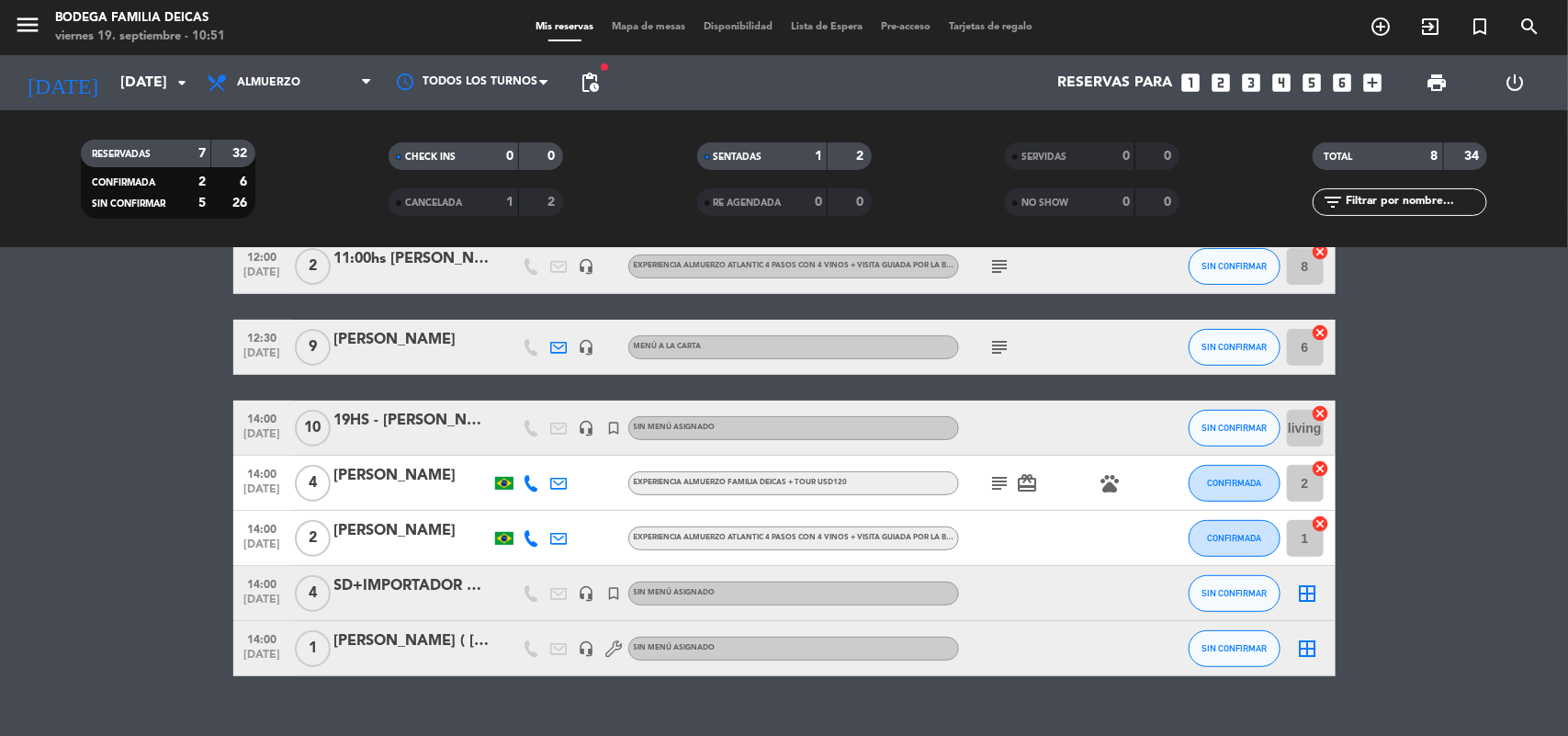
scroll to position [280, 0]
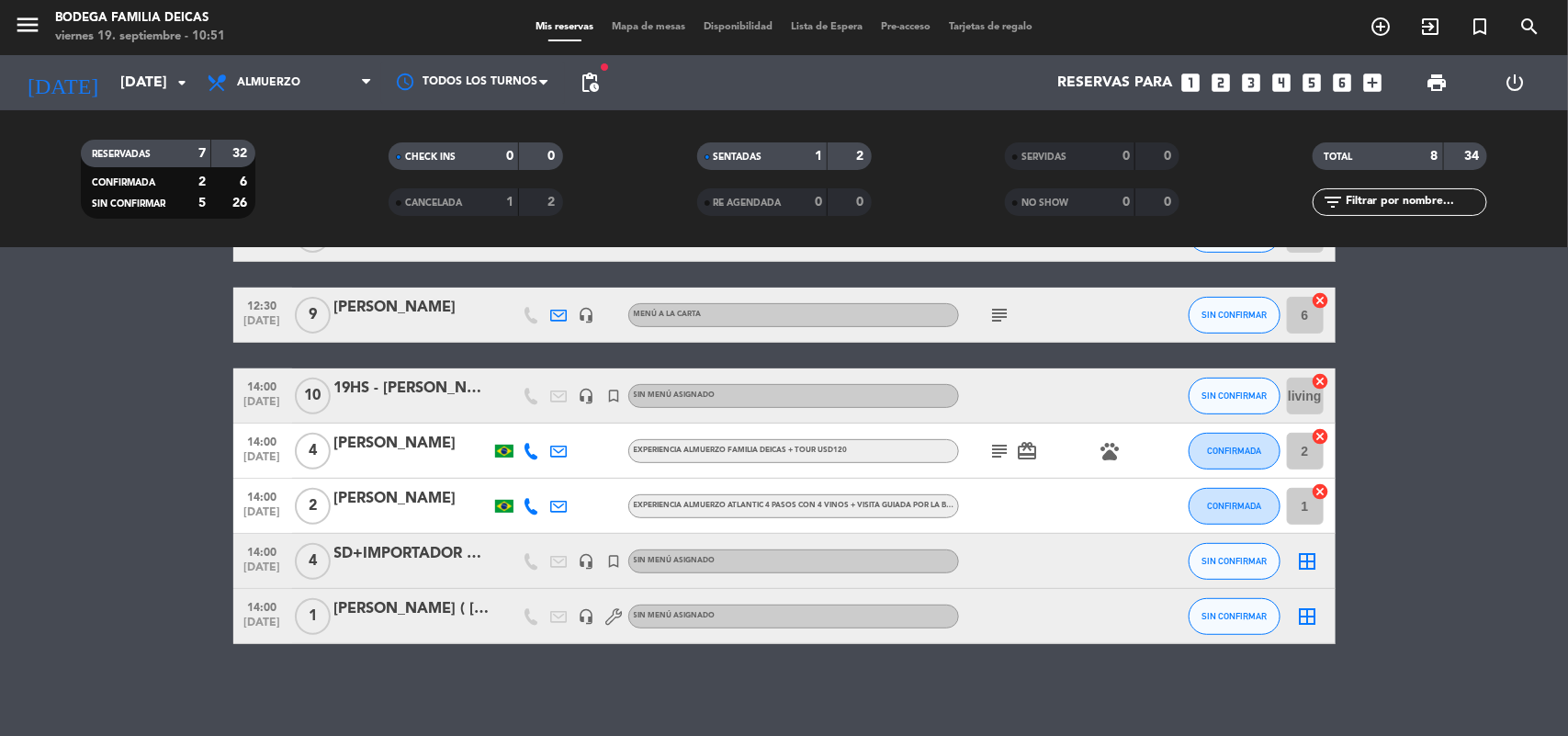
click at [423, 611] on div "[PERSON_NAME] ( [PERSON_NAME])" at bounding box center [412, 609] width 157 height 24
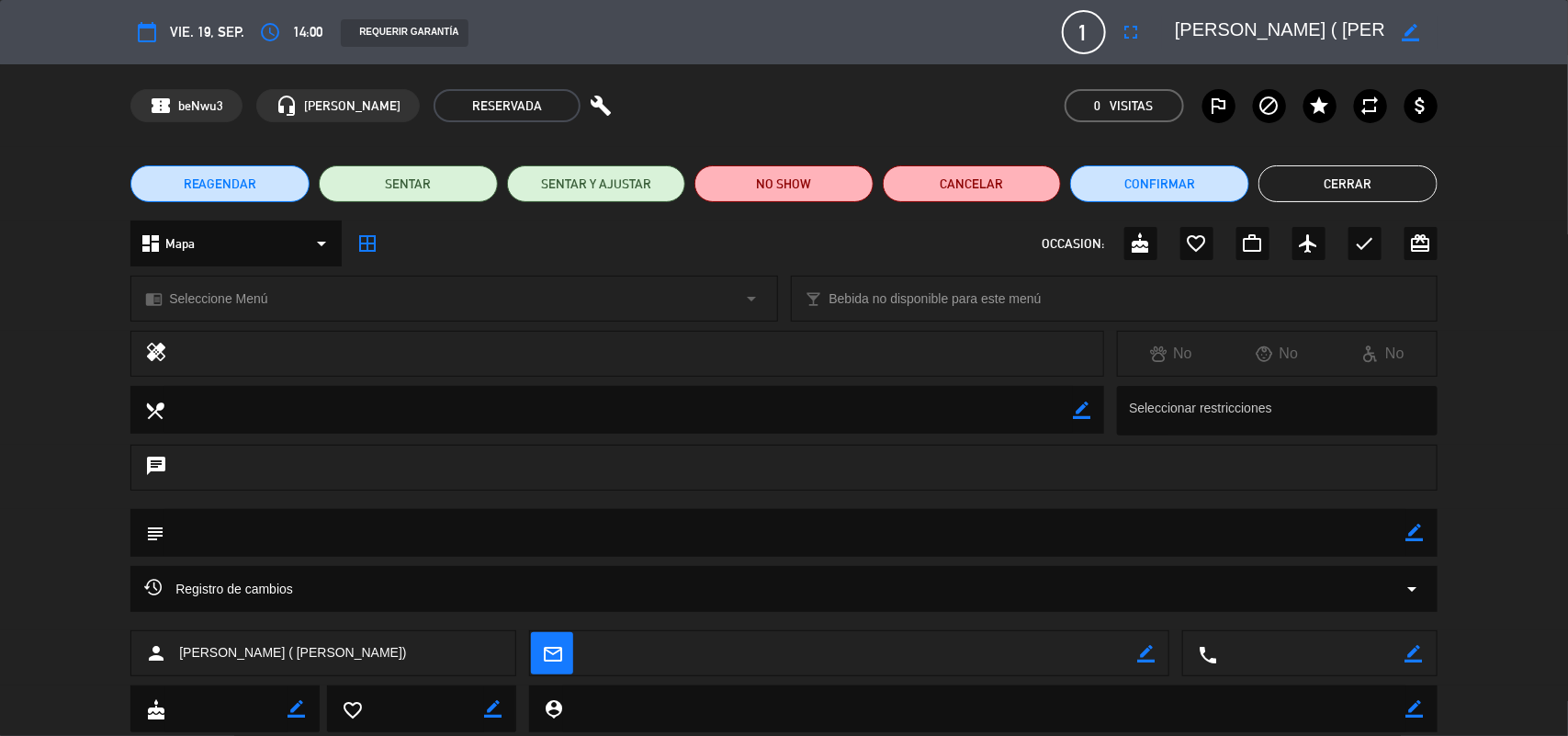
click at [1359, 184] on button "Cerrar" at bounding box center [1348, 183] width 179 height 37
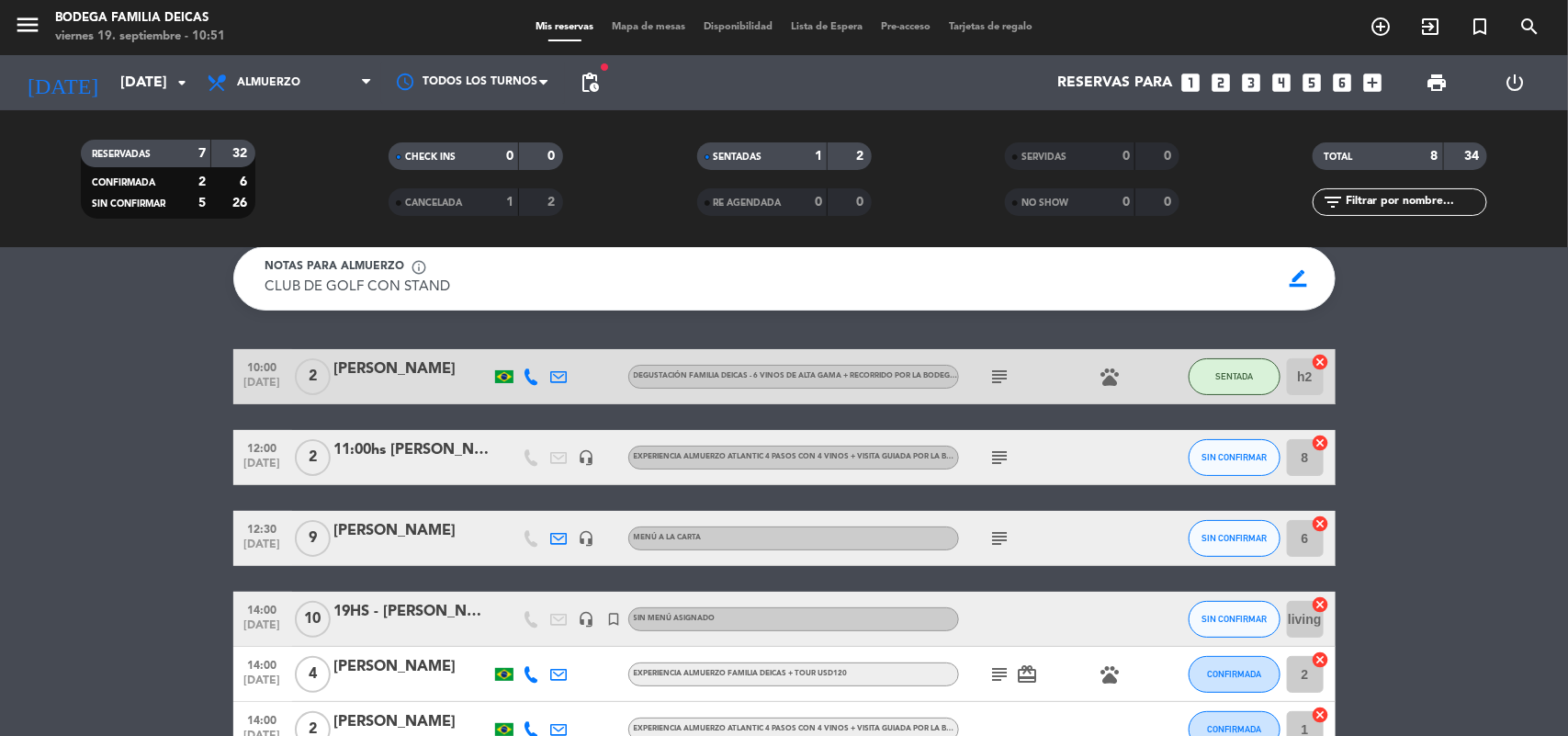
scroll to position [51, 0]
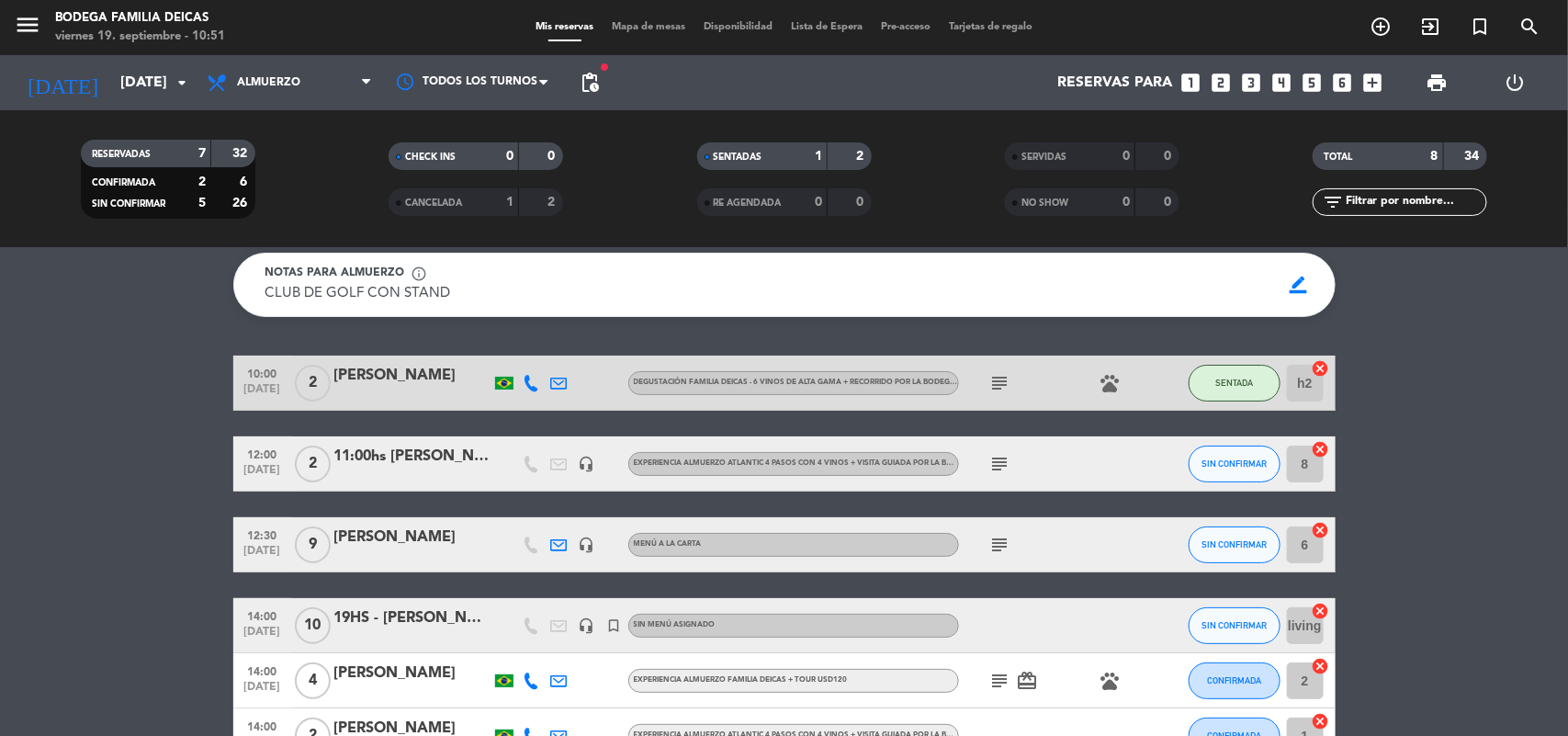
click at [411, 460] on div "11:00hs [PERSON_NAME] de interfood -" at bounding box center [412, 456] width 157 height 24
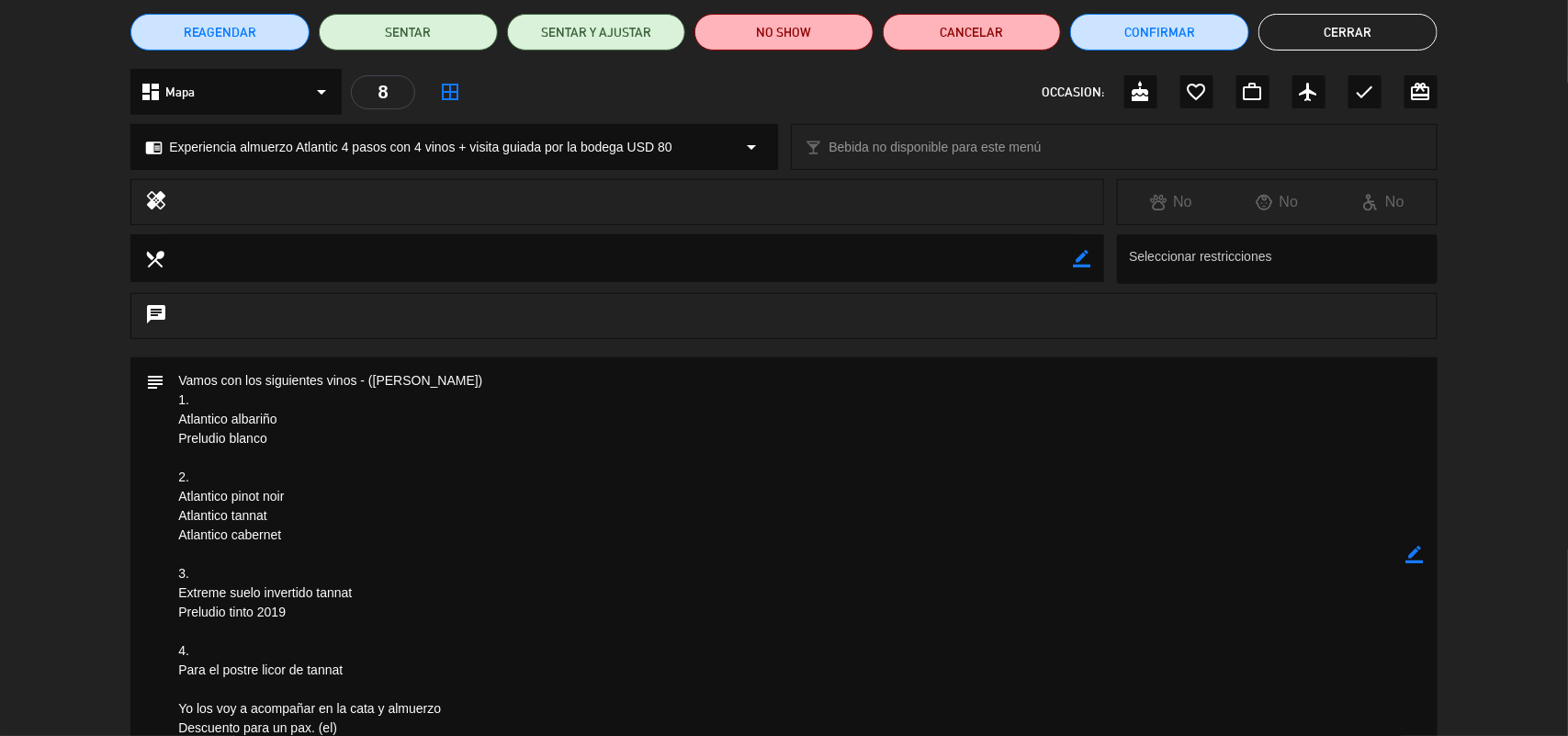
scroll to position [53, 0]
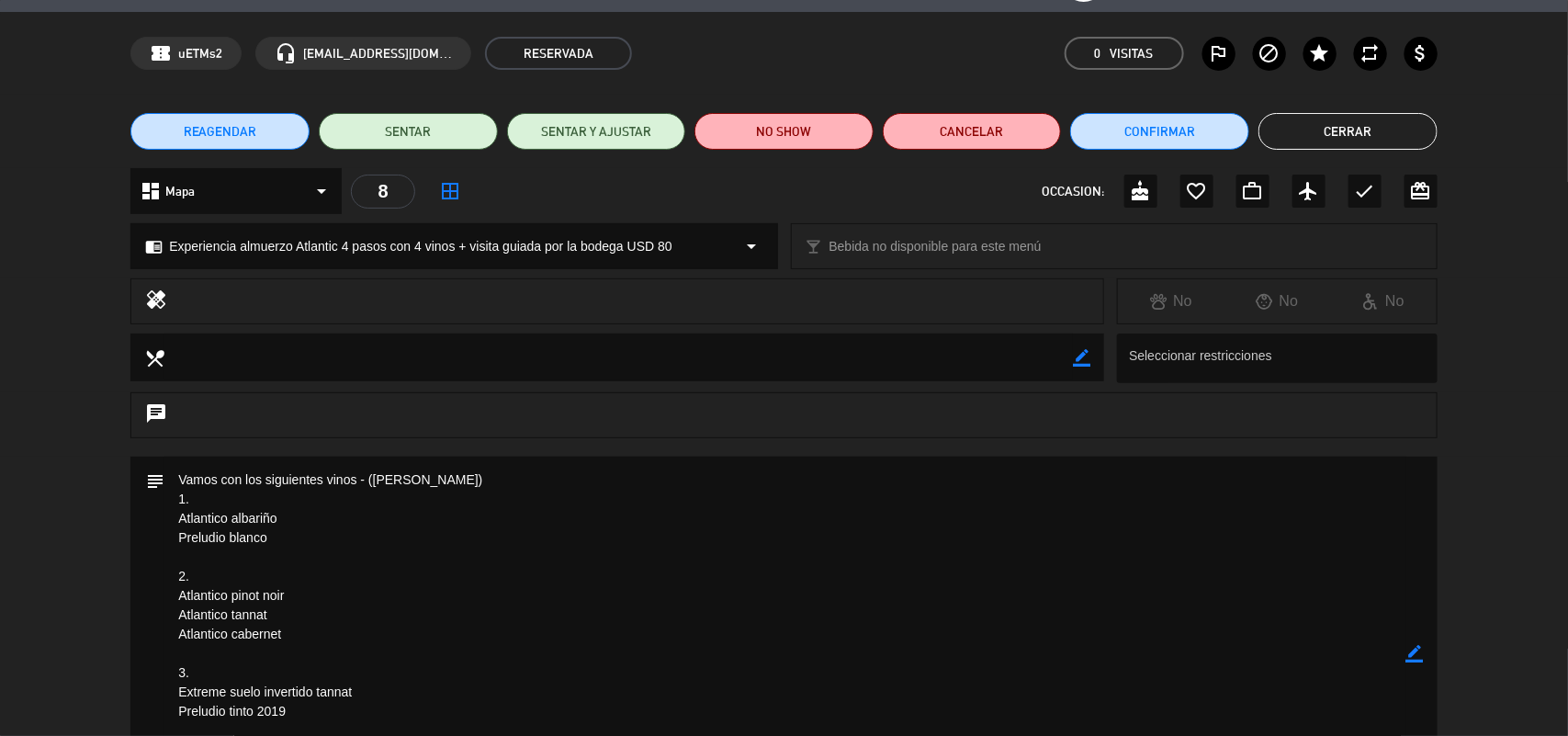
click at [1371, 139] on button "Cerrar" at bounding box center [1348, 131] width 179 height 37
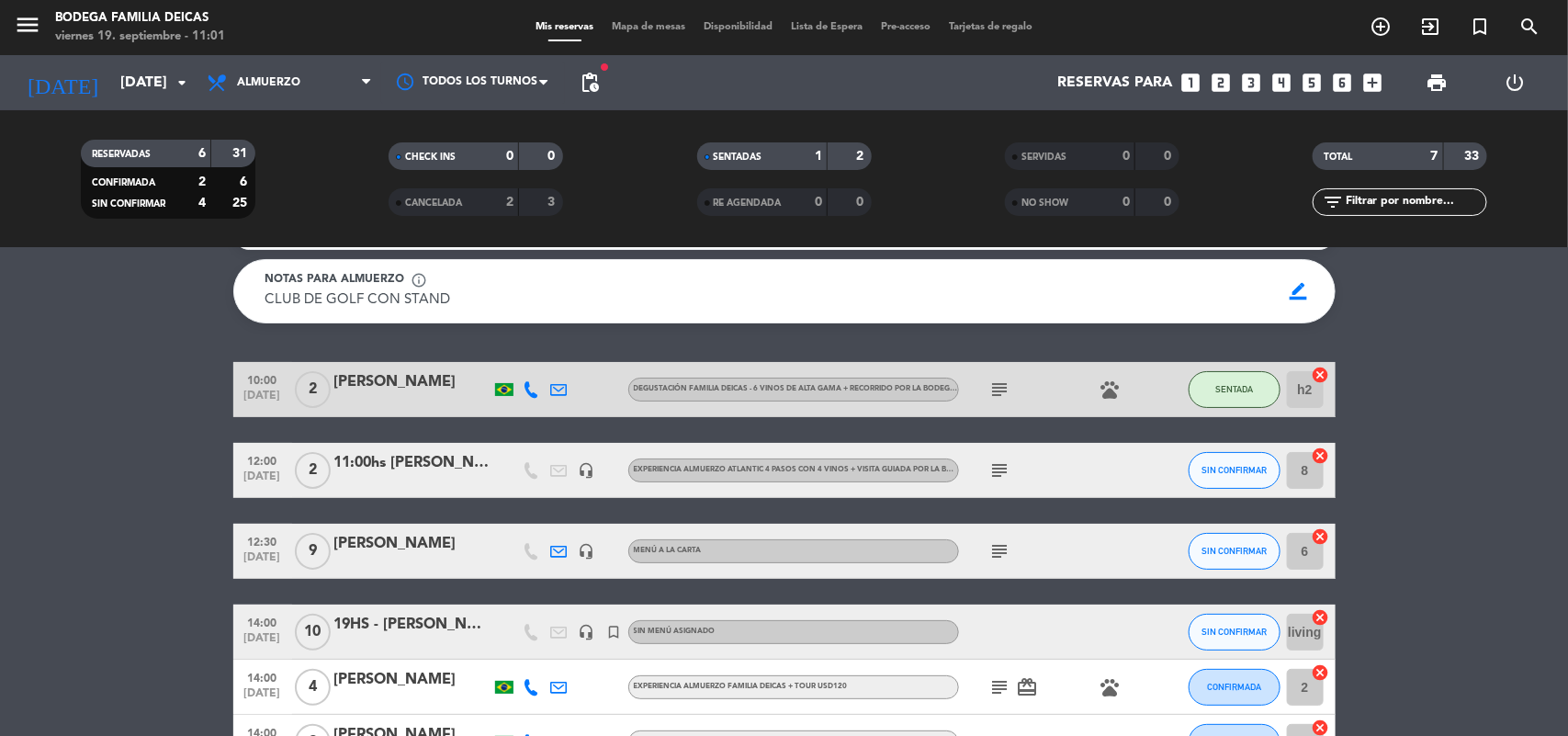
scroll to position [0, 0]
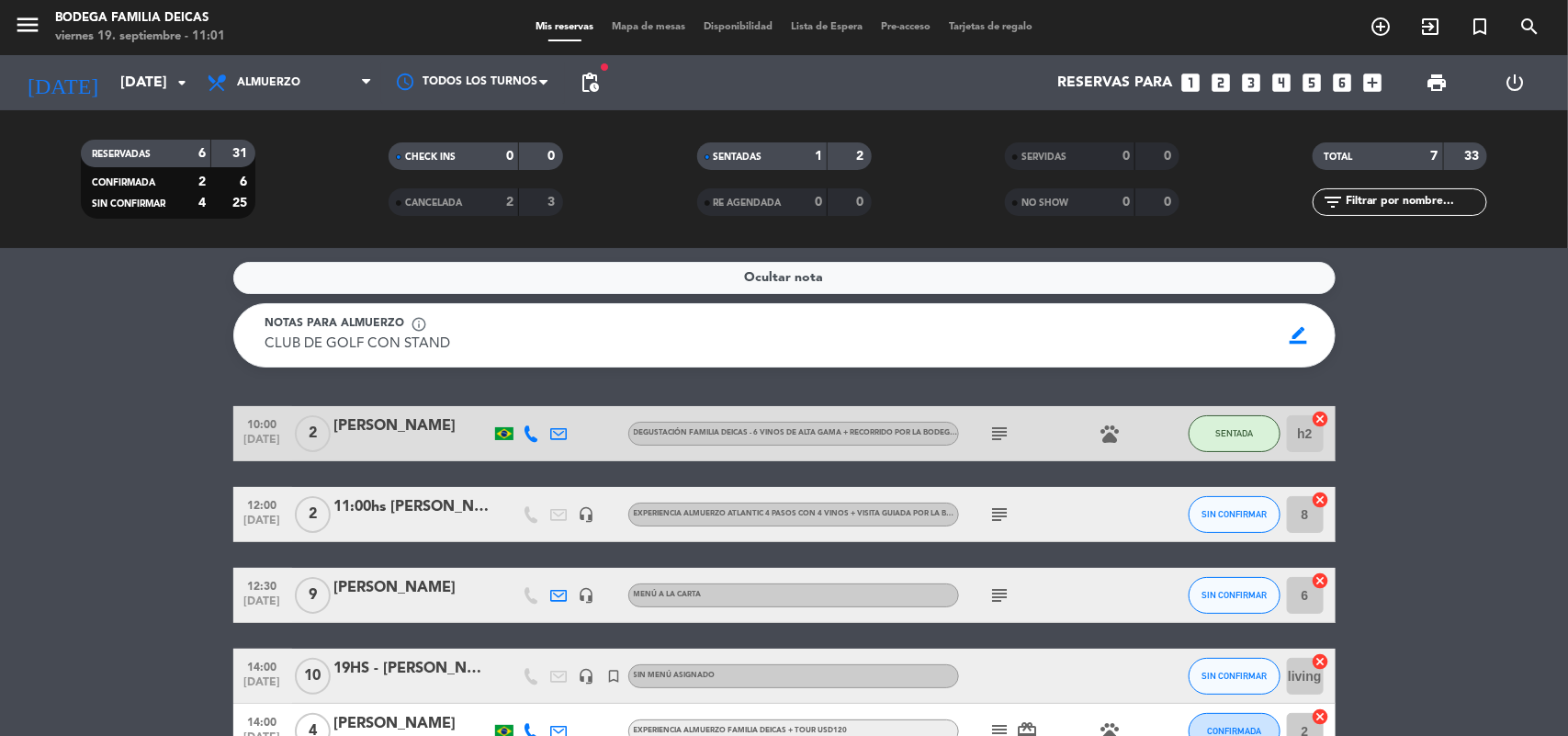
click at [405, 595] on div "[PERSON_NAME]" at bounding box center [412, 588] width 157 height 24
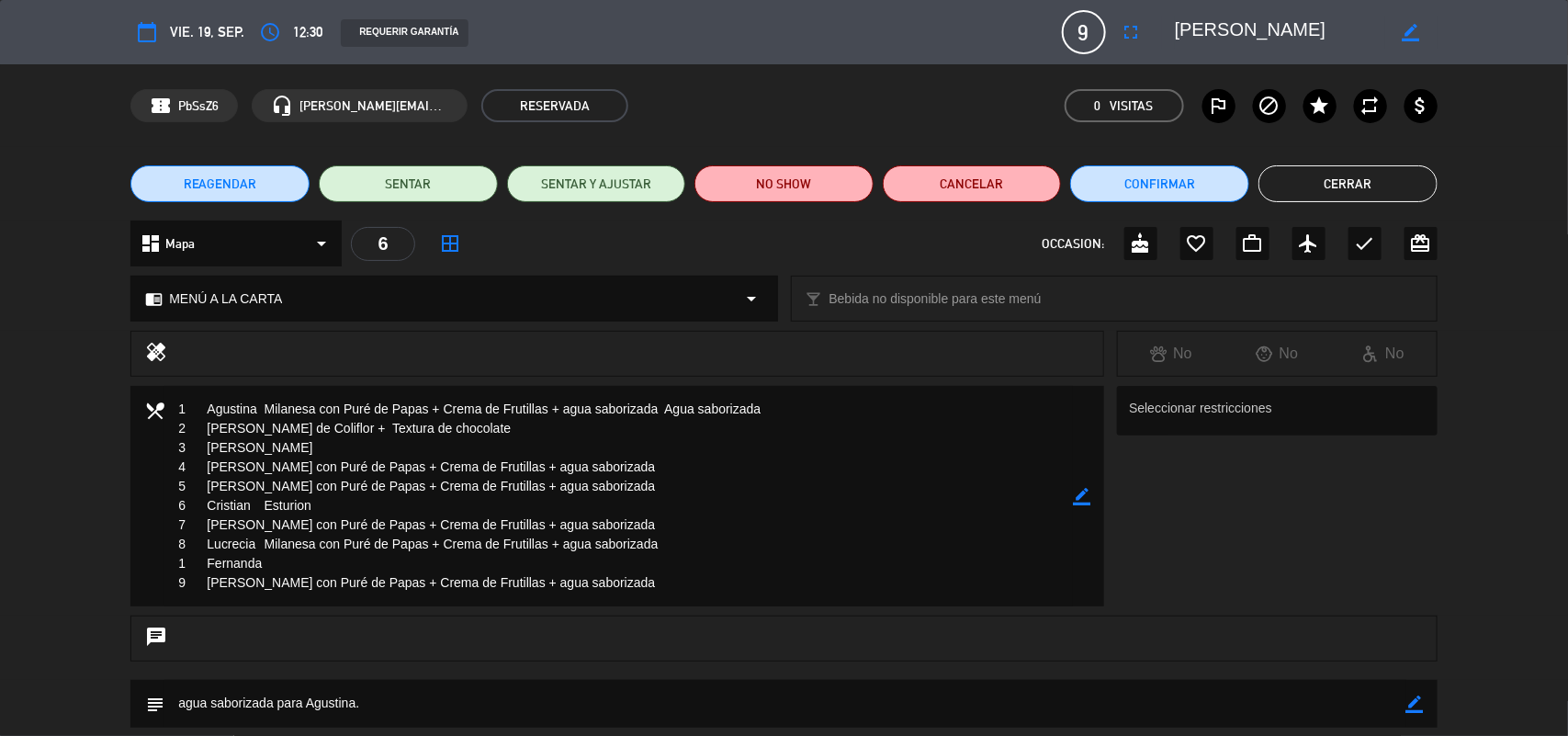
click at [1081, 488] on icon "border_color" at bounding box center [1081, 496] width 18 height 18
click at [268, 556] on textarea at bounding box center [618, 496] width 909 height 221
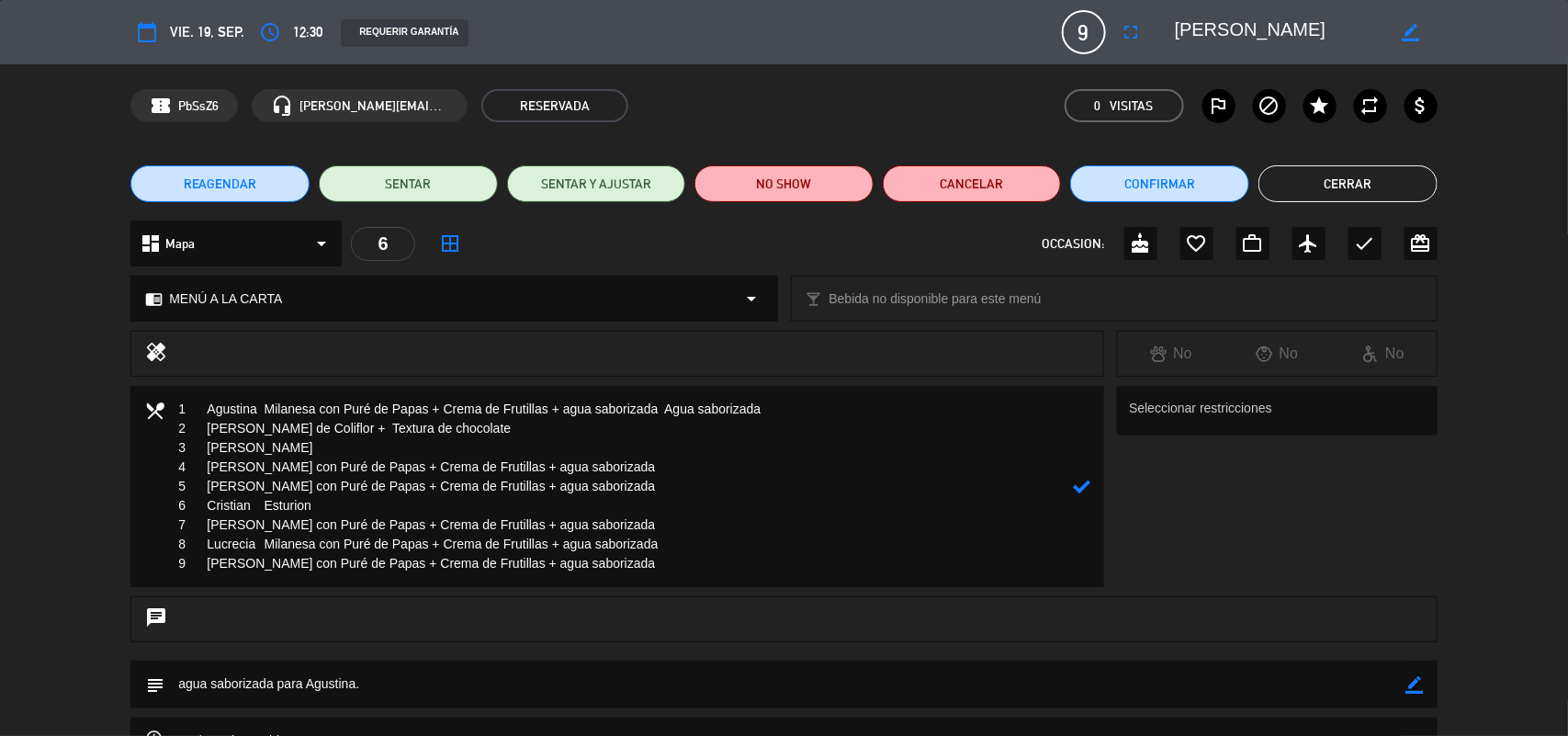
click at [1070, 476] on textarea at bounding box center [618, 486] width 909 height 201
type textarea "1 Agustina Milanesa con Puré de Papas + Crema de Frutillas + agua saborizada Ag…"
click at [1084, 490] on icon at bounding box center [1081, 486] width 18 height 18
click at [1350, 173] on button "Cerrar" at bounding box center [1348, 183] width 179 height 37
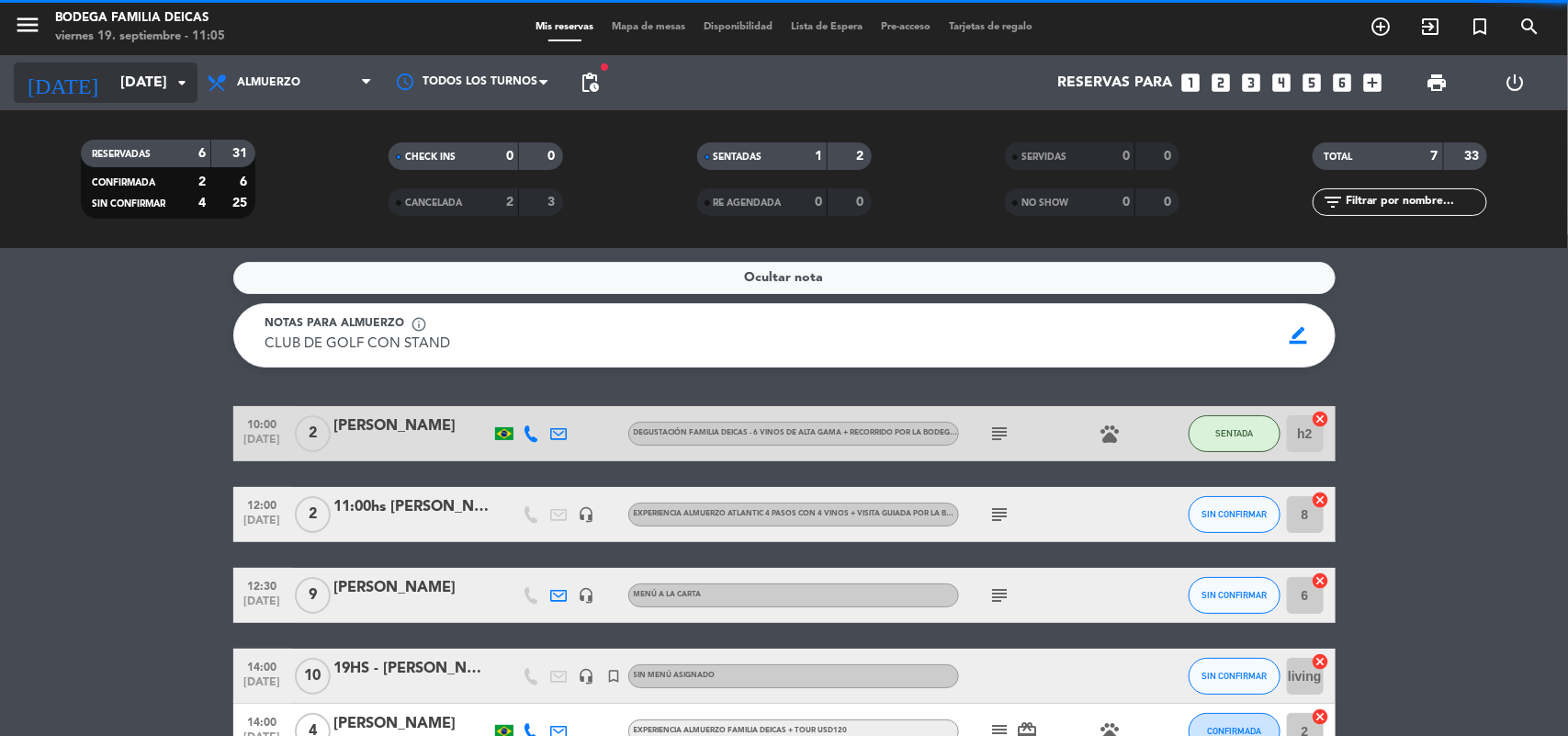
click at [136, 88] on input "[DATE]" at bounding box center [208, 83] width 193 height 36
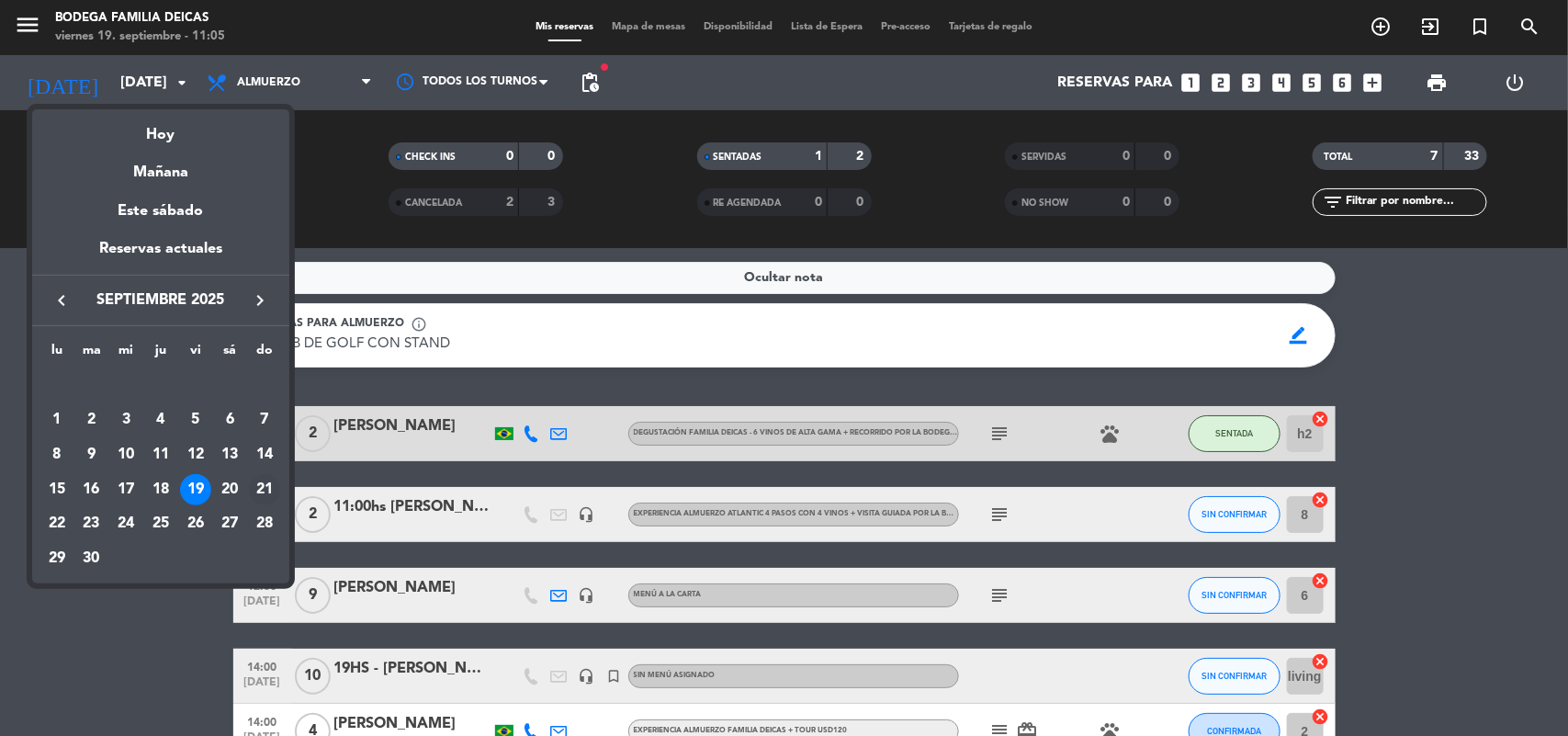
click at [259, 478] on div "21" at bounding box center [264, 489] width 31 height 31
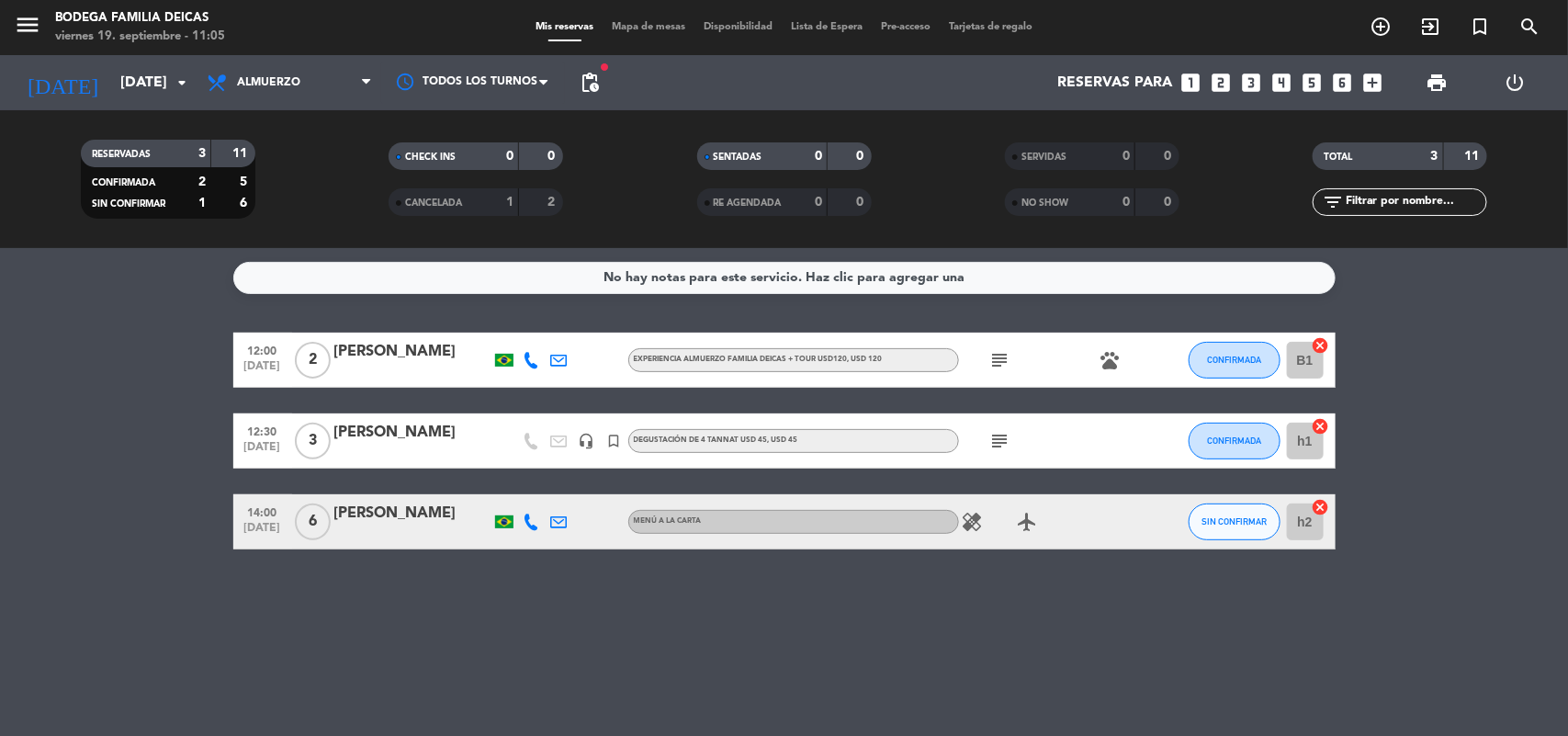
click at [976, 524] on icon "healing" at bounding box center [973, 521] width 22 height 22
click at [1002, 584] on div "No hay notas para este servicio. Haz clic para agregar una 12:00 [DATE] 2 [PERS…" at bounding box center [784, 492] width 1568 height 488
click at [1032, 536] on div "healing airplanemode_active" at bounding box center [1042, 521] width 165 height 54
click at [1030, 529] on icon "airplanemode_active" at bounding box center [1027, 521] width 22 height 22
click at [1043, 572] on div "No hay notas para este servicio. Haz clic para agregar una 12:00 [DATE] 2 [PERS…" at bounding box center [784, 492] width 1568 height 488
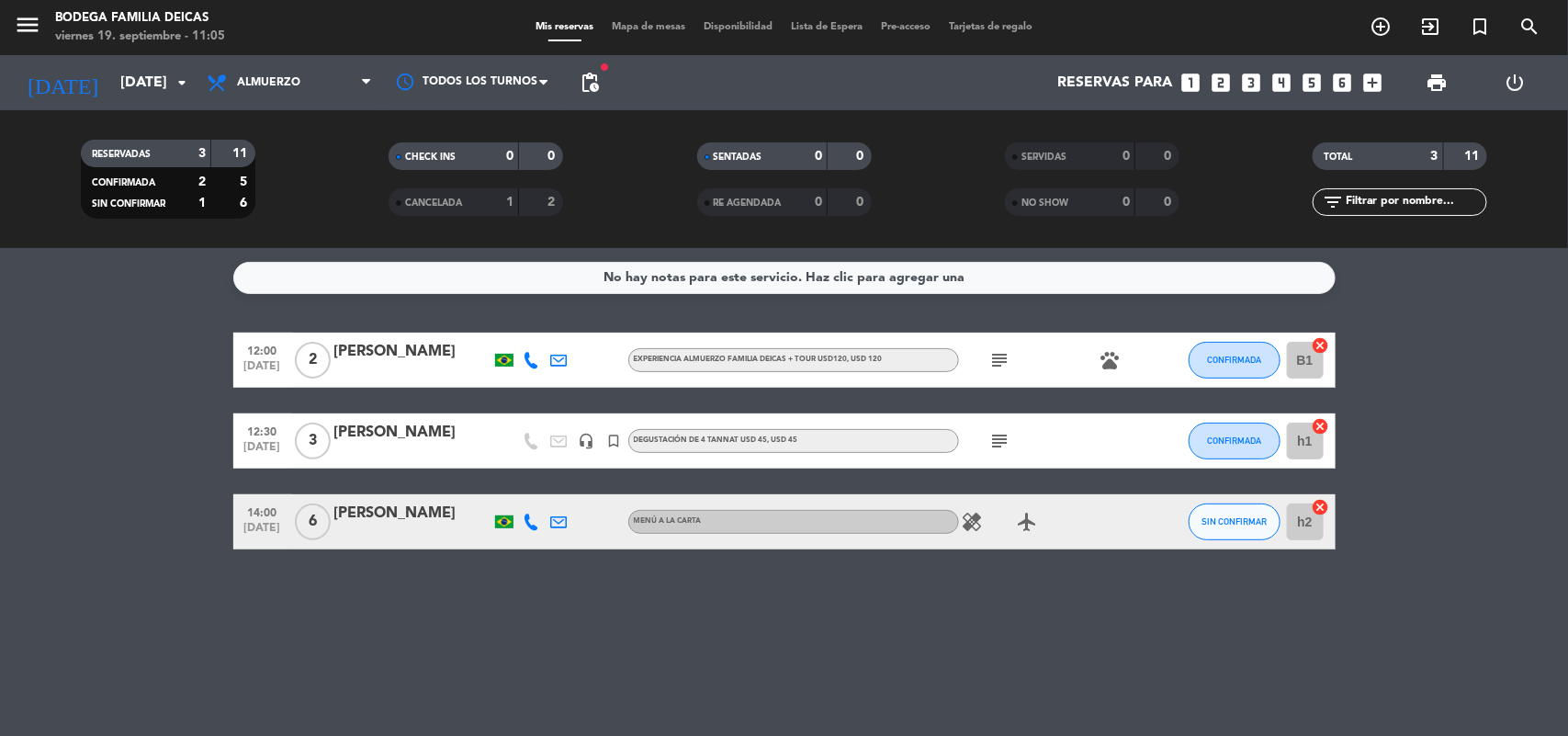
click at [1010, 450] on icon "subject" at bounding box center [1000, 441] width 22 height 22
click at [1000, 363] on icon "subject" at bounding box center [1000, 360] width 22 height 22
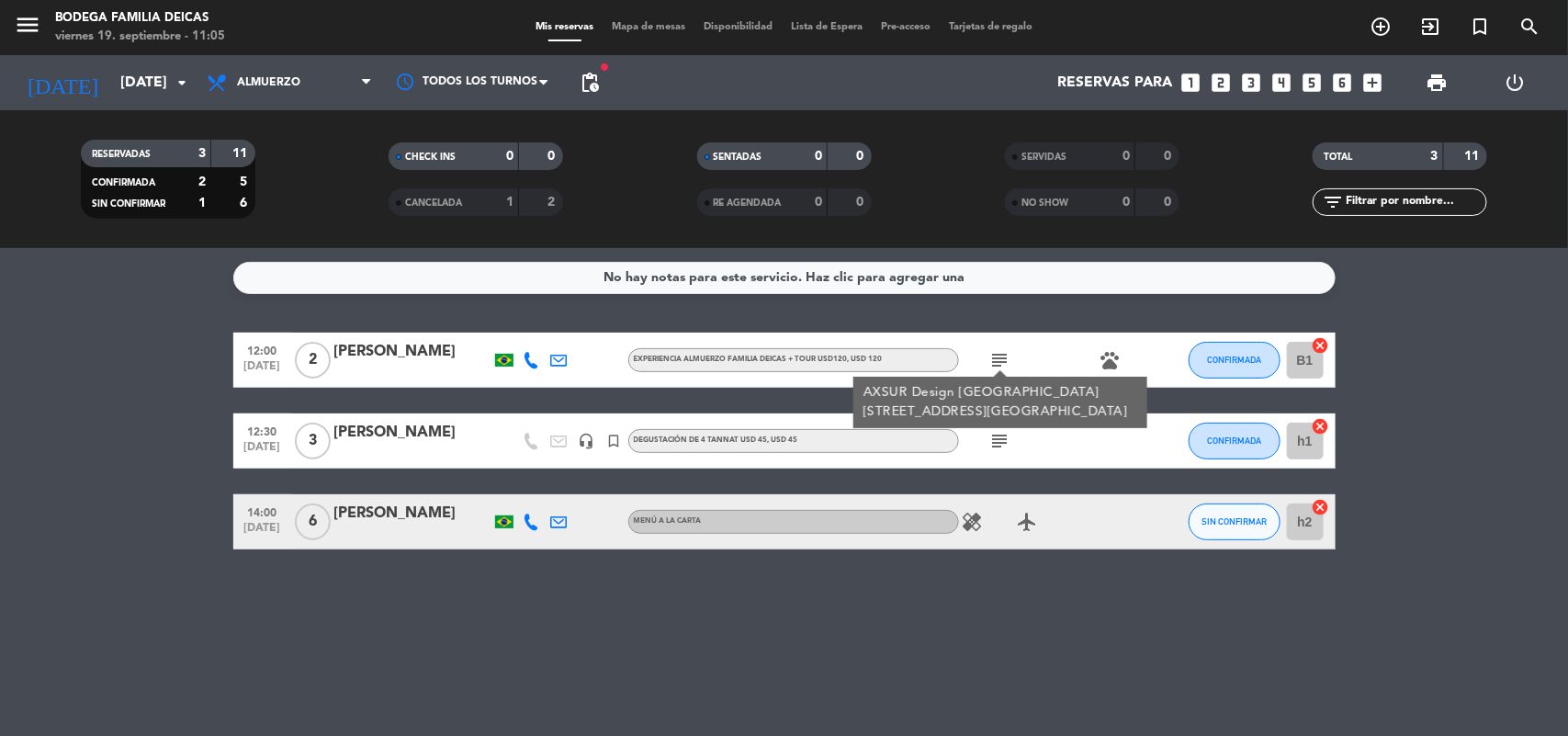
click at [912, 594] on div "No hay notas para este servicio. Haz clic para agregar una 12:00 [DATE] 2 [PERS…" at bounding box center [784, 492] width 1568 height 488
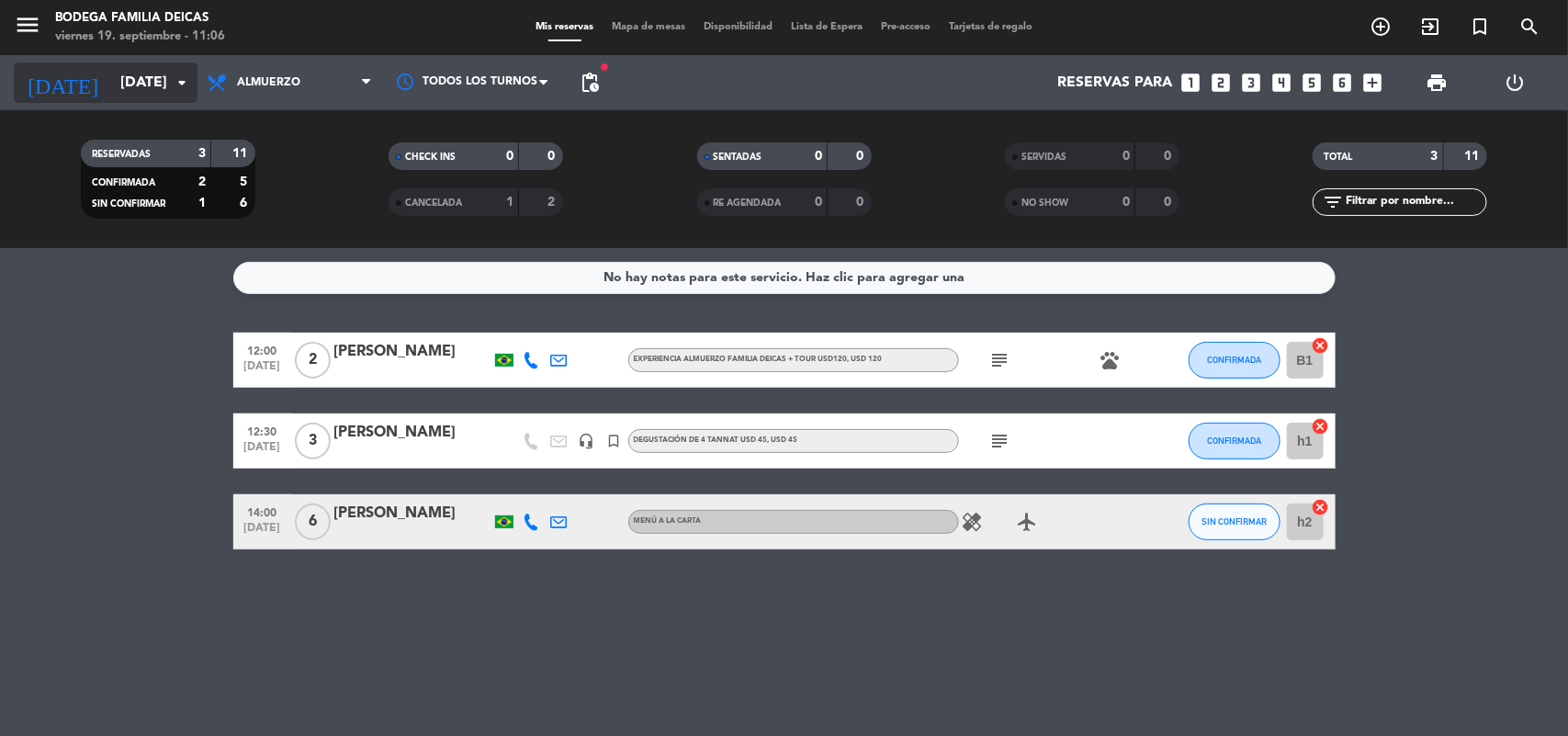
click at [111, 75] on input "[DATE]" at bounding box center [208, 83] width 193 height 36
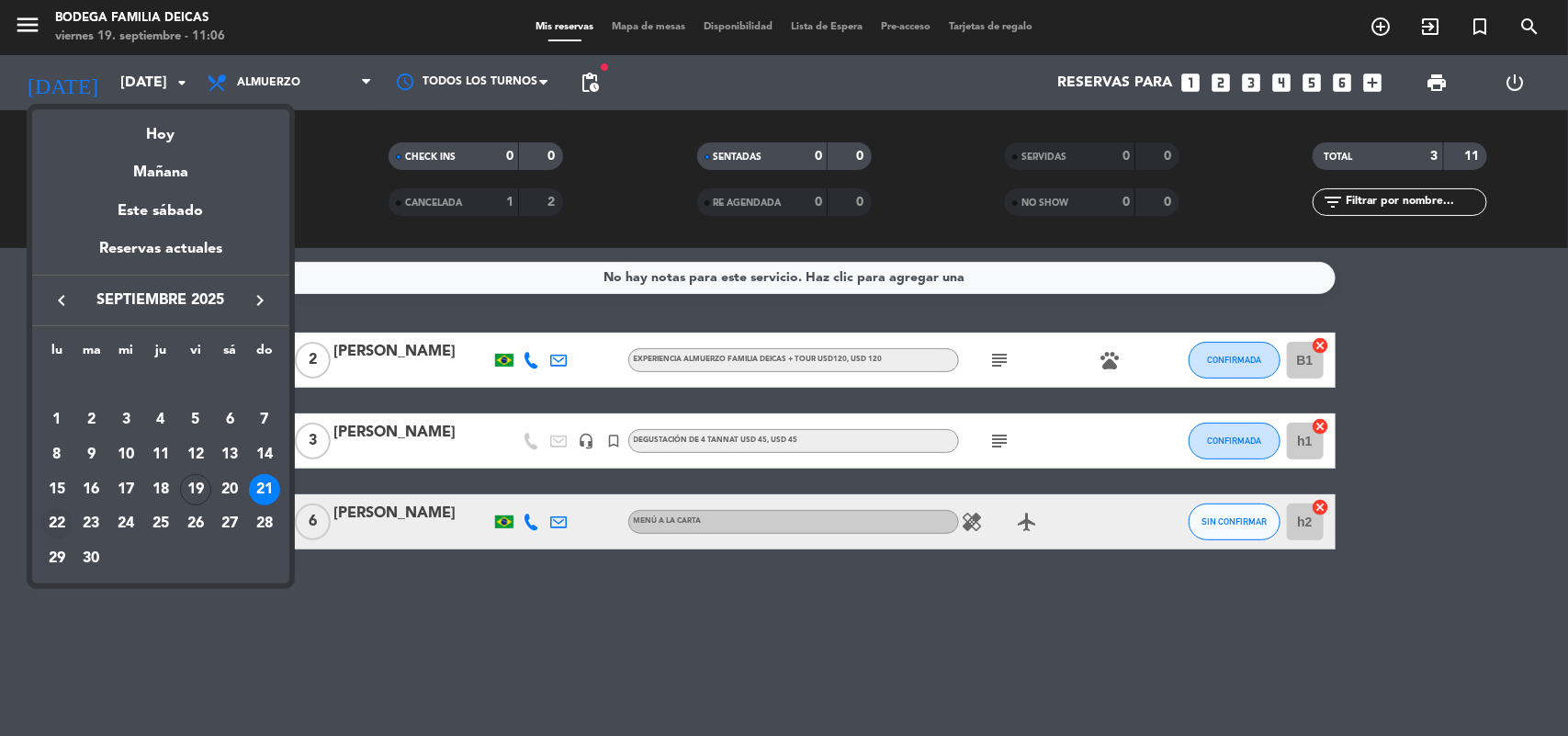
click at [56, 515] on div "22" at bounding box center [57, 524] width 31 height 31
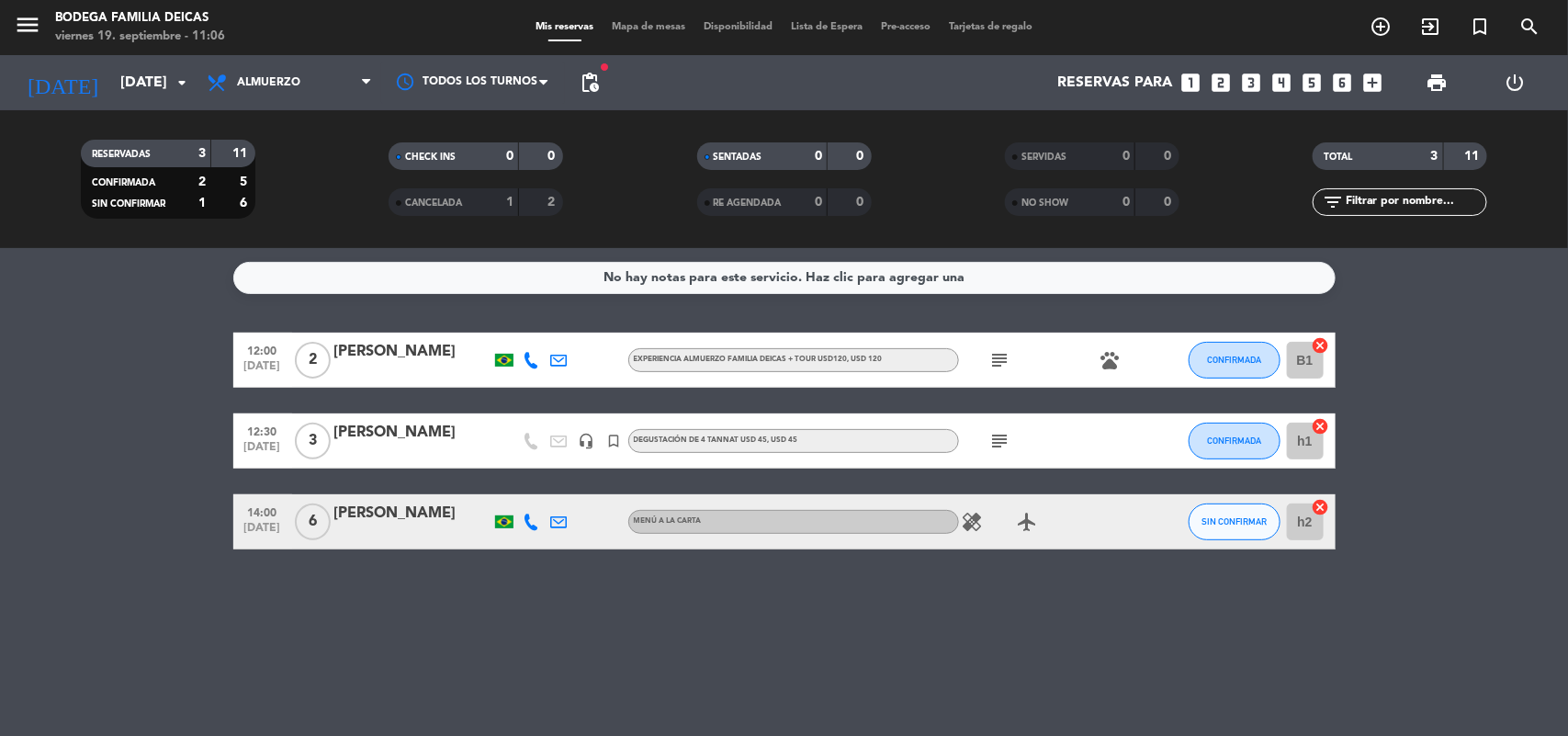
type input "[DATE]"
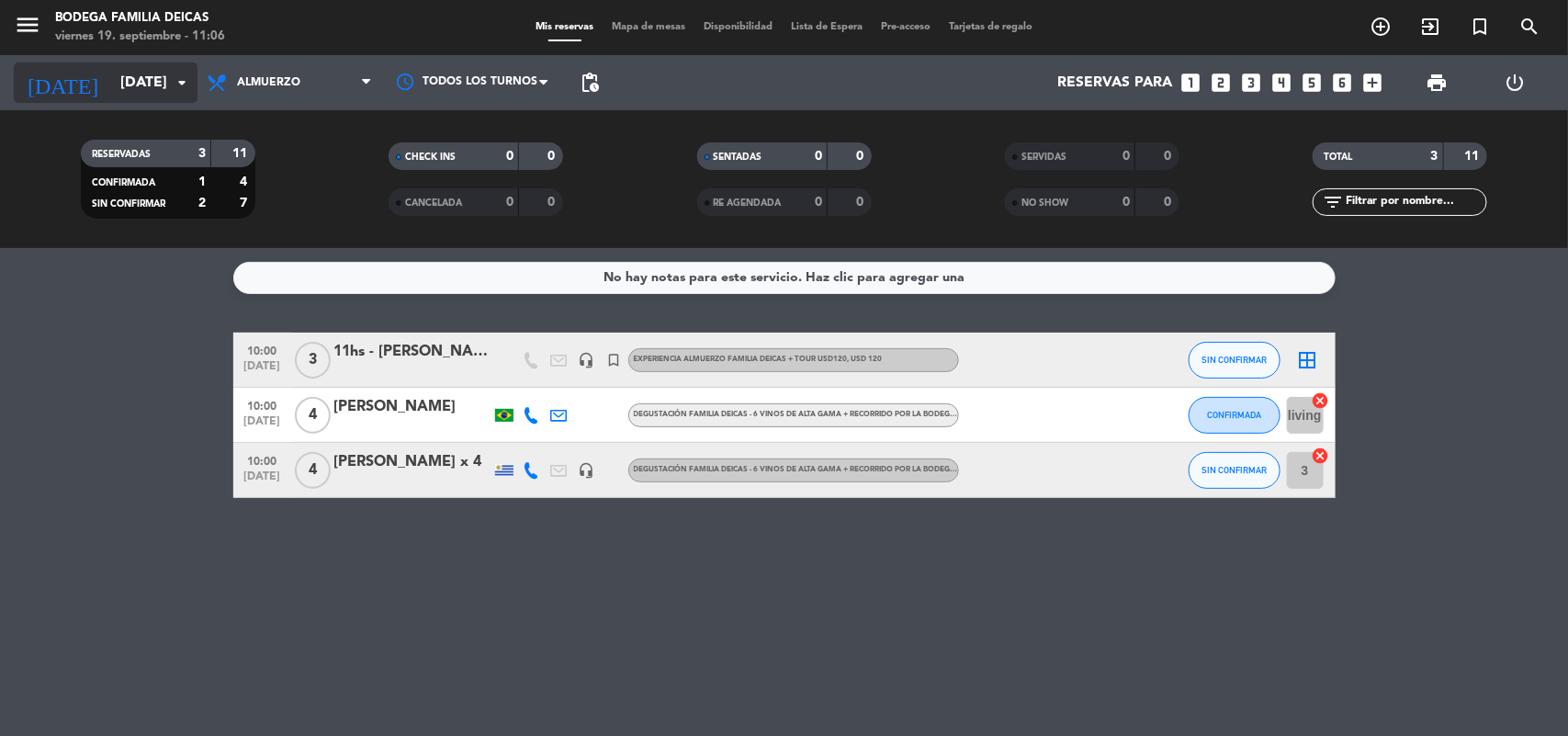
click at [139, 78] on input "[DATE]" at bounding box center [208, 83] width 193 height 36
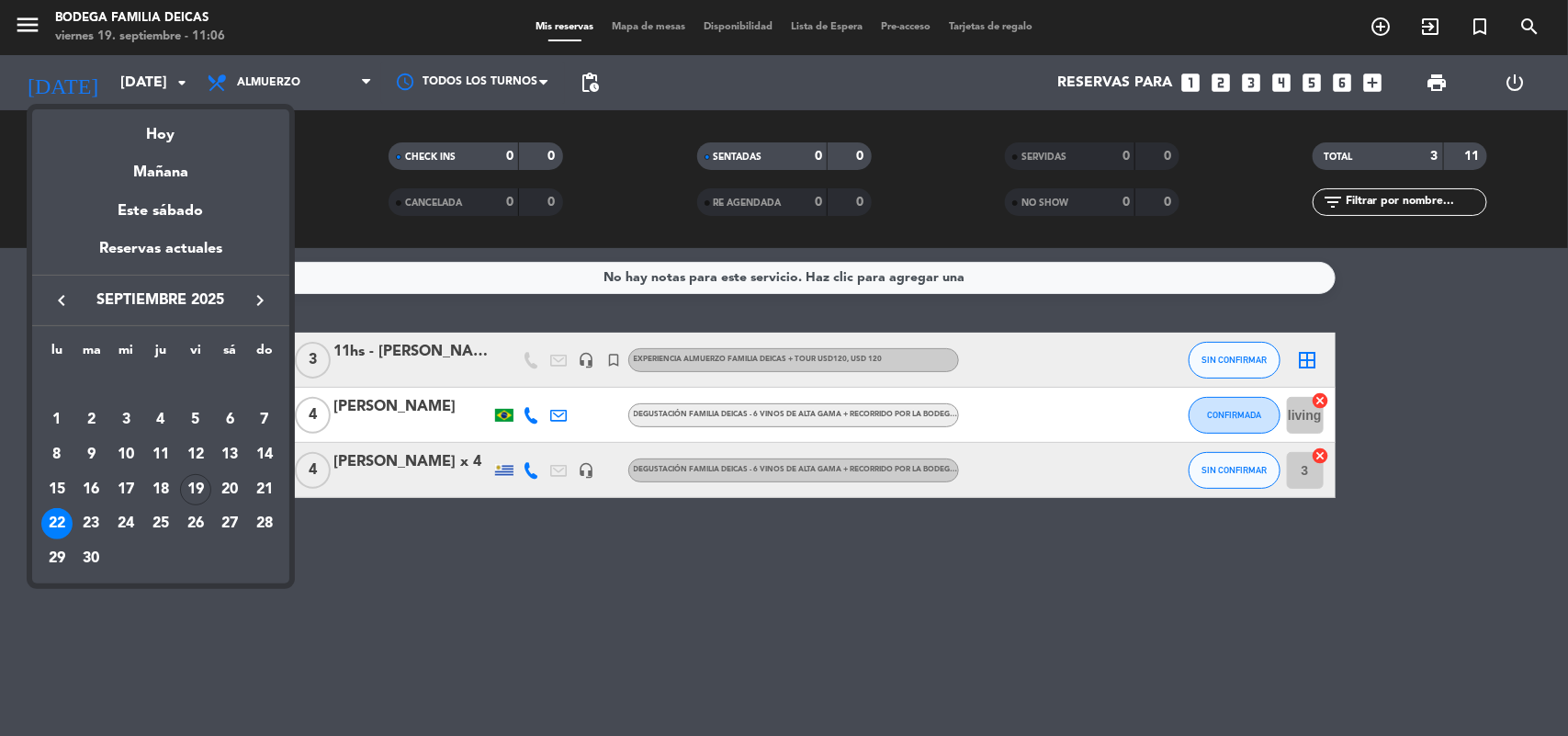
click at [543, 611] on div at bounding box center [784, 368] width 1568 height 736
